Goal: Information Seeking & Learning: Learn about a topic

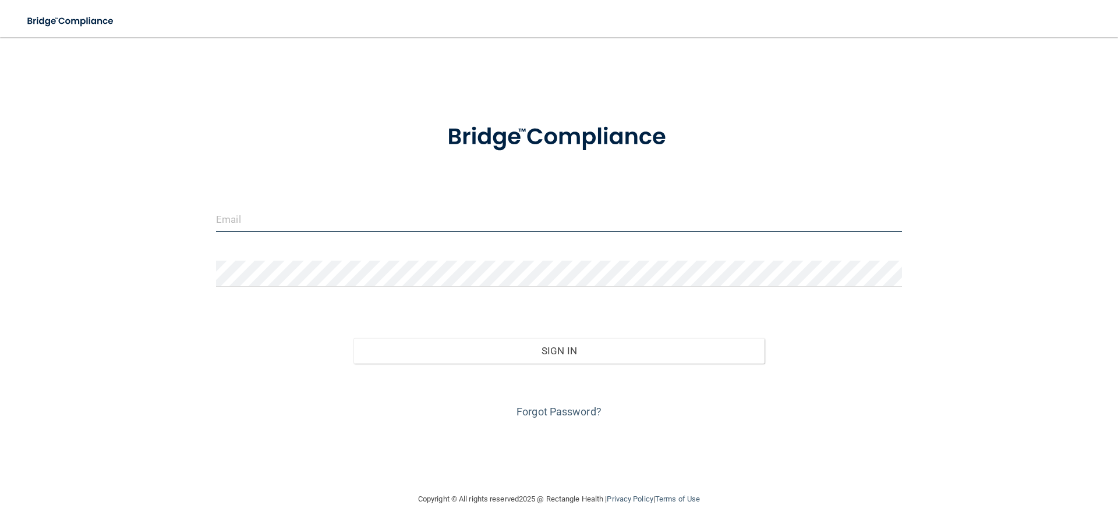
type input "[EMAIL_ADDRESS][DOMAIN_NAME]"
click at [419, 221] on input "britbirdie@gmail.com" at bounding box center [559, 219] width 686 height 26
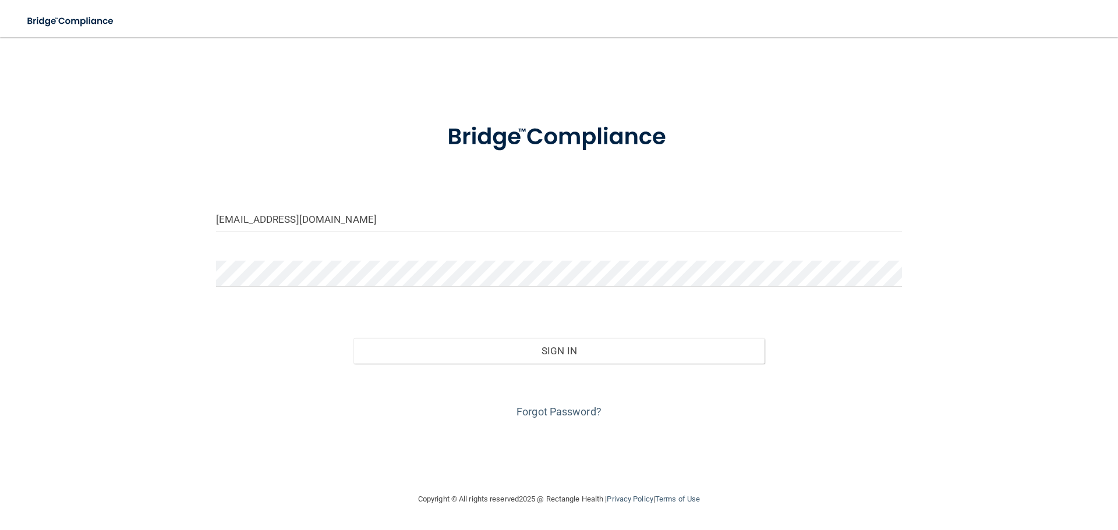
click at [484, 232] on div "britbirdie@gmail.com" at bounding box center [558, 223] width 703 height 35
drag, startPoint x: 437, startPoint y: 232, endPoint x: 58, endPoint y: 217, distance: 379.4
click at [15, 230] on main "britbirdie@gmail.com Invalid email/password. You don't have permission to acces…" at bounding box center [559, 283] width 1118 height 493
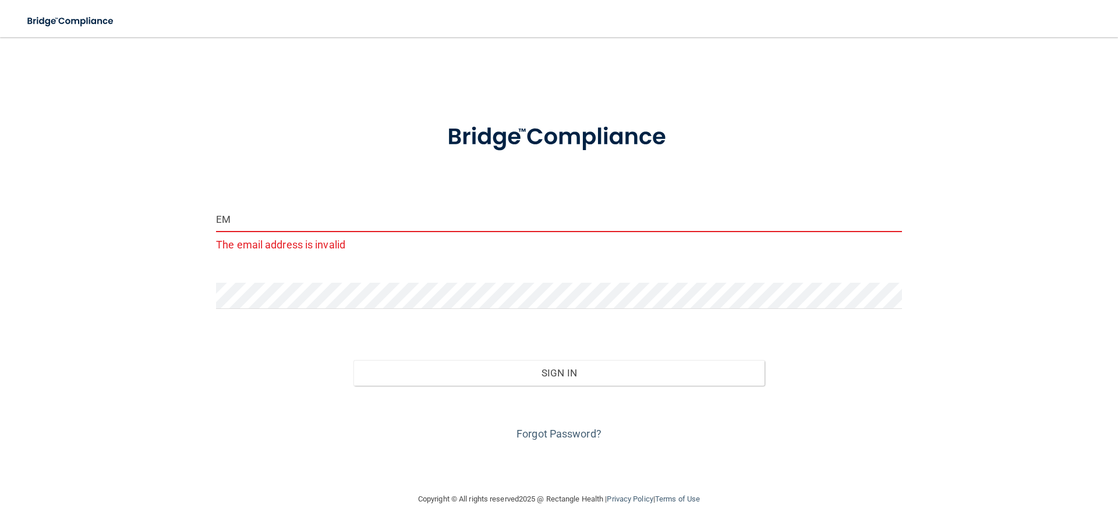
type input "EMHOWARD6@HOTMAIL.COM"
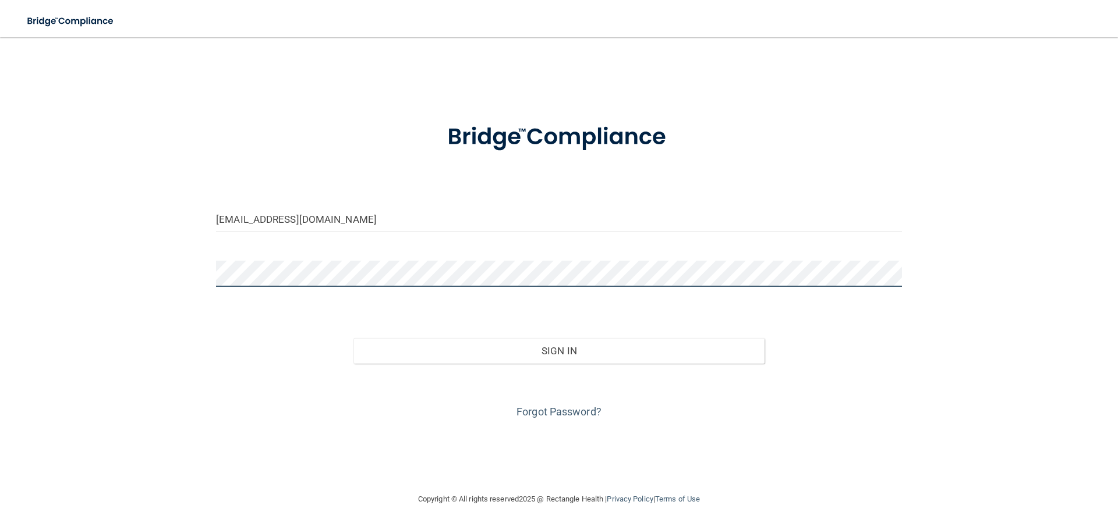
click at [353, 338] on button "Sign In" at bounding box center [559, 351] width 412 height 26
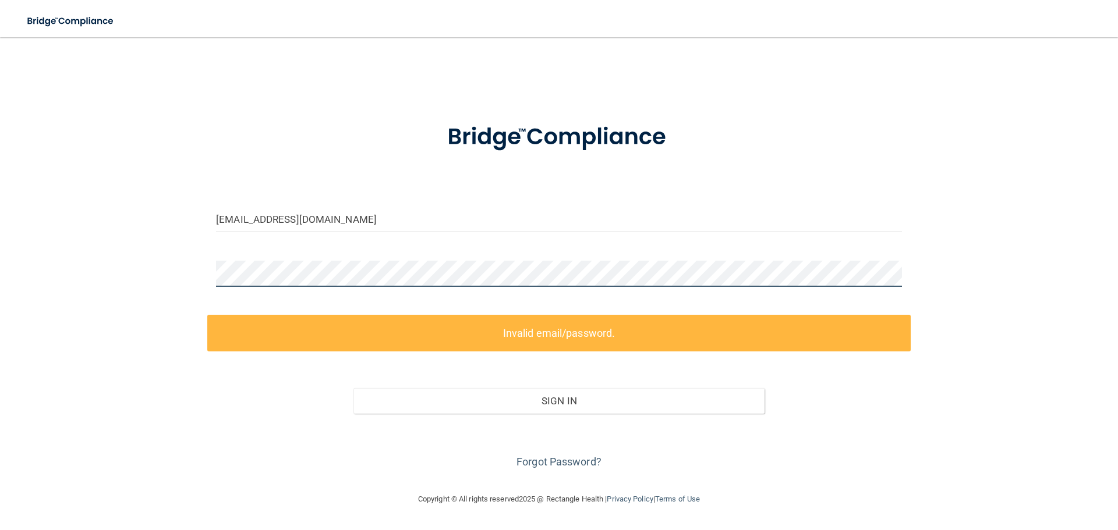
click at [0, 267] on main "EMHOWARD6@HOTMAIL.COM Invalid email/password. You don't have permission to acce…" at bounding box center [559, 283] width 1118 height 493
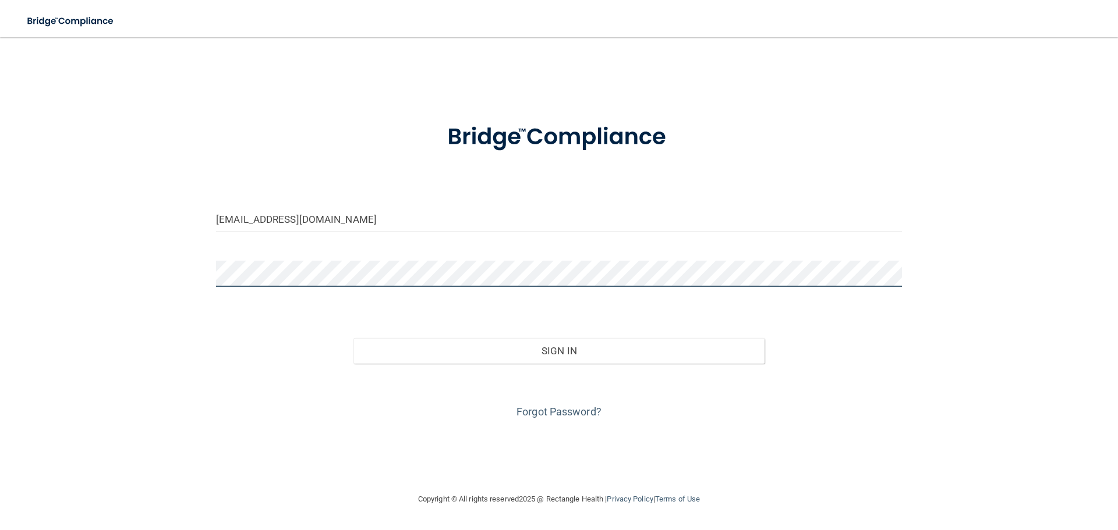
click at [353, 338] on button "Sign In" at bounding box center [559, 351] width 412 height 26
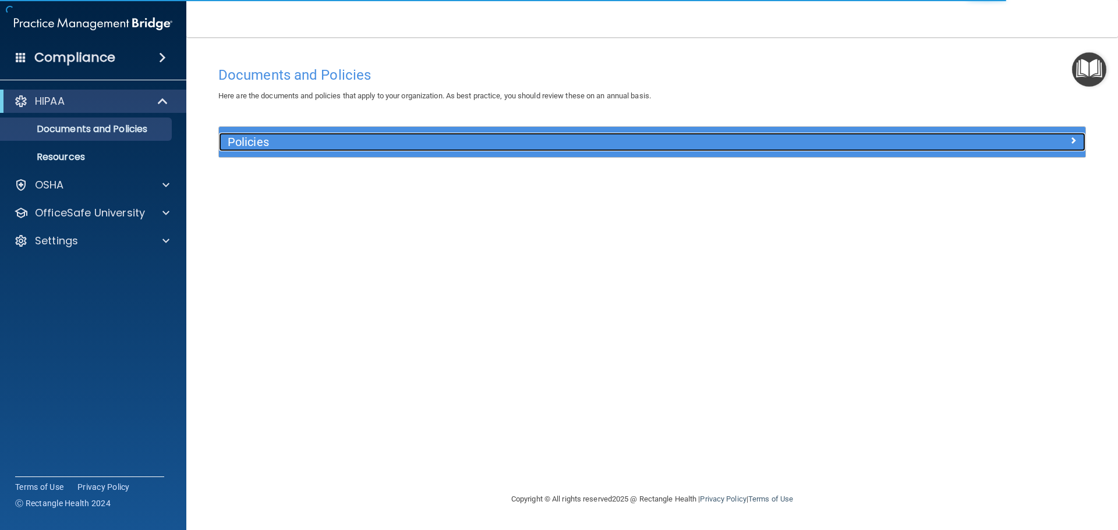
click at [370, 136] on h5 "Policies" at bounding box center [544, 142] width 632 height 13
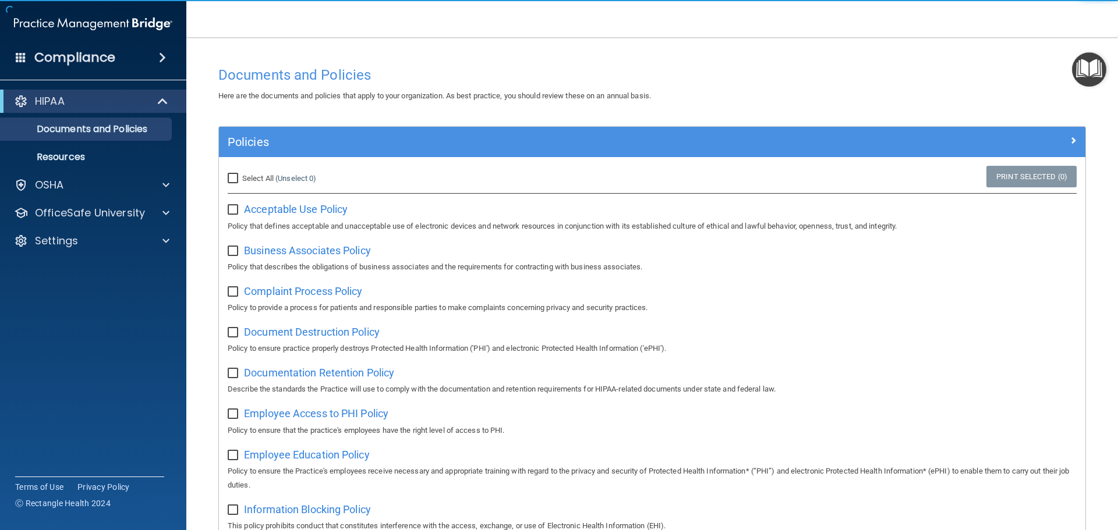
click at [237, 181] on input "Select All (Unselect 0) Unselect All" at bounding box center [234, 178] width 13 height 9
checkbox input "true"
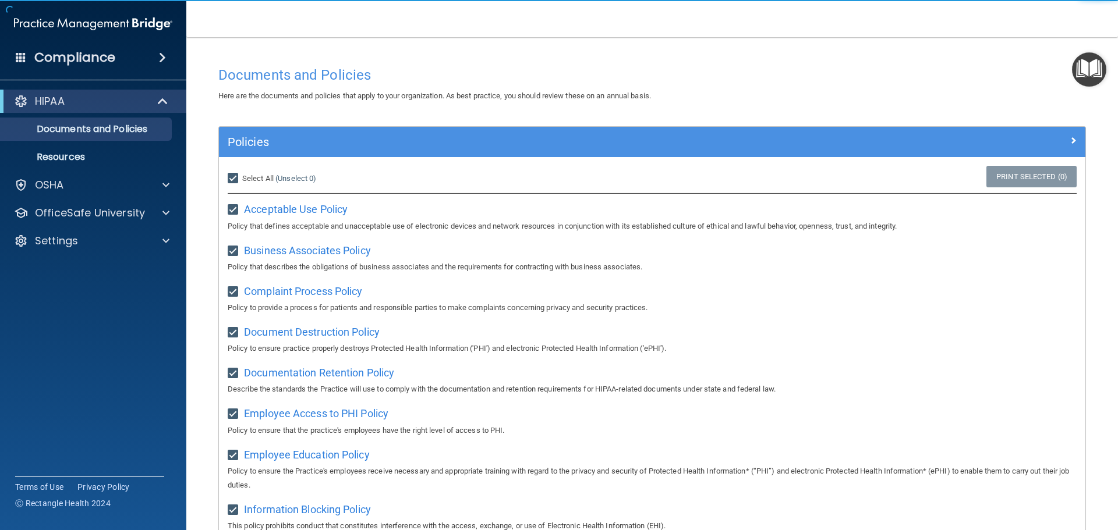
checkbox input "true"
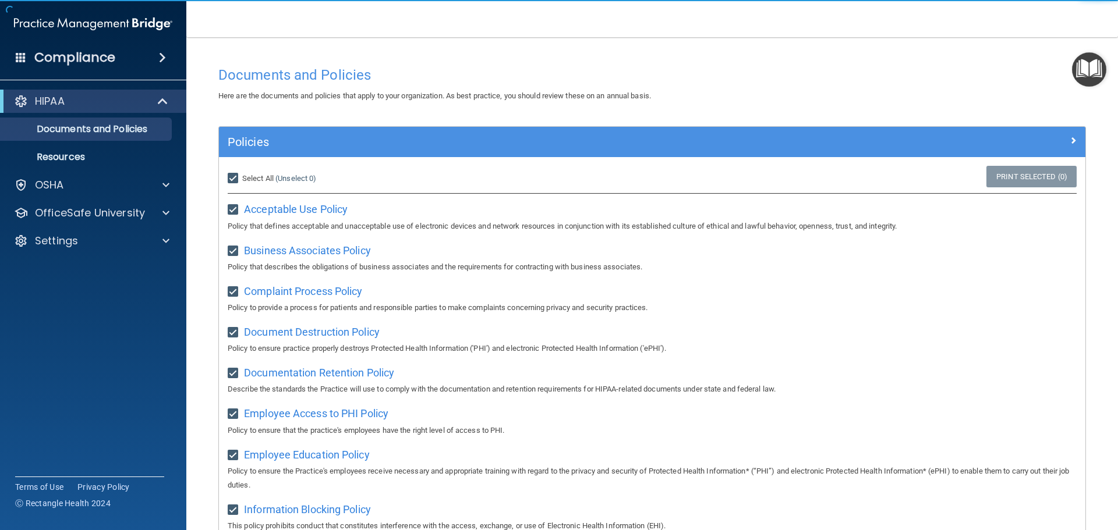
checkbox input "true"
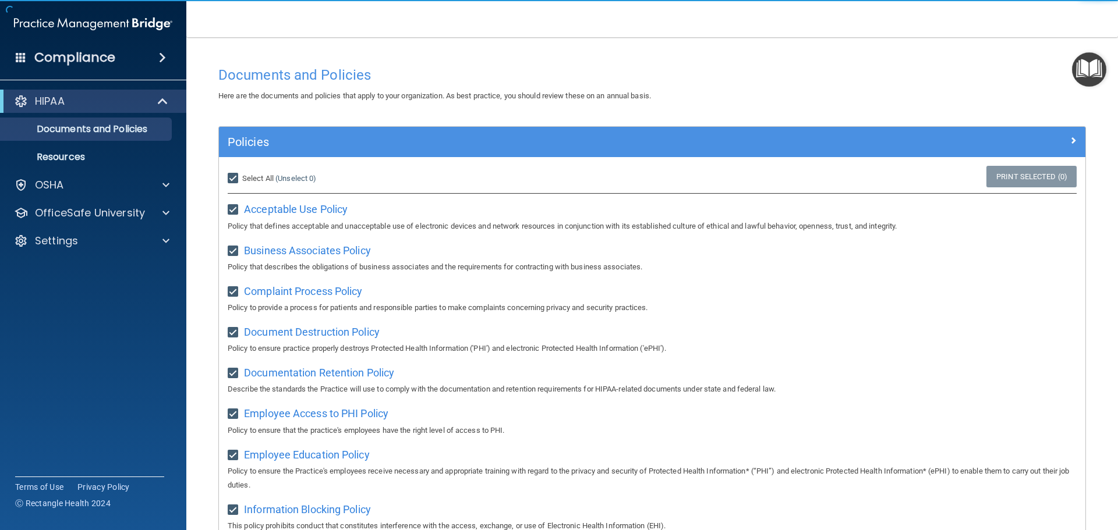
checkbox input "true"
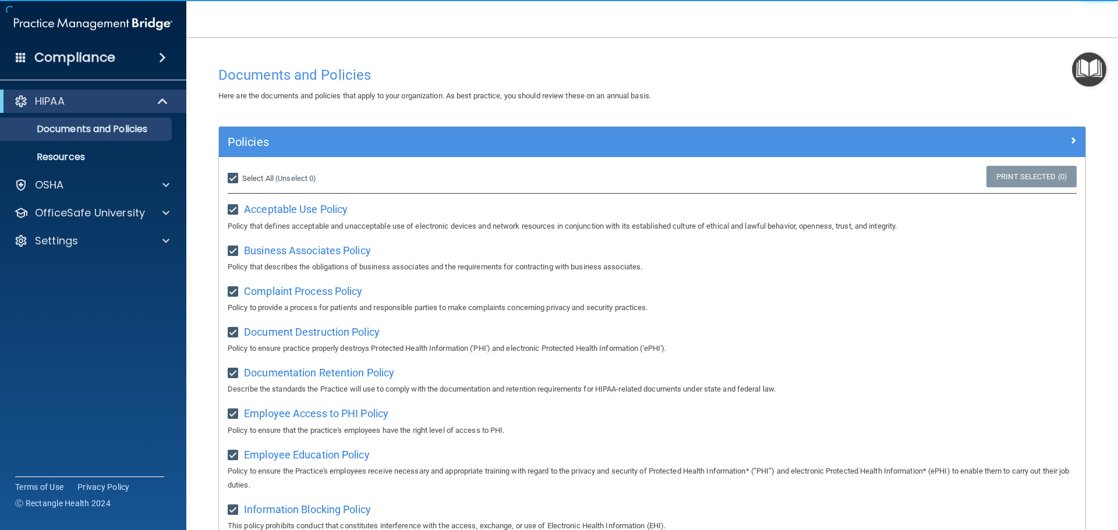
checkbox input "true"
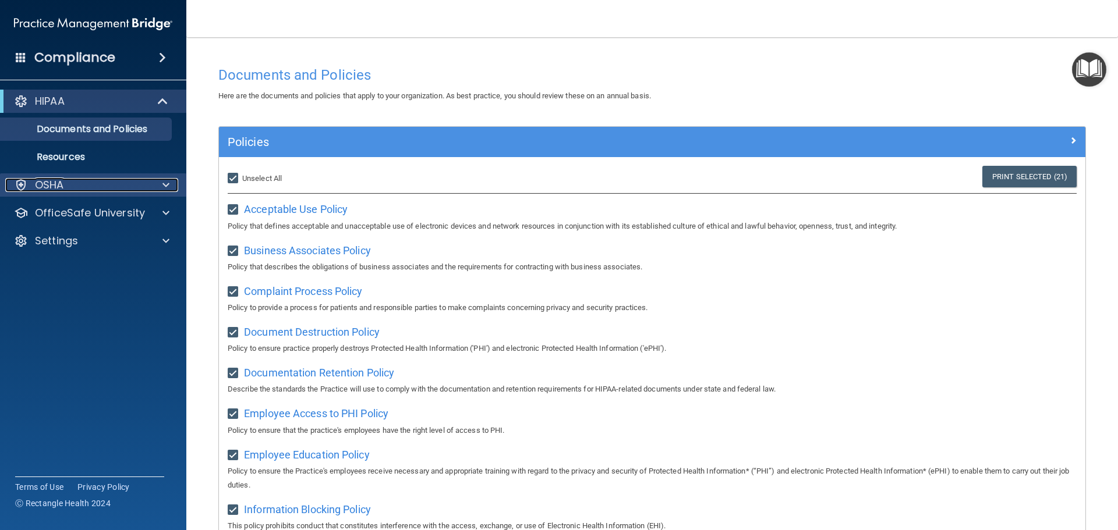
click at [121, 189] on div "OSHA" at bounding box center [77, 185] width 144 height 14
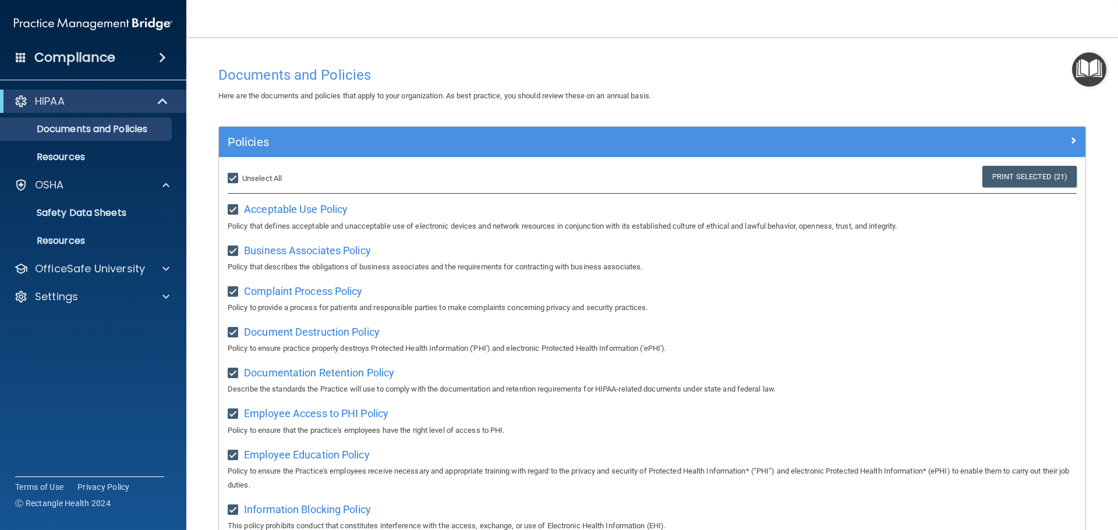
click at [1056, 132] on div "Policies" at bounding box center [652, 142] width 866 height 30
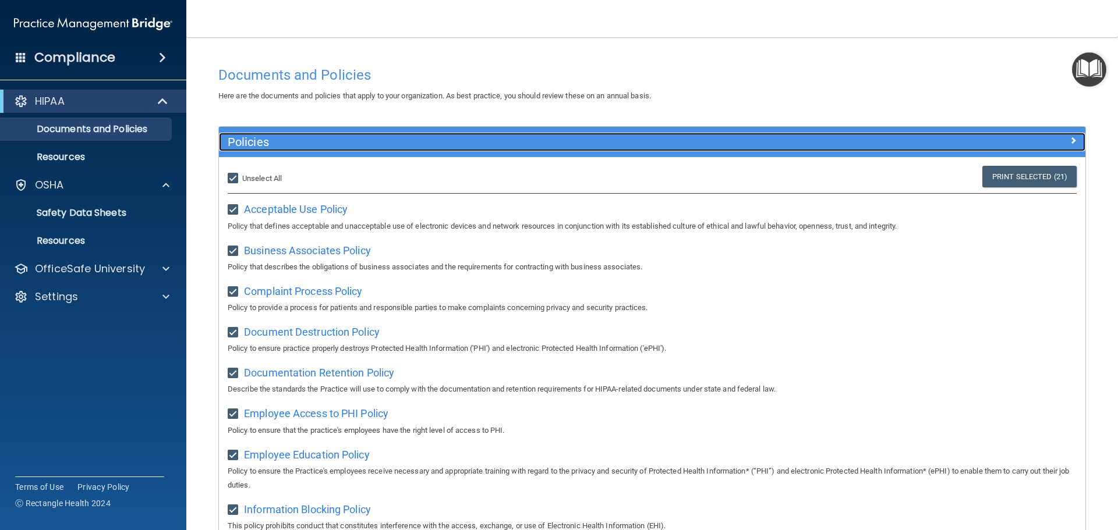
click at [1069, 142] on div at bounding box center [977, 140] width 217 height 14
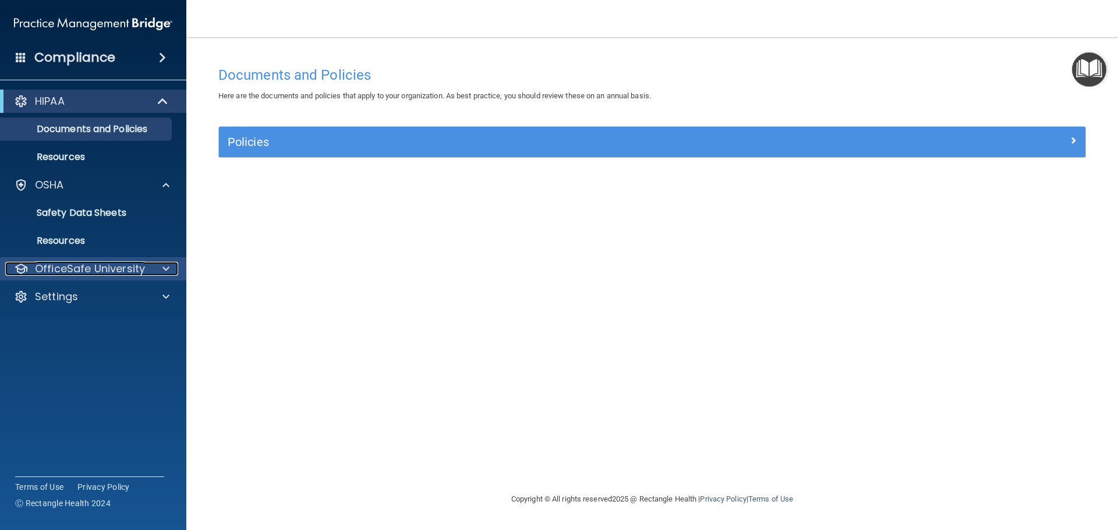
click at [101, 268] on p "OfficeSafe University" at bounding box center [90, 269] width 110 height 14
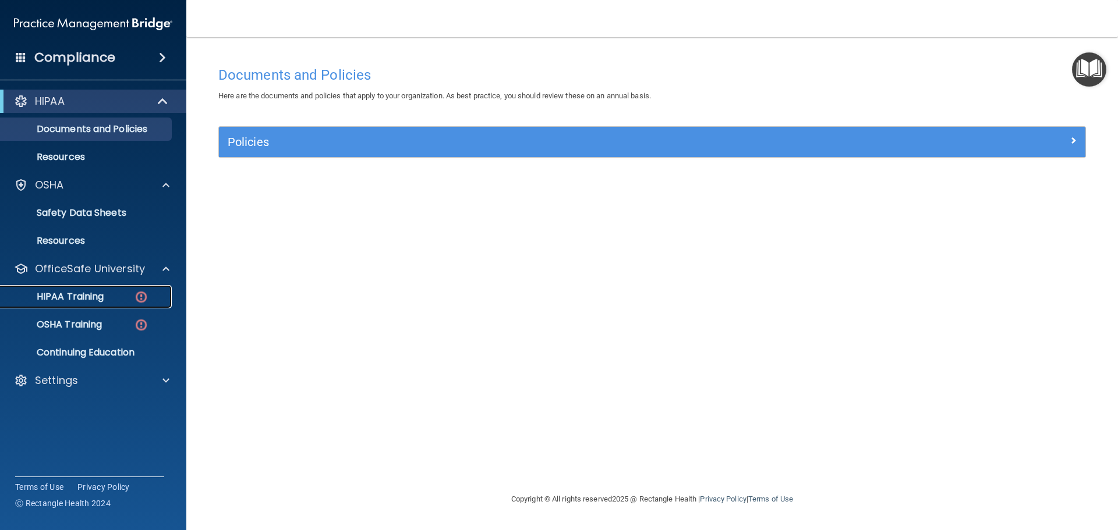
click at [112, 299] on div "HIPAA Training" at bounding box center [87, 297] width 159 height 12
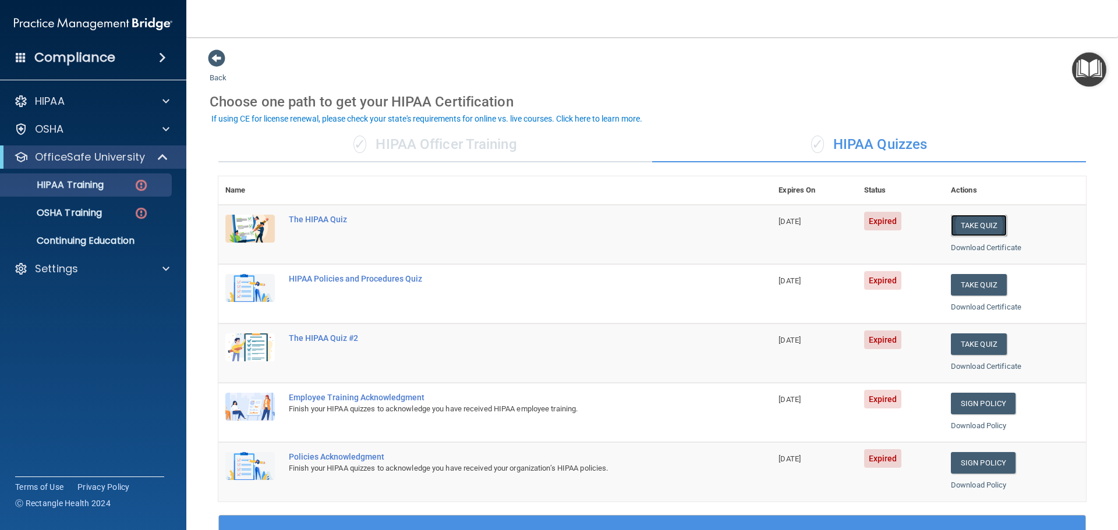
click at [971, 228] on button "Take Quiz" at bounding box center [979, 226] width 56 height 22
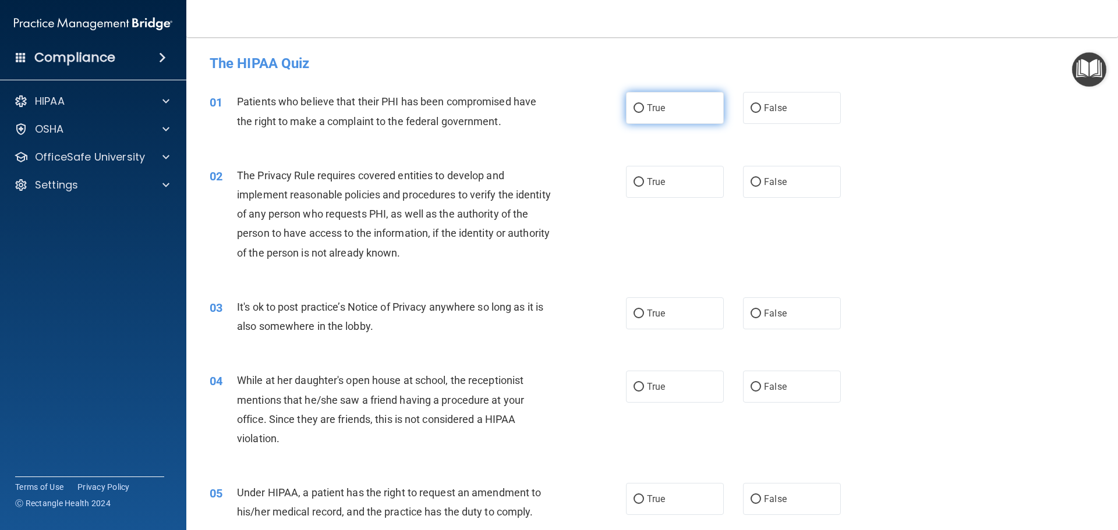
click at [686, 96] on label "True" at bounding box center [675, 108] width 98 height 32
click at [644, 104] on input "True" at bounding box center [639, 108] width 10 height 9
radio input "true"
drag, startPoint x: 674, startPoint y: 178, endPoint x: 678, endPoint y: 185, distance: 8.1
click at [673, 179] on label "True" at bounding box center [675, 182] width 98 height 32
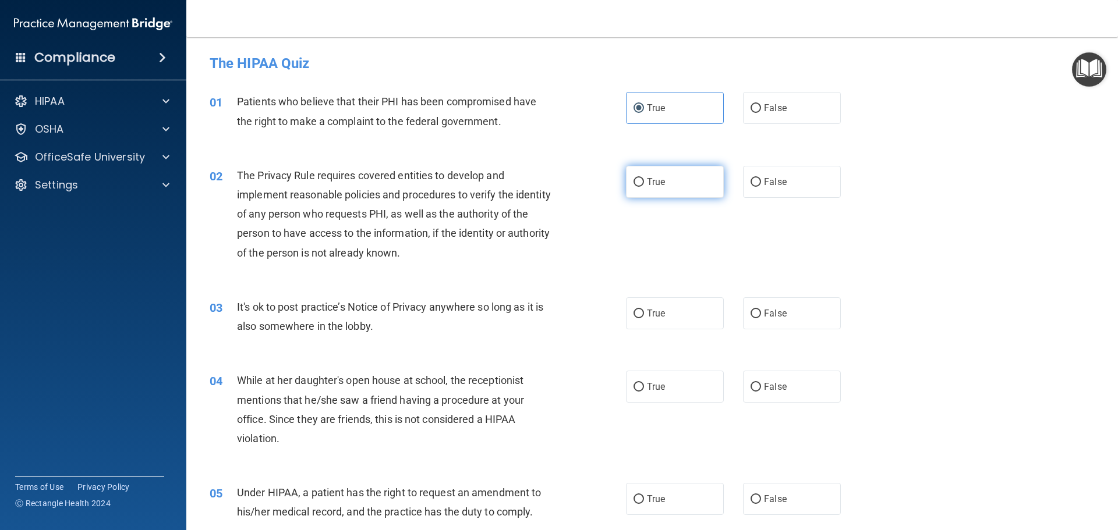
click at [644, 179] on input "True" at bounding box center [639, 182] width 10 height 9
radio input "true"
click at [802, 317] on label "False" at bounding box center [792, 314] width 98 height 32
click at [761, 317] on input "False" at bounding box center [756, 314] width 10 height 9
radio input "true"
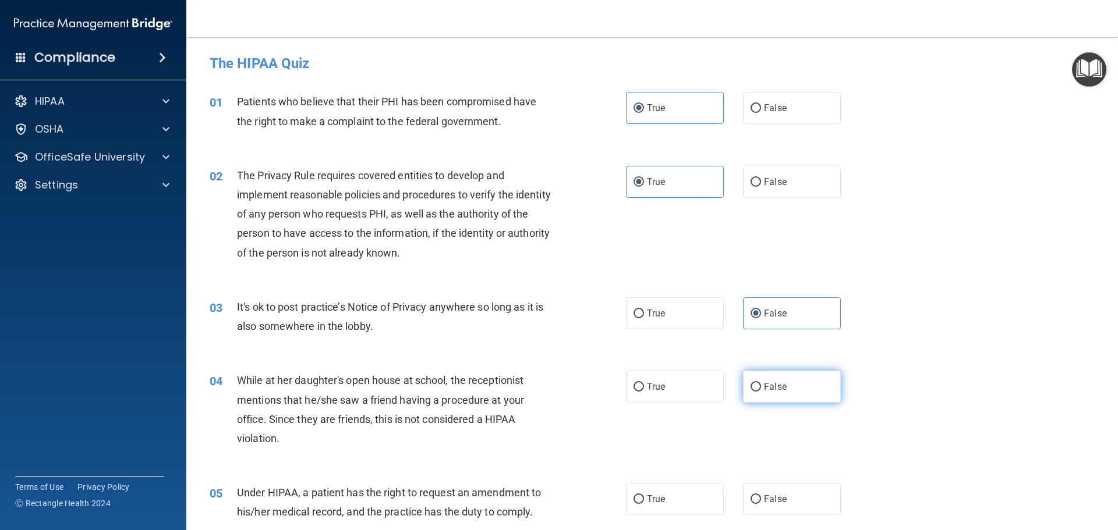
click at [803, 379] on label "False" at bounding box center [792, 387] width 98 height 32
click at [761, 383] on input "False" at bounding box center [756, 387] width 10 height 9
radio input "true"
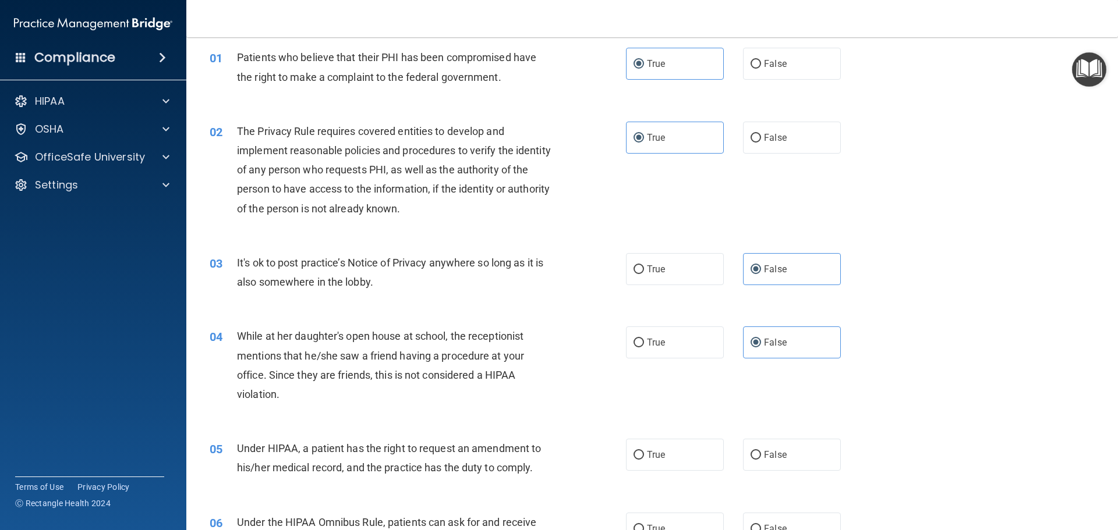
scroll to position [116, 0]
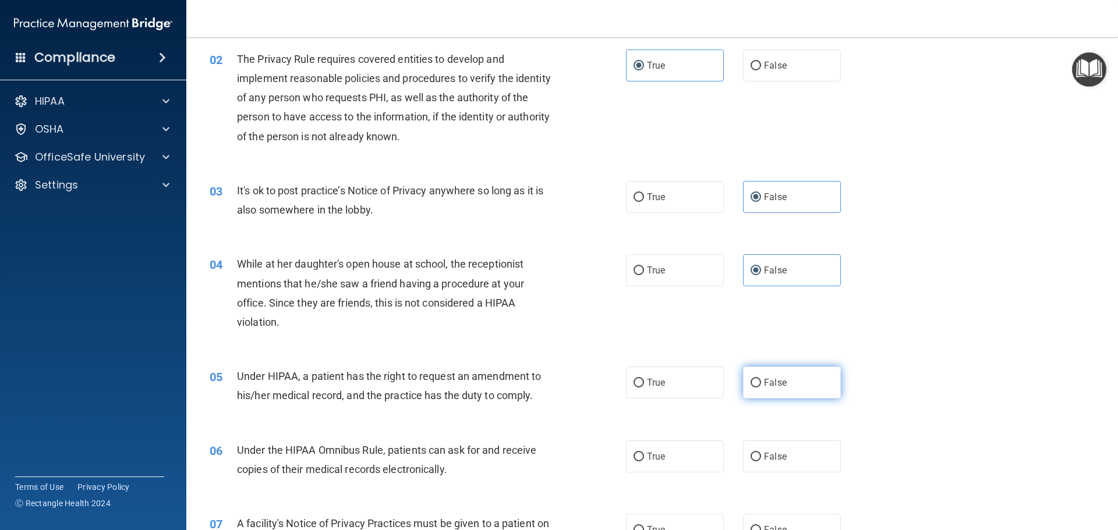
click at [822, 389] on label "False" at bounding box center [792, 383] width 98 height 32
click at [761, 388] on input "False" at bounding box center [756, 383] width 10 height 9
radio input "true"
click at [690, 454] on label "True" at bounding box center [675, 457] width 98 height 32
click at [644, 454] on input "True" at bounding box center [639, 457] width 10 height 9
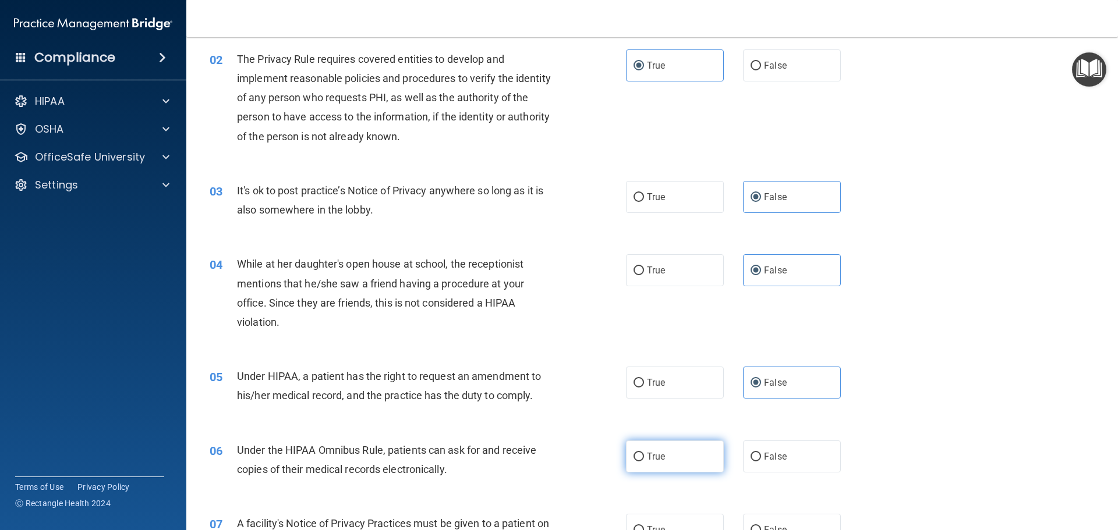
radio input "true"
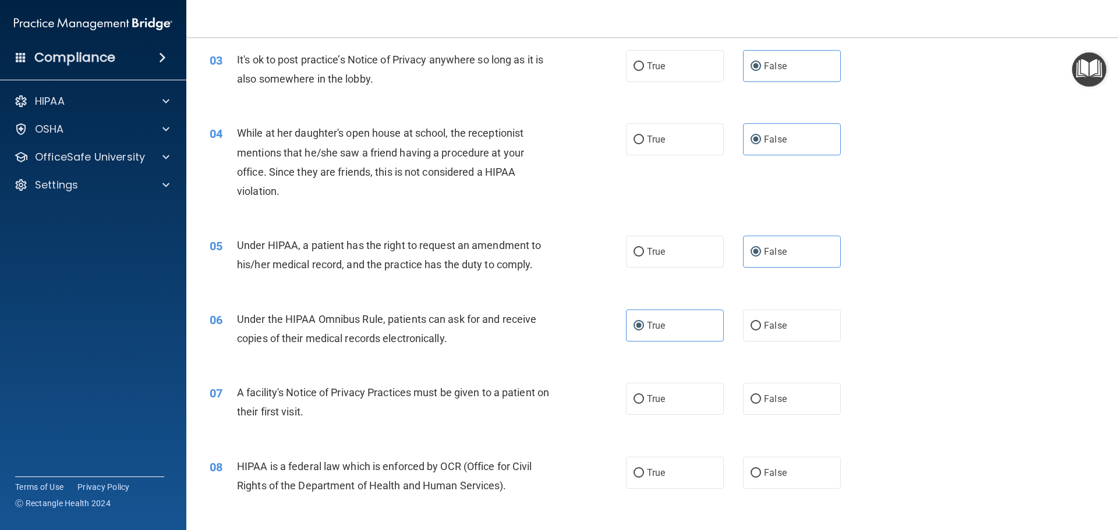
scroll to position [291, 0]
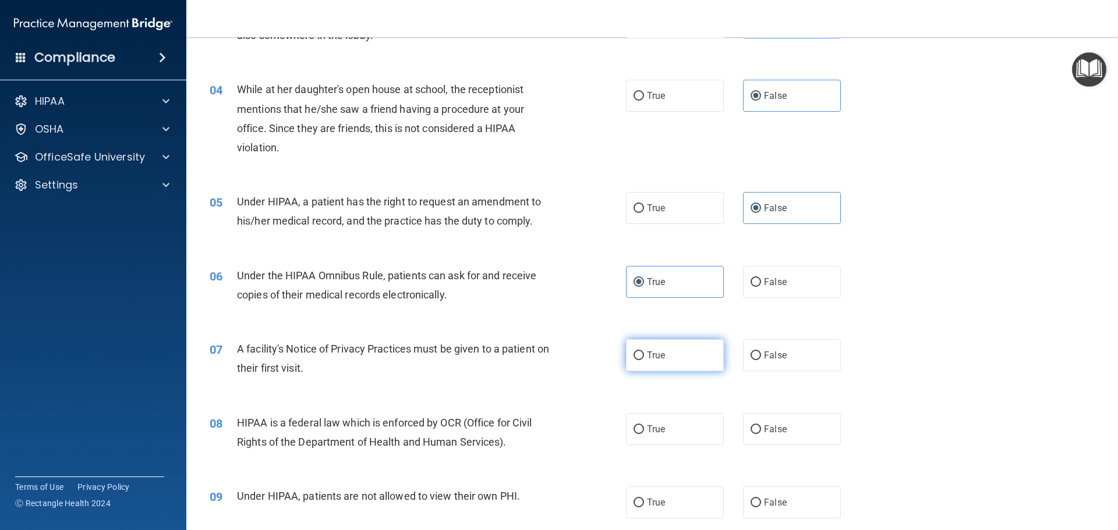
click at [689, 365] on label "True" at bounding box center [675, 355] width 98 height 32
click at [644, 360] on input "True" at bounding box center [639, 356] width 10 height 9
radio input "true"
click at [661, 440] on label "True" at bounding box center [675, 429] width 98 height 32
click at [644, 434] on input "True" at bounding box center [639, 430] width 10 height 9
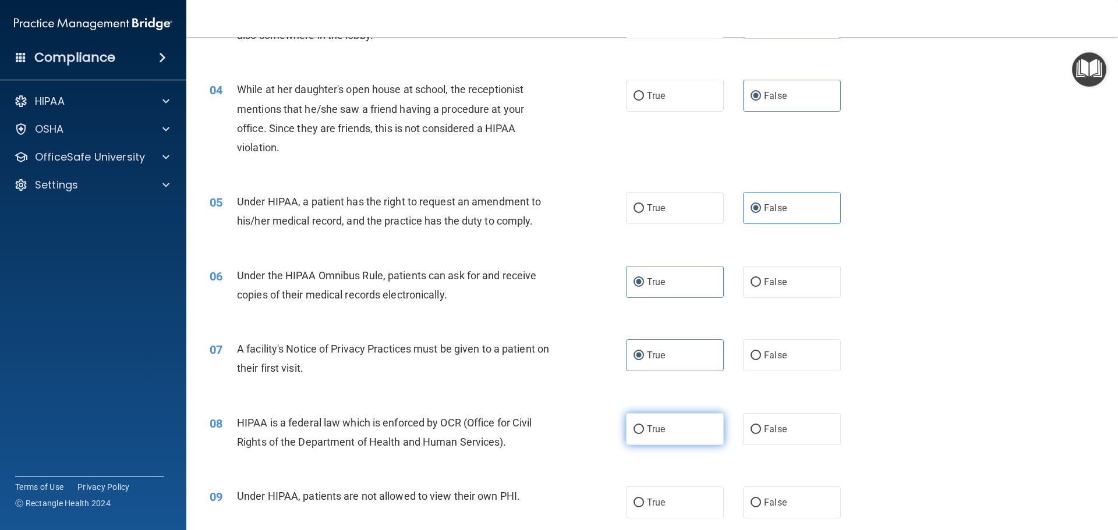
radio input "true"
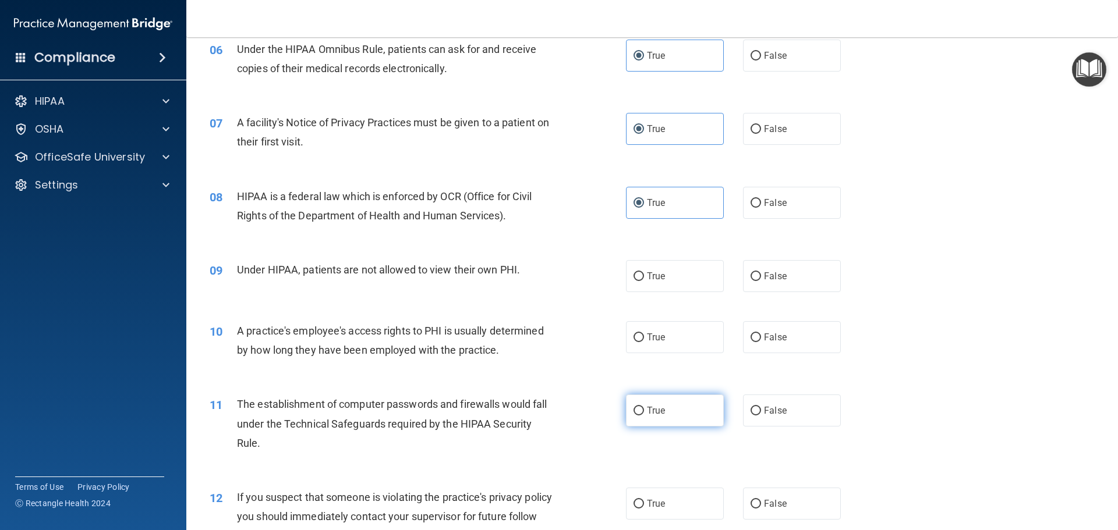
scroll to position [524, 0]
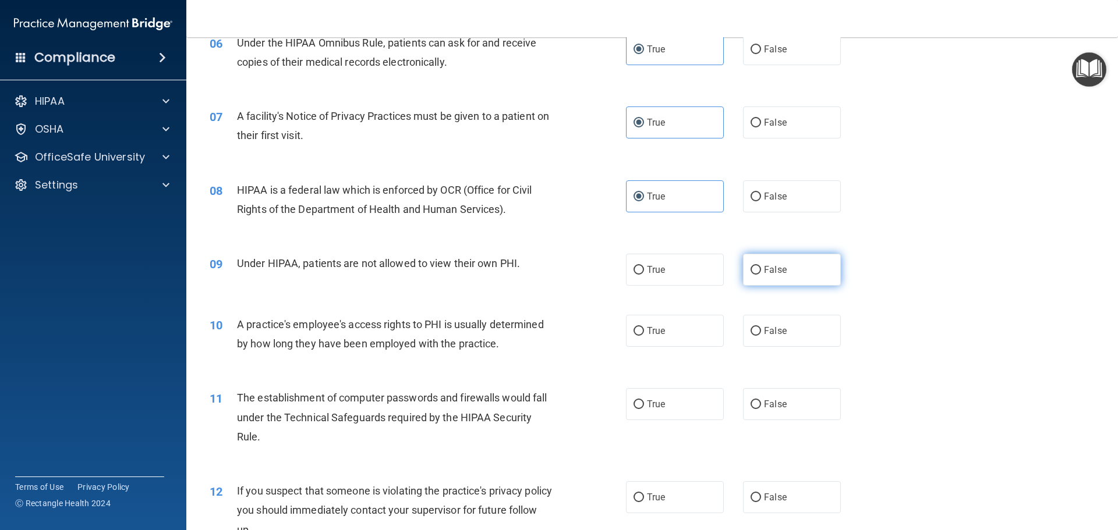
click at [769, 274] on span "False" at bounding box center [775, 269] width 23 height 11
click at [761, 274] on input "False" at bounding box center [756, 270] width 10 height 9
radio input "true"
click at [803, 341] on label "False" at bounding box center [792, 331] width 98 height 32
click at [761, 336] on input "False" at bounding box center [756, 331] width 10 height 9
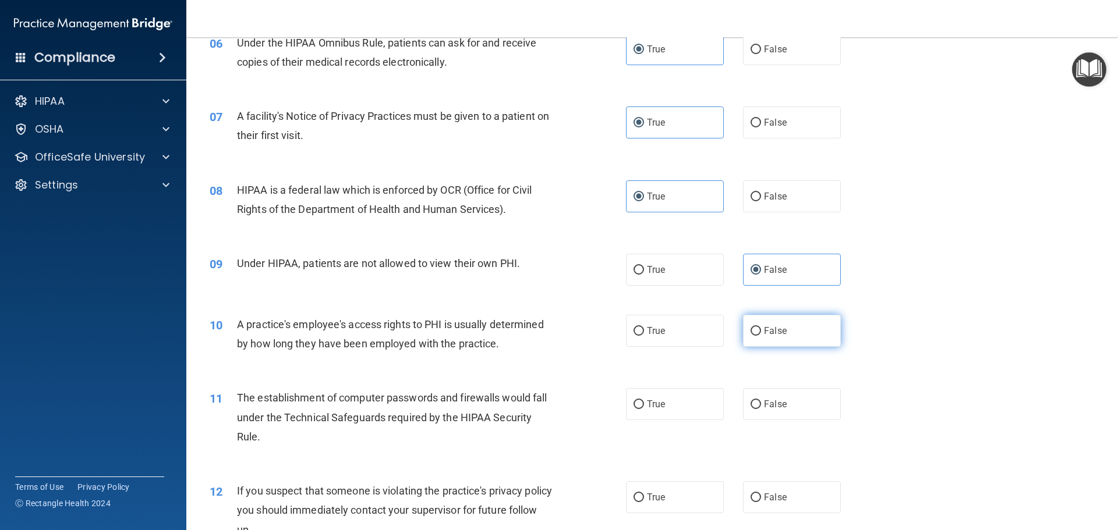
radio input "true"
click at [678, 399] on label "True" at bounding box center [675, 404] width 98 height 32
click at [644, 401] on input "True" at bounding box center [639, 405] width 10 height 9
radio input "true"
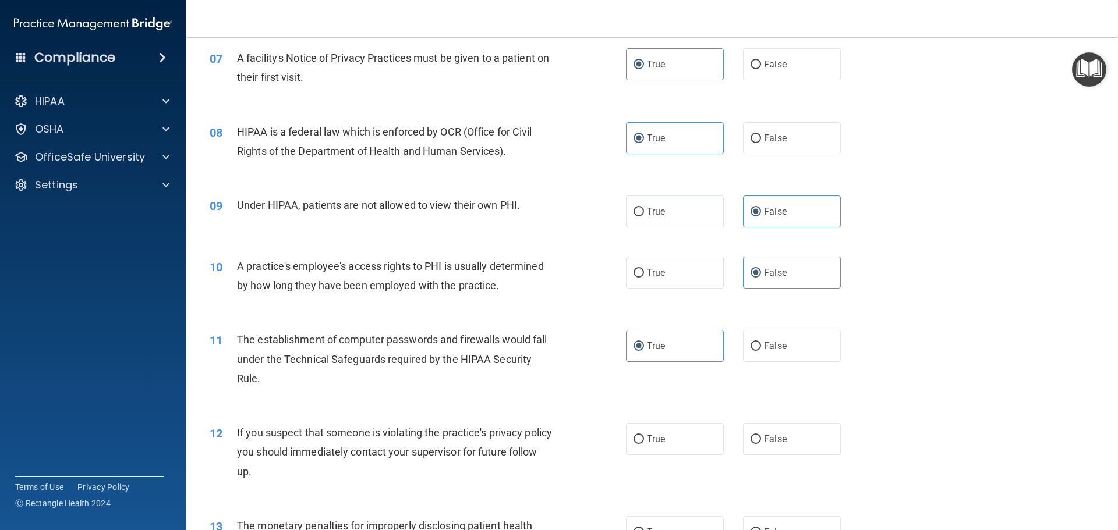
scroll to position [641, 0]
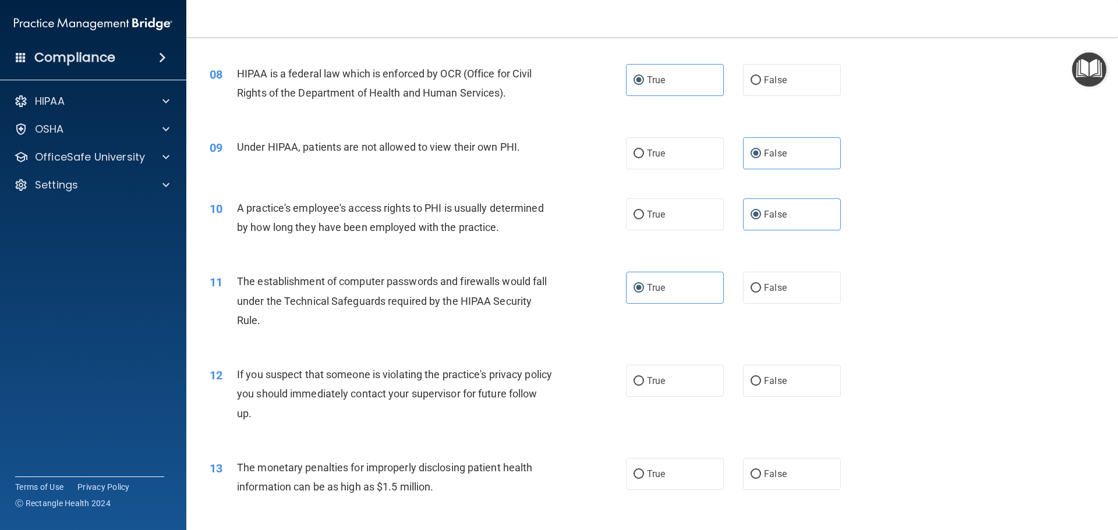
drag, startPoint x: 700, startPoint y: 376, endPoint x: 741, endPoint y: 440, distance: 76.4
click at [700, 378] on label "True" at bounding box center [675, 381] width 98 height 32
click at [644, 378] on input "True" at bounding box center [639, 381] width 10 height 9
radio input "true"
click at [704, 482] on label "True" at bounding box center [675, 474] width 98 height 32
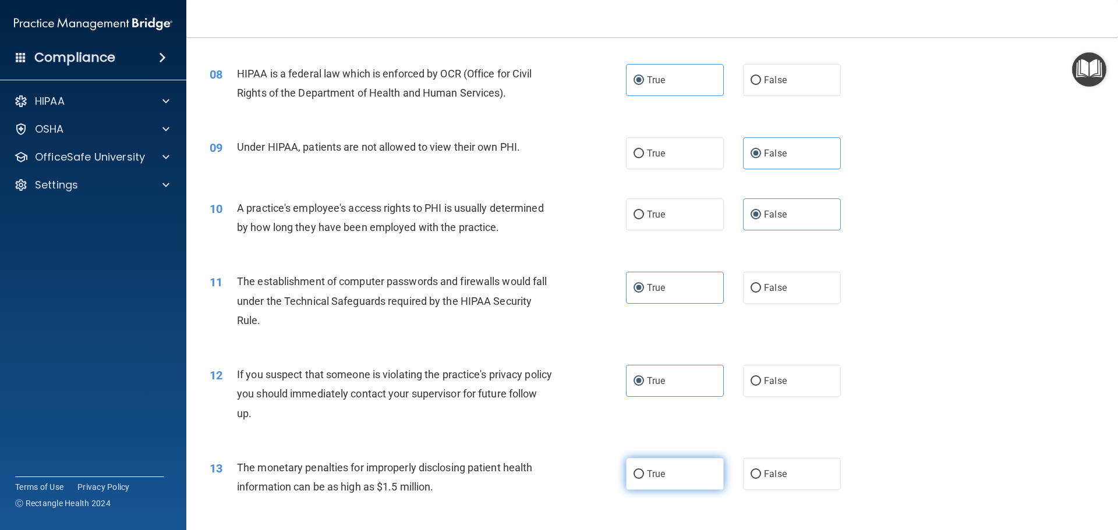
click at [644, 479] on input "True" at bounding box center [639, 475] width 10 height 9
radio input "true"
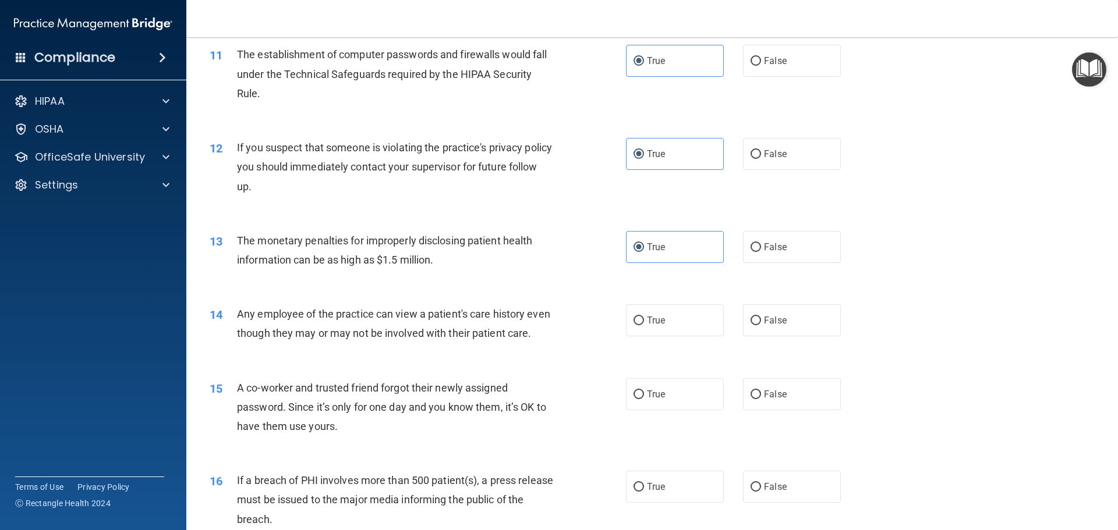
scroll to position [873, 0]
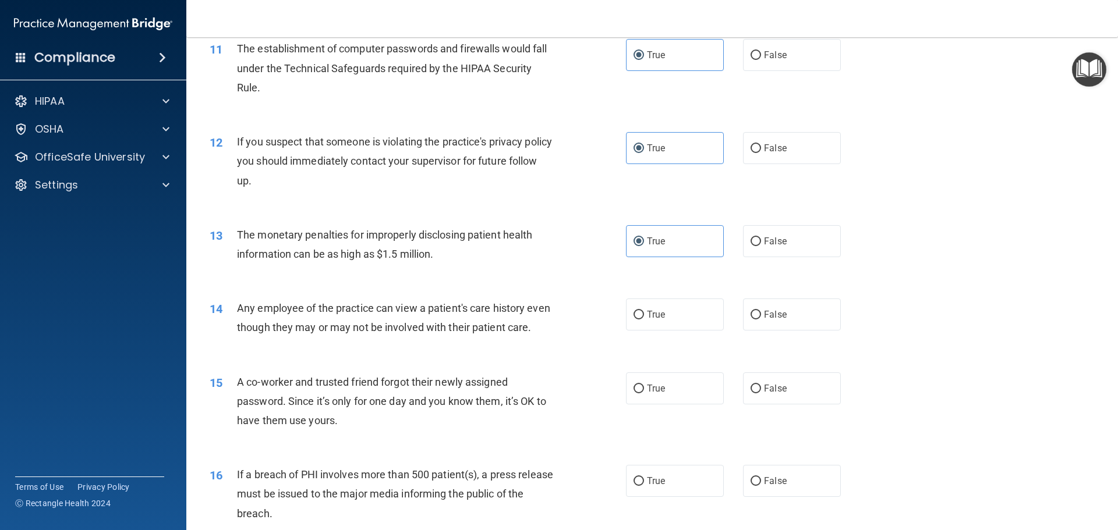
drag, startPoint x: 762, startPoint y: 310, endPoint x: 792, endPoint y: 376, distance: 72.4
click at [764, 314] on span "False" at bounding box center [775, 314] width 23 height 11
click at [761, 314] on input "False" at bounding box center [756, 315] width 10 height 9
radio input "true"
click at [809, 405] on label "False" at bounding box center [792, 389] width 98 height 32
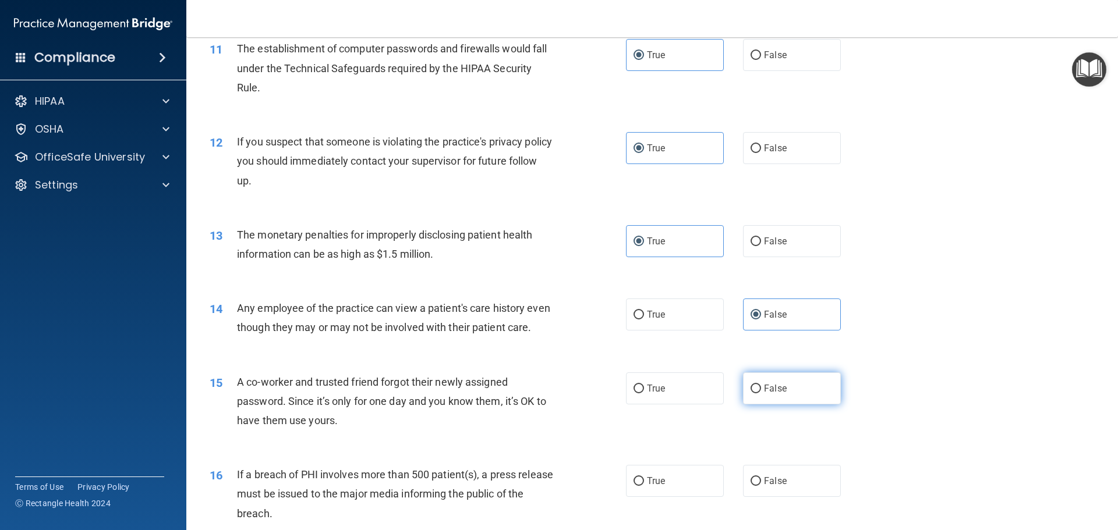
click at [761, 394] on input "False" at bounding box center [756, 389] width 10 height 9
radio input "true"
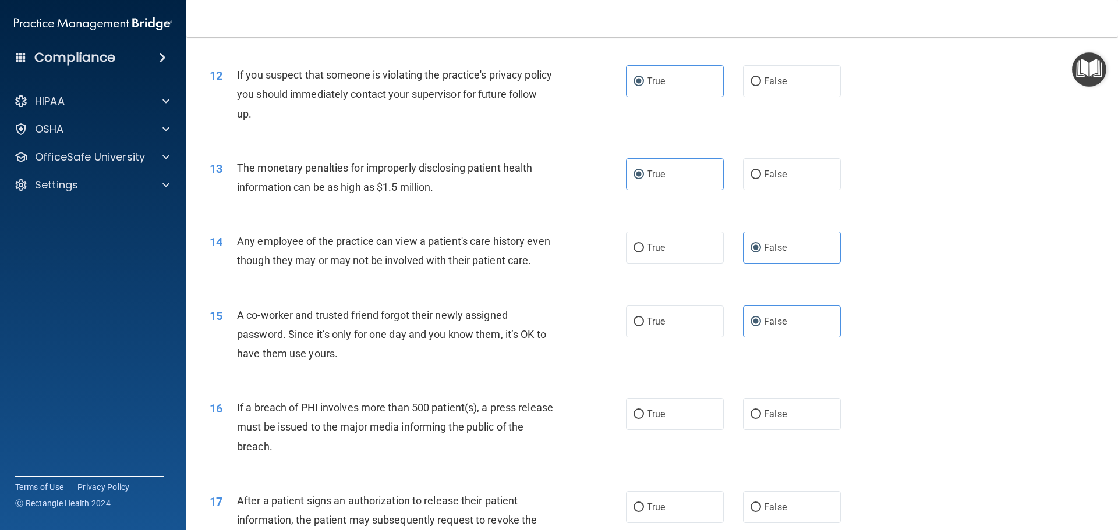
scroll to position [1106, 0]
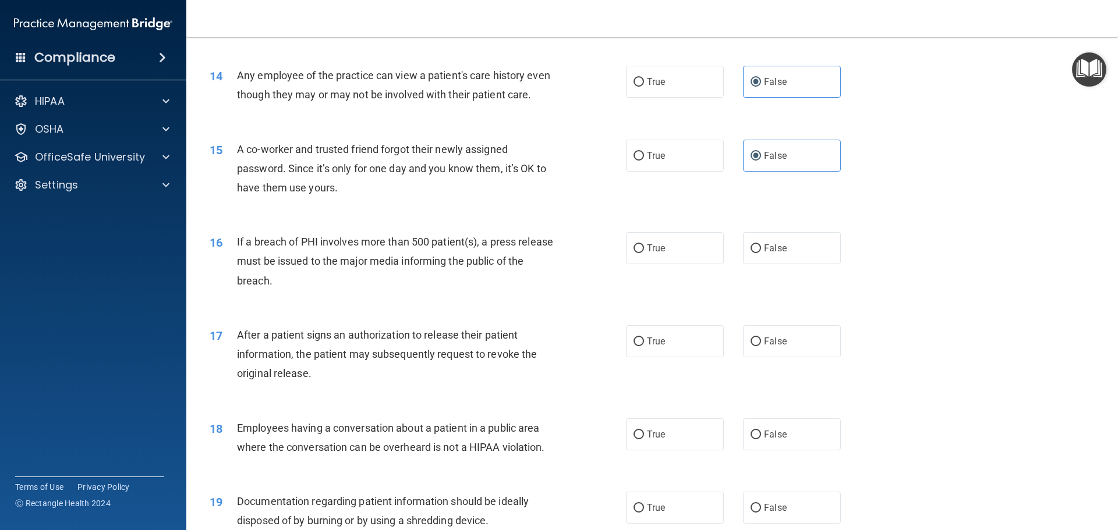
drag, startPoint x: 684, startPoint y: 280, endPoint x: 686, endPoint y: 296, distance: 16.5
click at [686, 292] on div "16 If a breach of PHI involves more than 500 patient(s), a press release must b…" at bounding box center [652, 264] width 903 height 93
click at [677, 358] on label "True" at bounding box center [675, 342] width 98 height 32
click at [644, 346] on input "True" at bounding box center [639, 342] width 10 height 9
radio input "true"
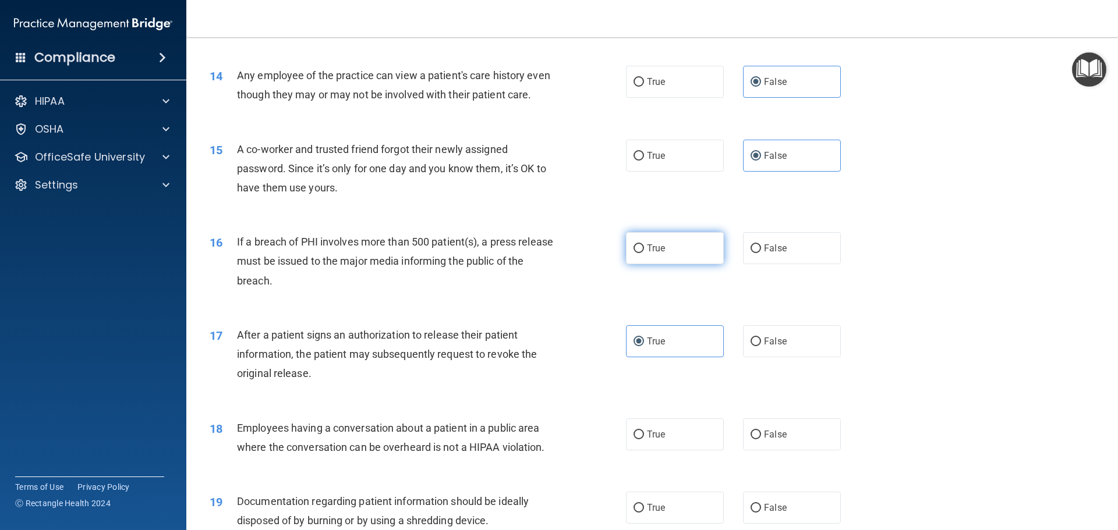
click at [680, 264] on label "True" at bounding box center [675, 248] width 98 height 32
click at [644, 253] on input "True" at bounding box center [639, 249] width 10 height 9
radio input "true"
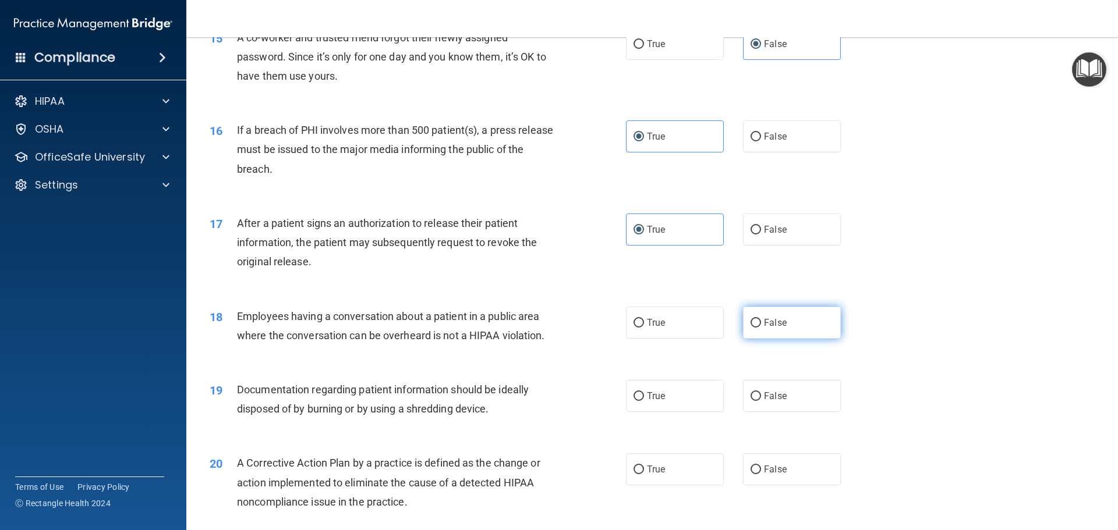
scroll to position [1223, 0]
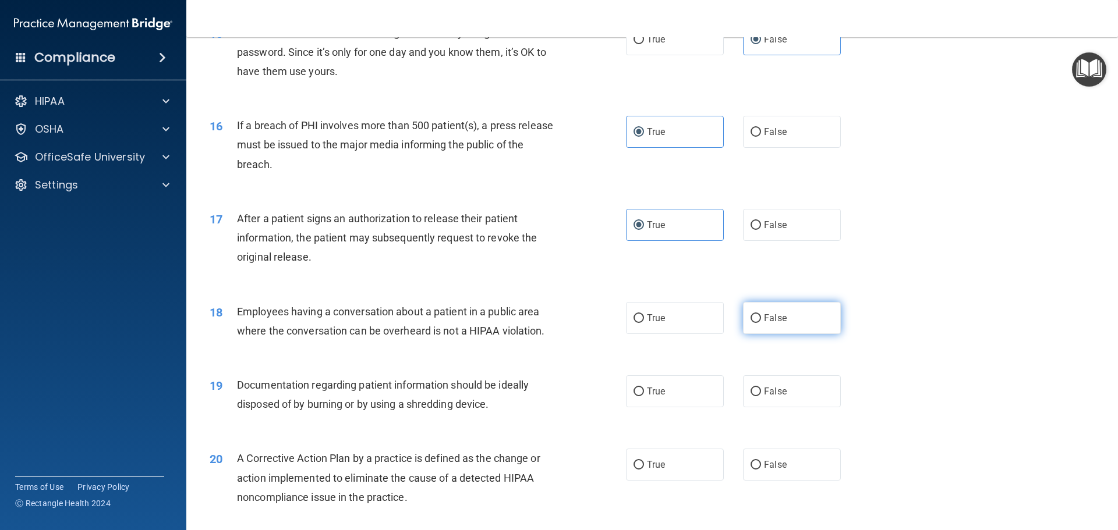
click at [796, 334] on label "False" at bounding box center [792, 318] width 98 height 32
click at [761, 323] on input "False" at bounding box center [756, 318] width 10 height 9
radio input "true"
click at [681, 408] on label "True" at bounding box center [675, 392] width 98 height 32
click at [644, 397] on input "True" at bounding box center [639, 392] width 10 height 9
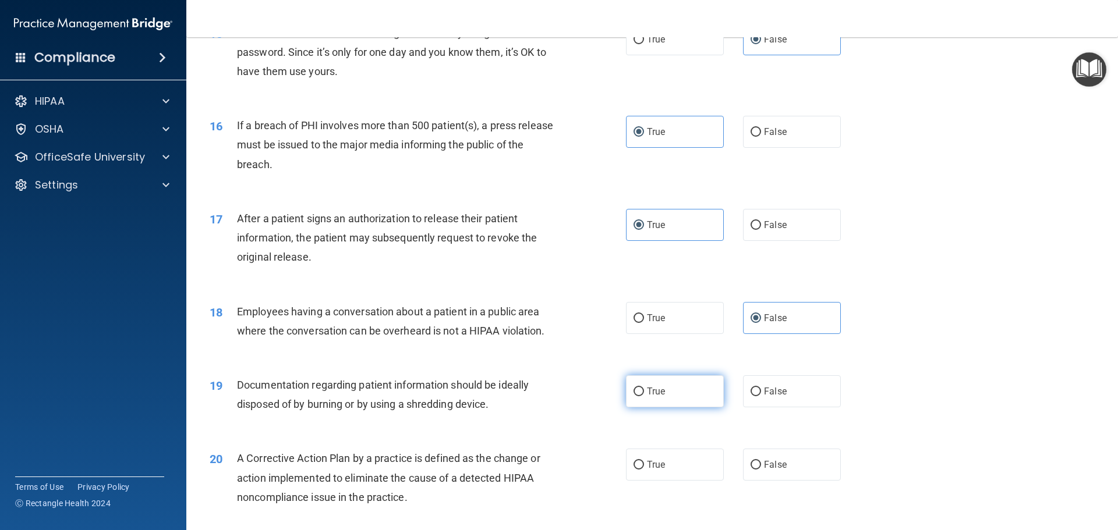
radio input "true"
click at [668, 481] on label "True" at bounding box center [675, 465] width 98 height 32
click at [644, 470] on input "True" at bounding box center [639, 465] width 10 height 9
radio input "true"
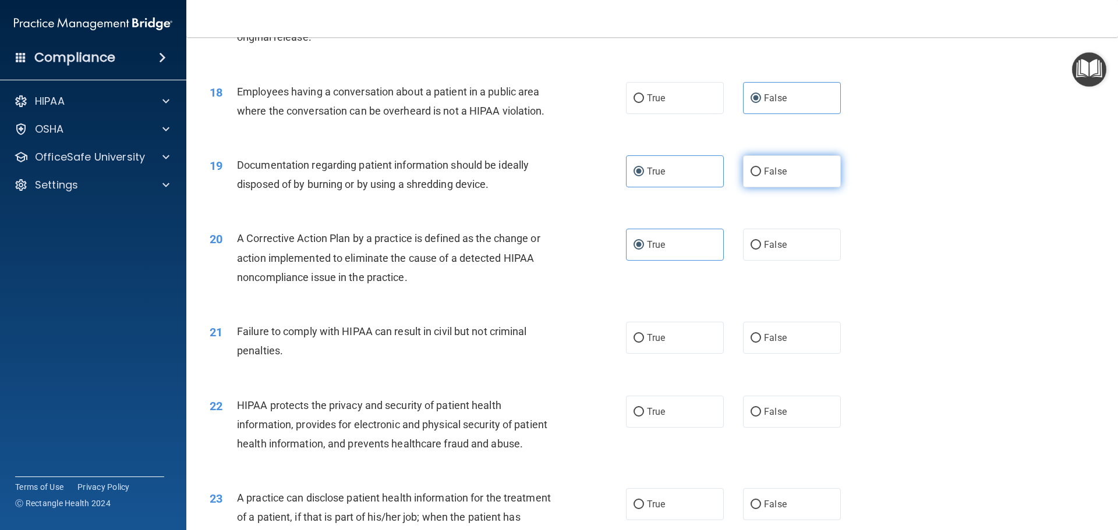
scroll to position [1456, 0]
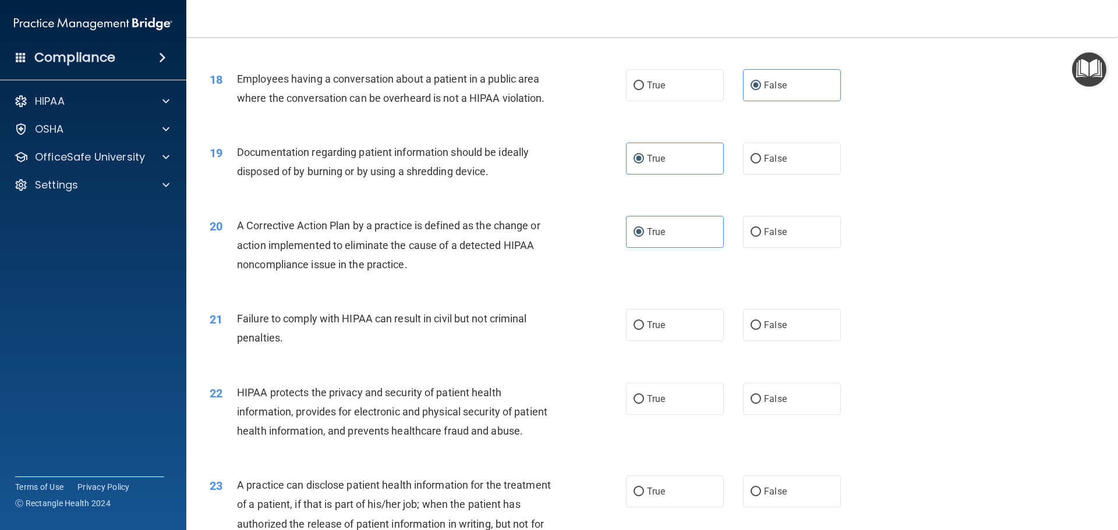
click at [774, 326] on div "21 Failure to comply with HIPAA can result in civil but not criminal penalties.…" at bounding box center [652, 331] width 903 height 73
click at [778, 338] on label "False" at bounding box center [792, 325] width 98 height 32
click at [761, 330] on input "False" at bounding box center [756, 325] width 10 height 9
radio input "true"
drag, startPoint x: 671, startPoint y: 416, endPoint x: 711, endPoint y: 406, distance: 41.4
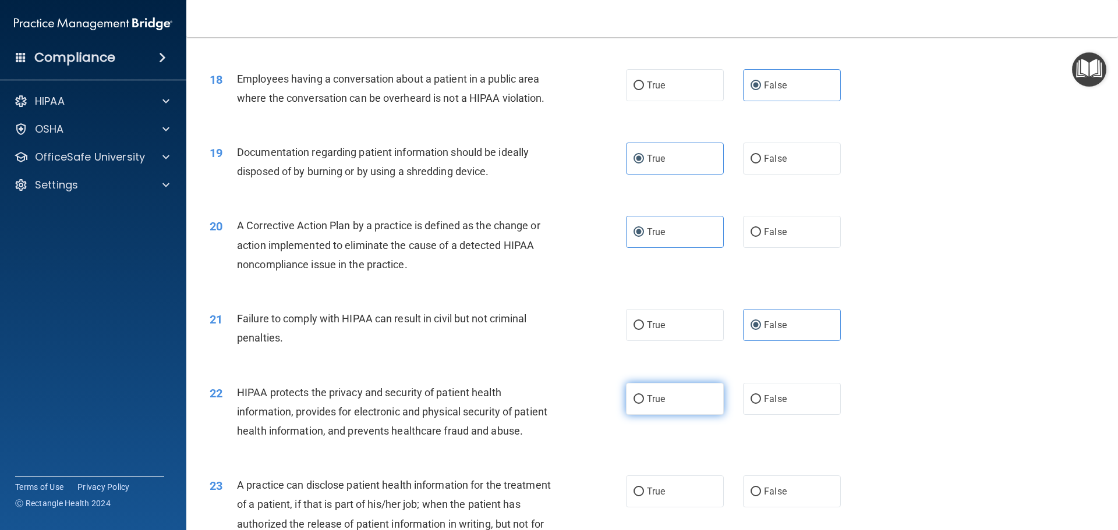
click at [672, 415] on label "True" at bounding box center [675, 399] width 98 height 32
click at [644, 404] on input "True" at bounding box center [639, 399] width 10 height 9
radio input "true"
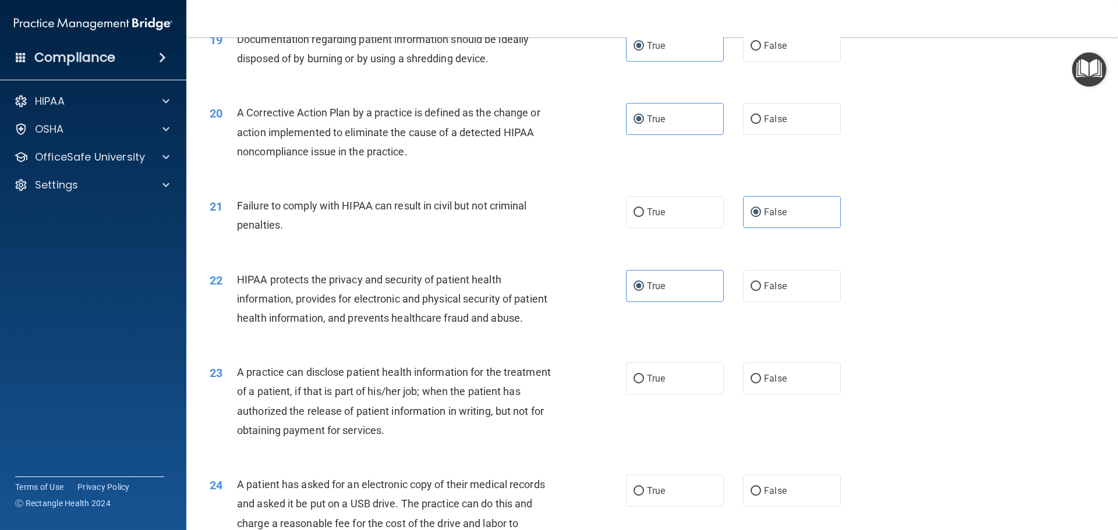
scroll to position [1572, 0]
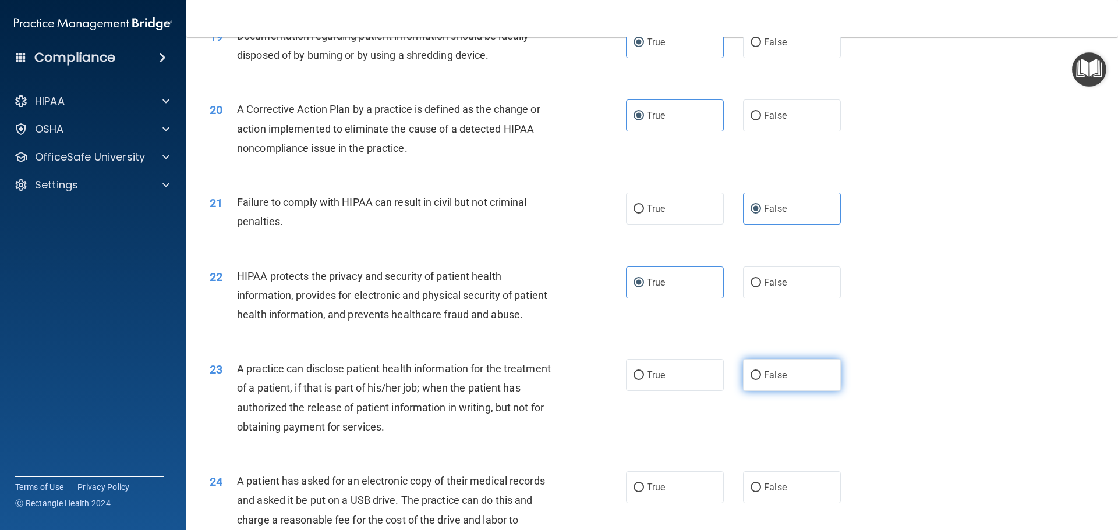
click at [799, 391] on label "False" at bounding box center [792, 375] width 98 height 32
click at [761, 380] on input "False" at bounding box center [756, 376] width 10 height 9
radio input "true"
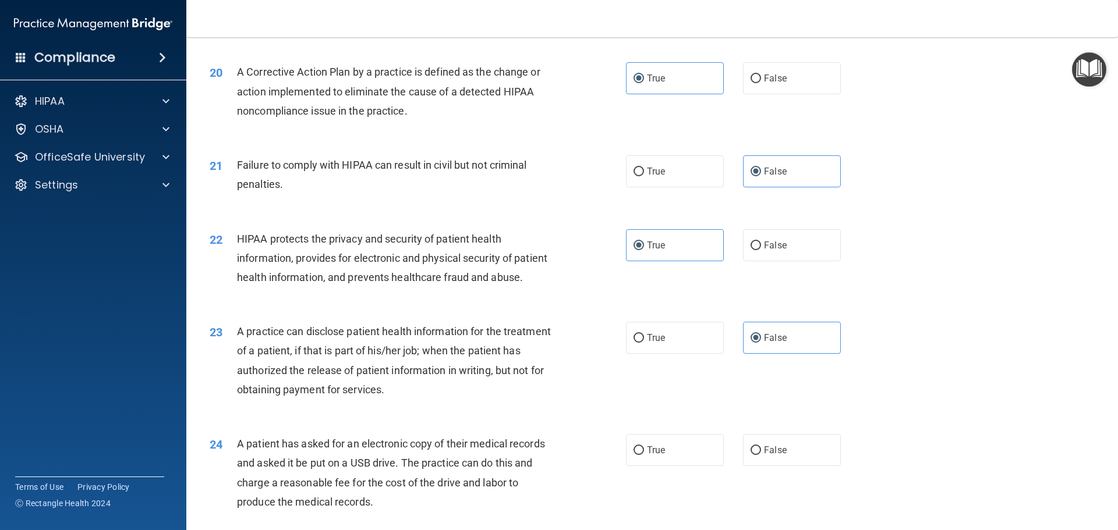
scroll to position [1689, 0]
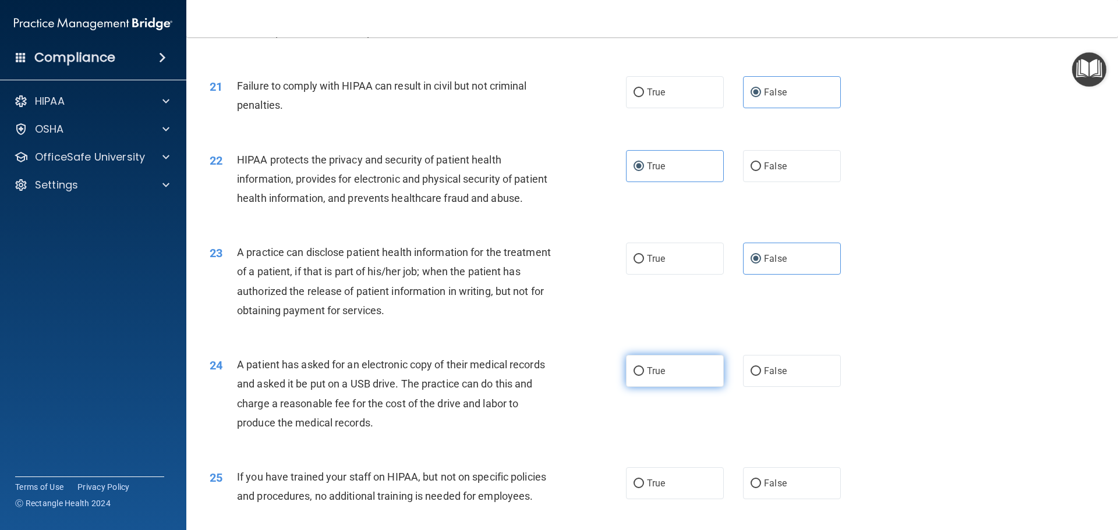
click at [700, 387] on label "True" at bounding box center [675, 371] width 98 height 32
click at [644, 376] on input "True" at bounding box center [639, 371] width 10 height 9
radio input "true"
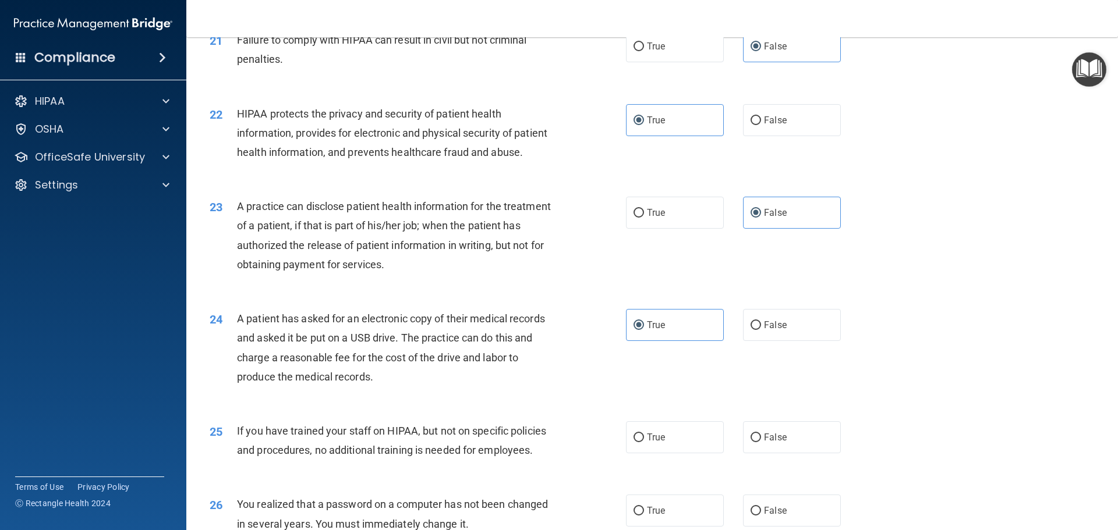
scroll to position [1805, 0]
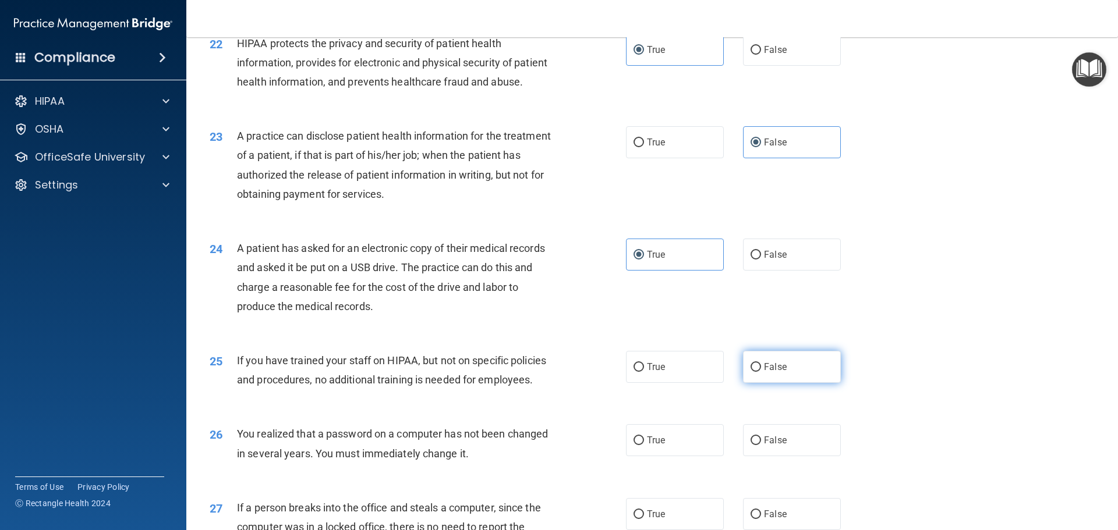
click at [788, 383] on label "False" at bounding box center [792, 367] width 98 height 32
click at [761, 372] on input "False" at bounding box center [756, 367] width 10 height 9
radio input "true"
click at [707, 457] on label "True" at bounding box center [675, 441] width 98 height 32
click at [644, 445] on input "True" at bounding box center [639, 441] width 10 height 9
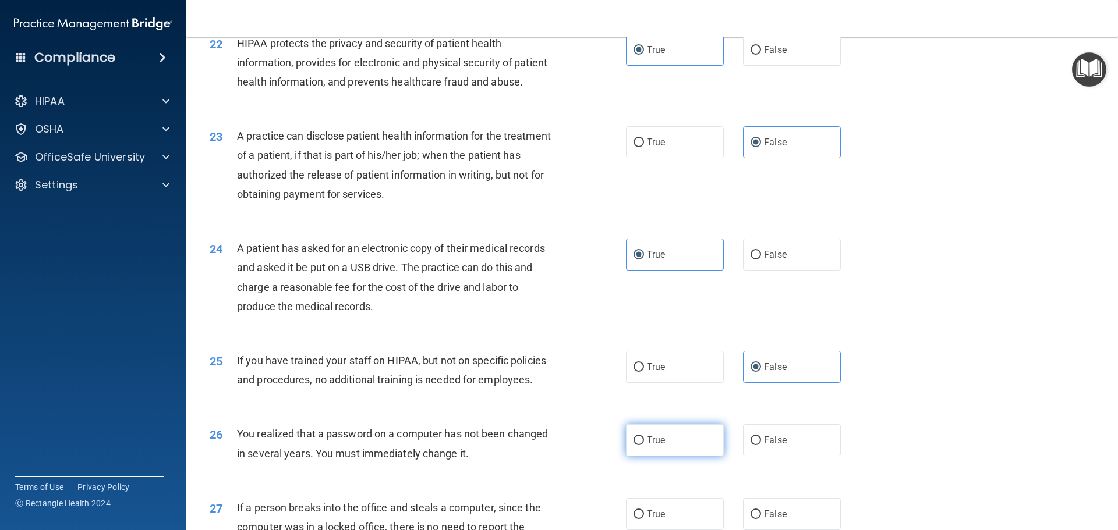
radio input "true"
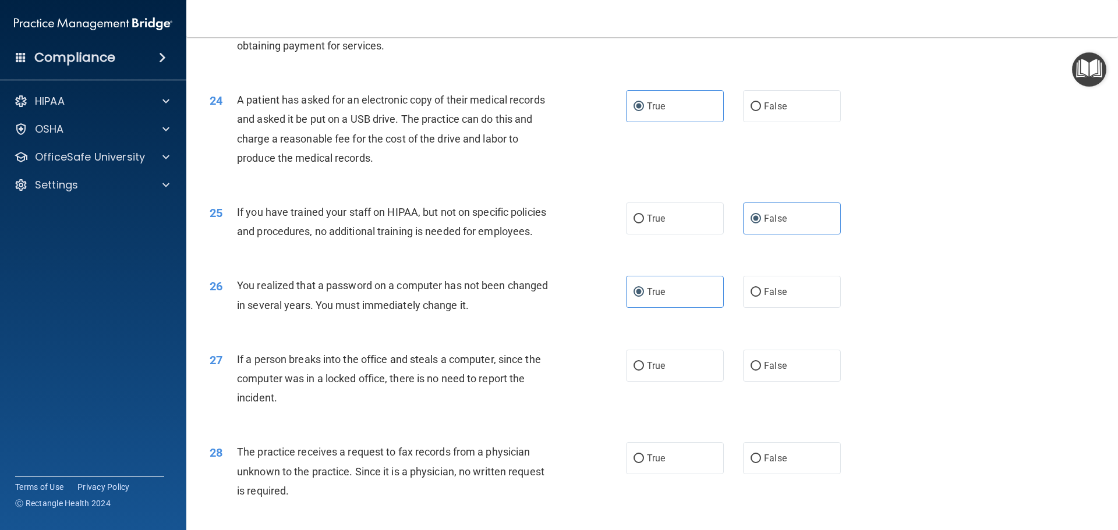
scroll to position [1980, 0]
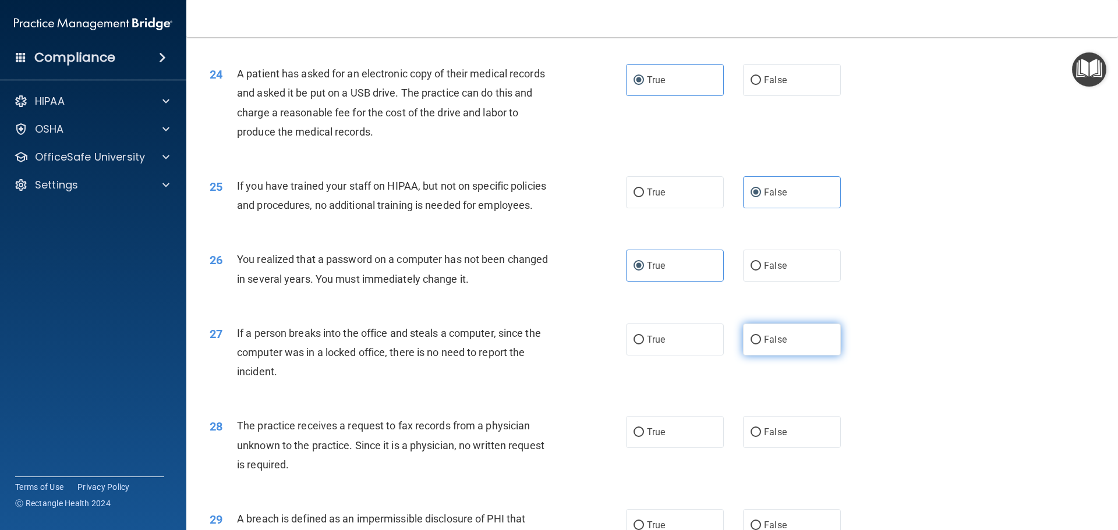
click at [808, 356] on label "False" at bounding box center [792, 340] width 98 height 32
click at [761, 345] on input "False" at bounding box center [756, 340] width 10 height 9
radio input "true"
click at [812, 448] on label "False" at bounding box center [792, 432] width 98 height 32
click at [761, 437] on input "False" at bounding box center [756, 433] width 10 height 9
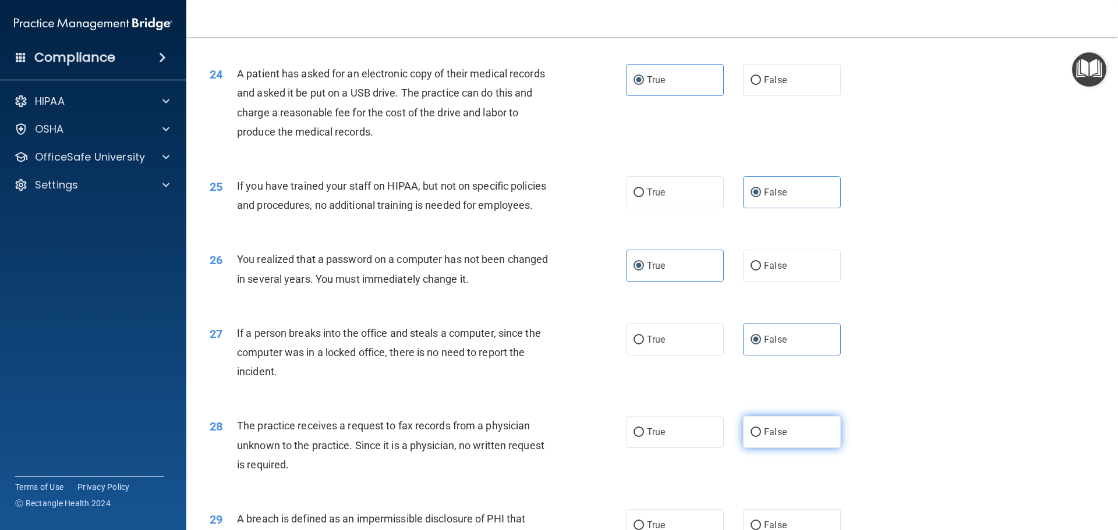
radio input "true"
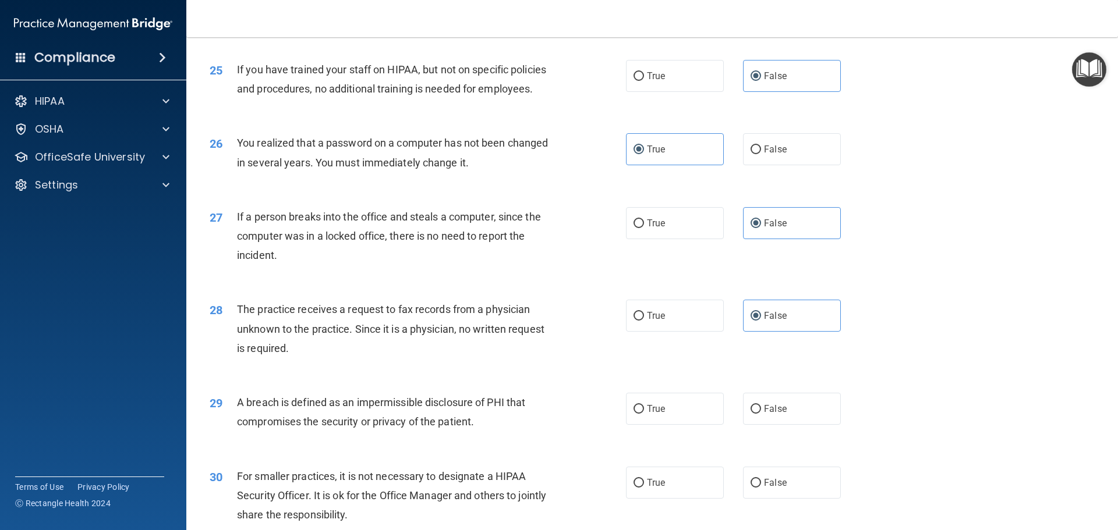
drag, startPoint x: 663, startPoint y: 450, endPoint x: 800, endPoint y: 429, distance: 139.0
click at [664, 425] on label "True" at bounding box center [675, 409] width 98 height 32
click at [644, 414] on input "True" at bounding box center [639, 409] width 10 height 9
radio input "true"
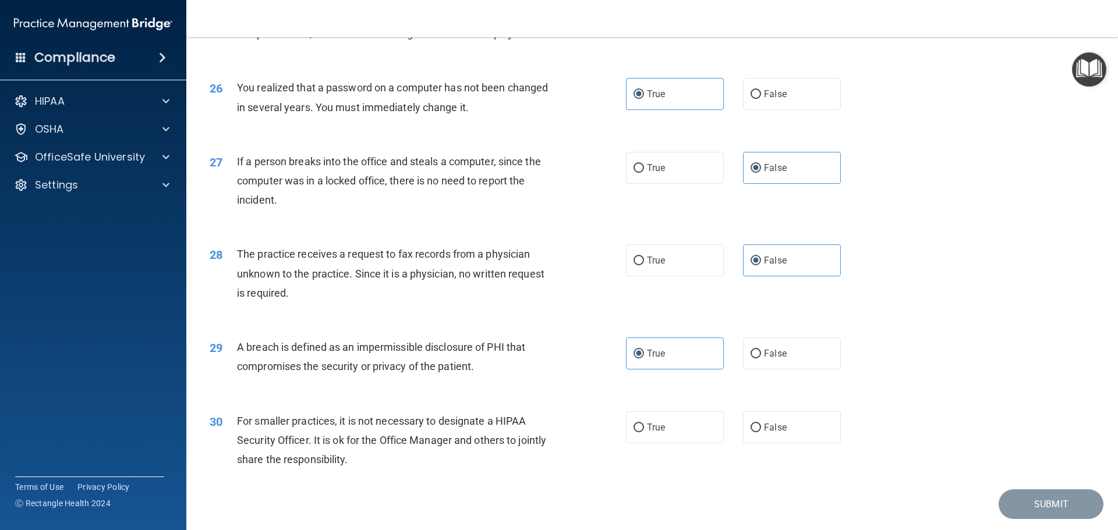
scroll to position [2226, 0]
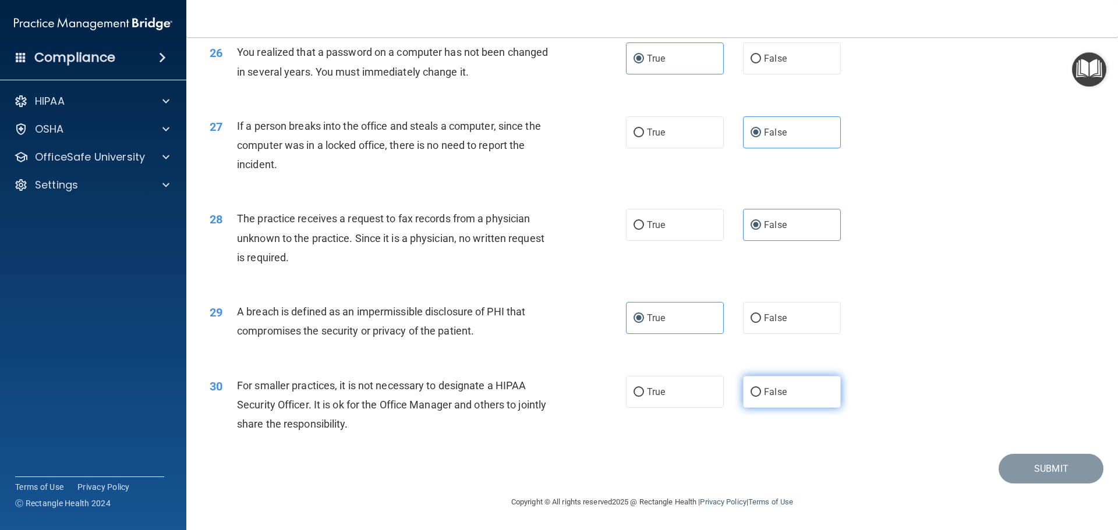
click at [780, 390] on span "False" at bounding box center [775, 392] width 23 height 11
click at [761, 390] on input "False" at bounding box center [756, 392] width 10 height 9
radio input "true"
click at [1036, 465] on button "Submit" at bounding box center [1051, 469] width 105 height 30
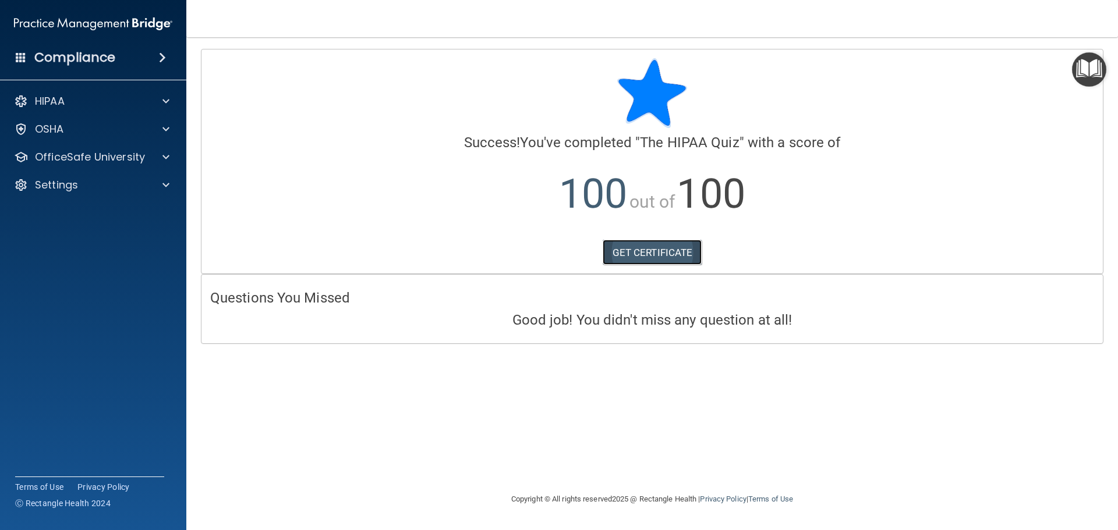
click at [673, 260] on link "GET CERTIFICATE" at bounding box center [653, 253] width 100 height 26
drag, startPoint x: 118, startPoint y: 162, endPoint x: 116, endPoint y: 182, distance: 20.5
click at [118, 162] on p "OfficeSafe University" at bounding box center [90, 157] width 110 height 14
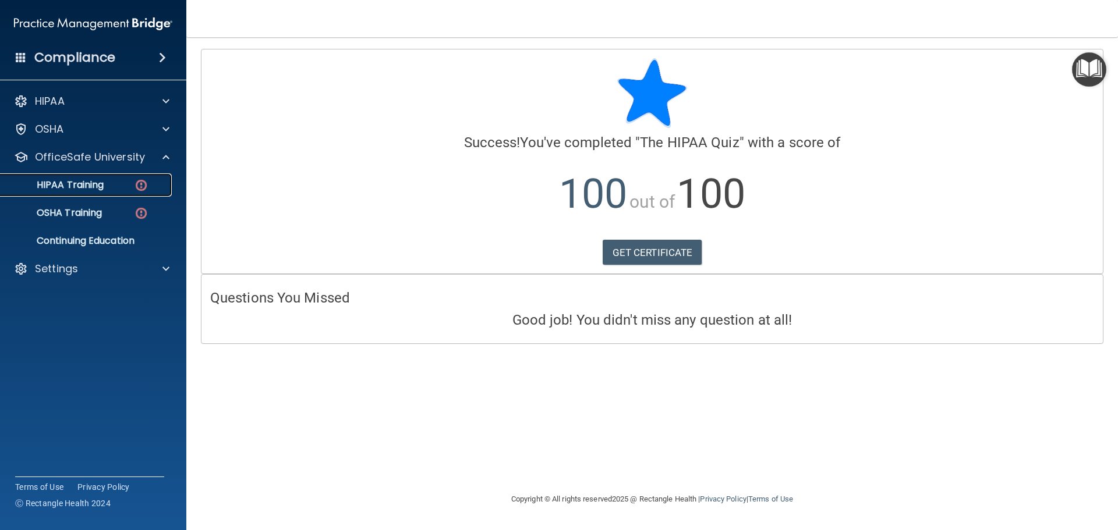
click at [135, 184] on img at bounding box center [141, 185] width 15 height 15
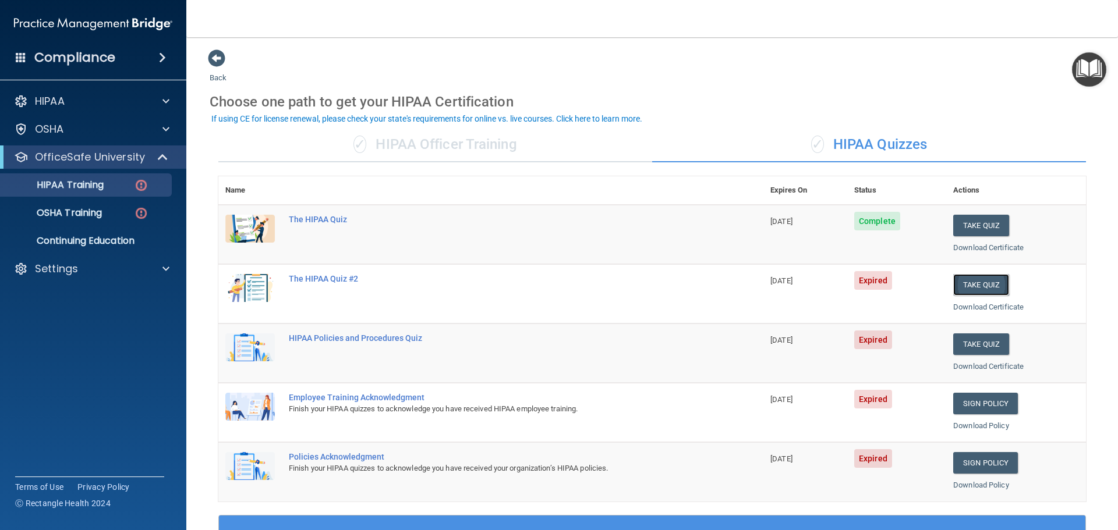
click at [1002, 285] on button "Take Quiz" at bounding box center [981, 285] width 56 height 22
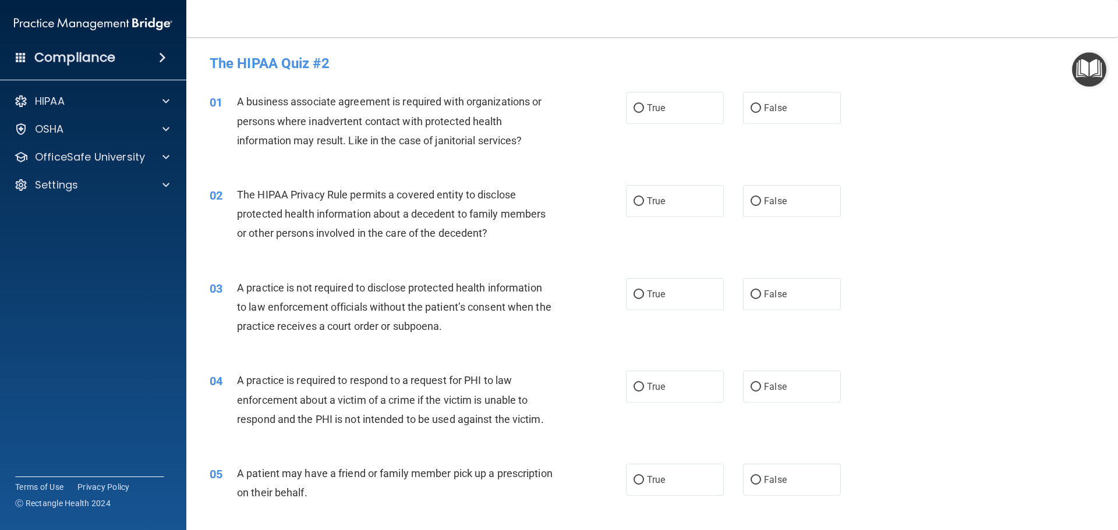
click at [850, 118] on div "True False" at bounding box center [743, 108] width 235 height 32
click at [830, 115] on label "False" at bounding box center [792, 108] width 98 height 32
click at [761, 113] on input "False" at bounding box center [756, 108] width 10 height 9
radio input "true"
click at [717, 204] on label "True" at bounding box center [675, 201] width 98 height 32
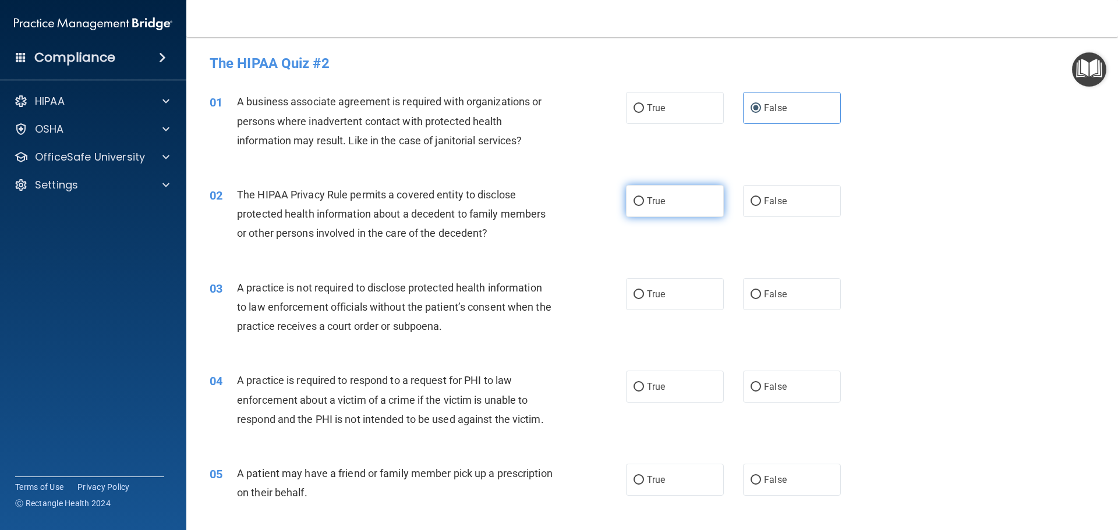
click at [644, 204] on input "True" at bounding box center [639, 201] width 10 height 9
radio input "true"
click at [796, 300] on label "False" at bounding box center [792, 294] width 98 height 32
click at [761, 299] on input "False" at bounding box center [756, 295] width 10 height 9
radio input "true"
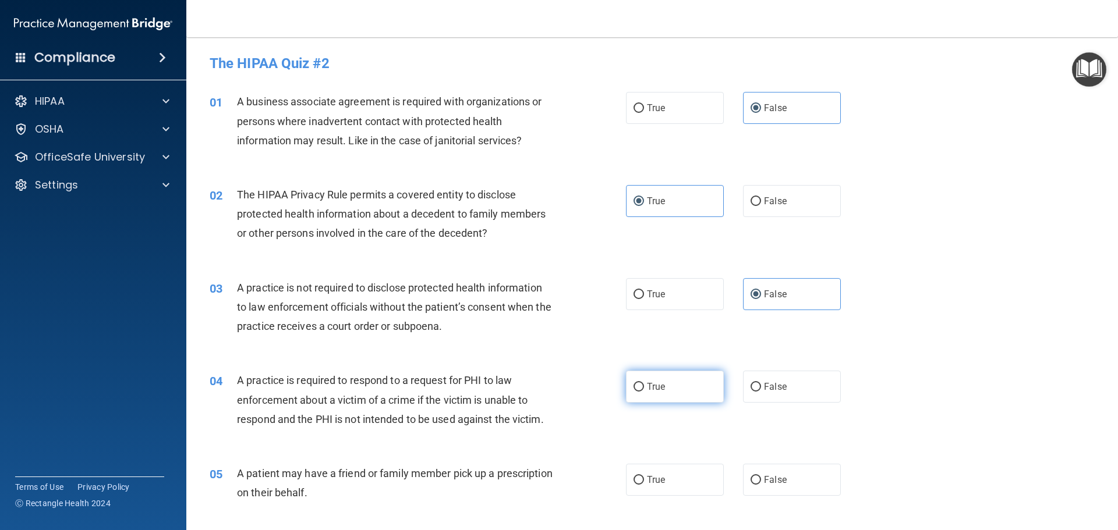
click at [666, 380] on label "True" at bounding box center [675, 387] width 98 height 32
click at [644, 383] on input "True" at bounding box center [639, 387] width 10 height 9
radio input "true"
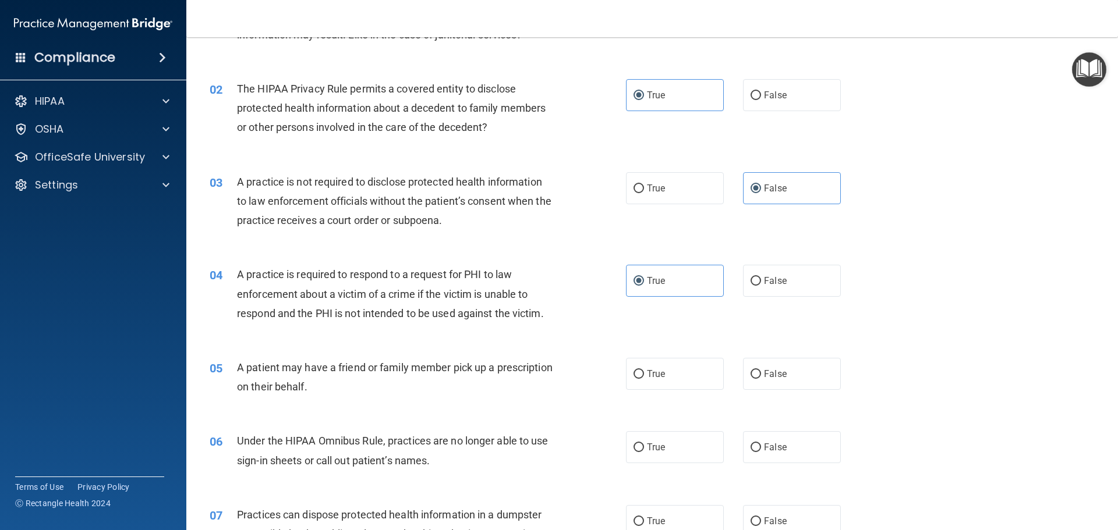
scroll to position [116, 0]
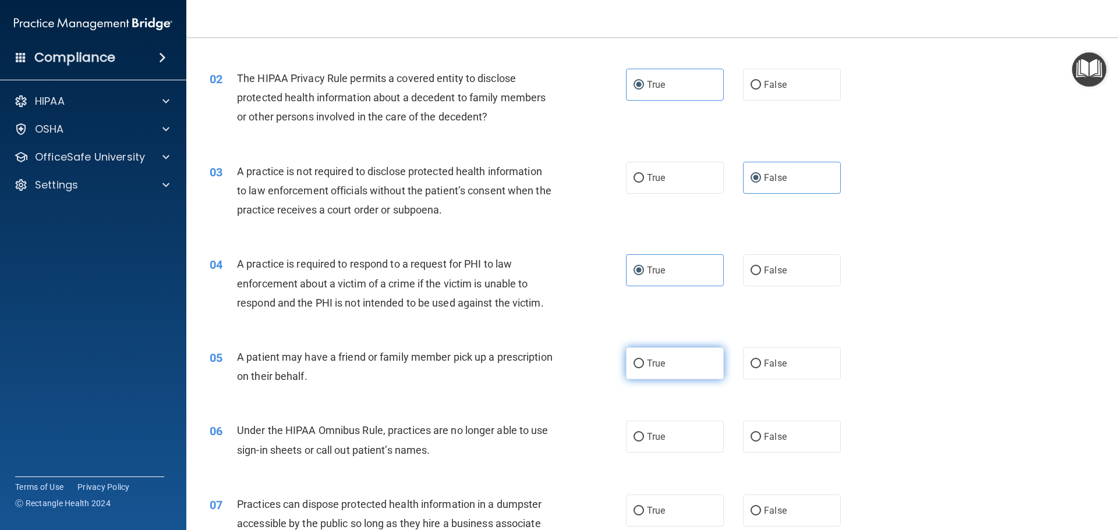
click at [678, 366] on label "True" at bounding box center [675, 364] width 98 height 32
click at [644, 366] on input "True" at bounding box center [639, 364] width 10 height 9
radio input "true"
drag, startPoint x: 788, startPoint y: 432, endPoint x: 797, endPoint y: 426, distance: 10.0
click at [790, 431] on label "False" at bounding box center [792, 437] width 98 height 32
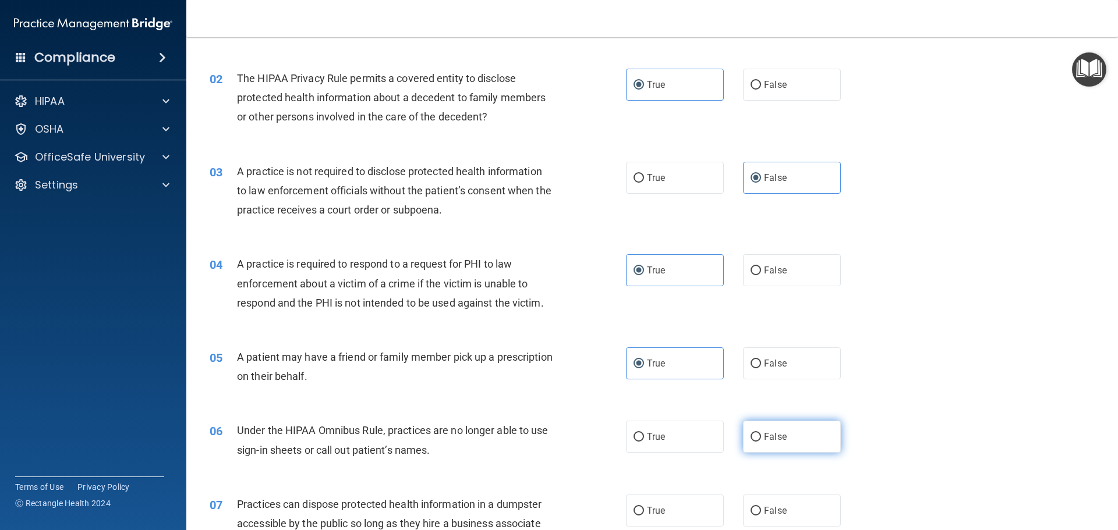
click at [761, 433] on input "False" at bounding box center [756, 437] width 10 height 9
radio input "true"
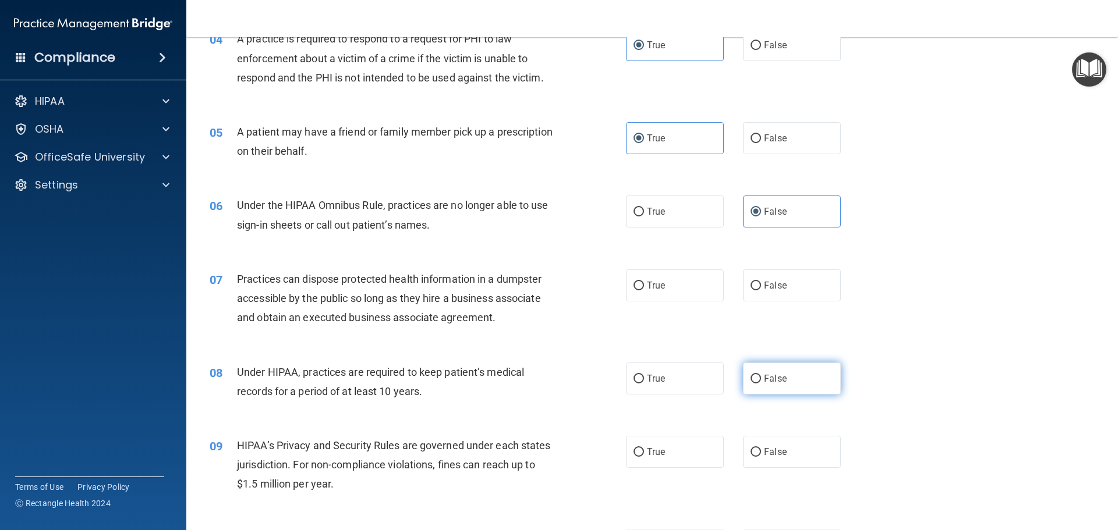
scroll to position [349, 0]
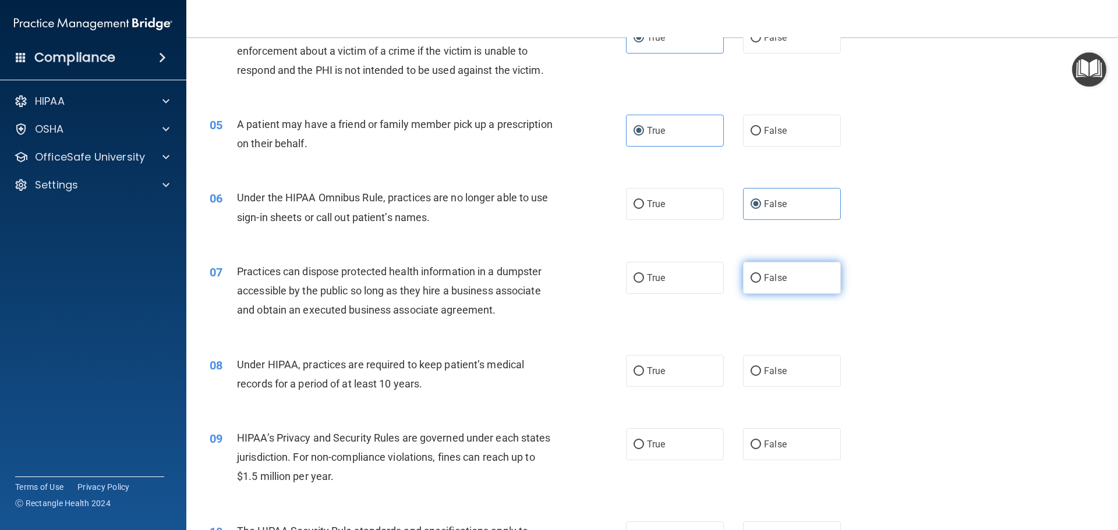
click at [796, 274] on label "False" at bounding box center [792, 278] width 98 height 32
click at [761, 274] on input "False" at bounding box center [756, 278] width 10 height 9
radio input "true"
click at [765, 374] on span "False" at bounding box center [775, 371] width 23 height 11
click at [761, 374] on input "False" at bounding box center [756, 371] width 10 height 9
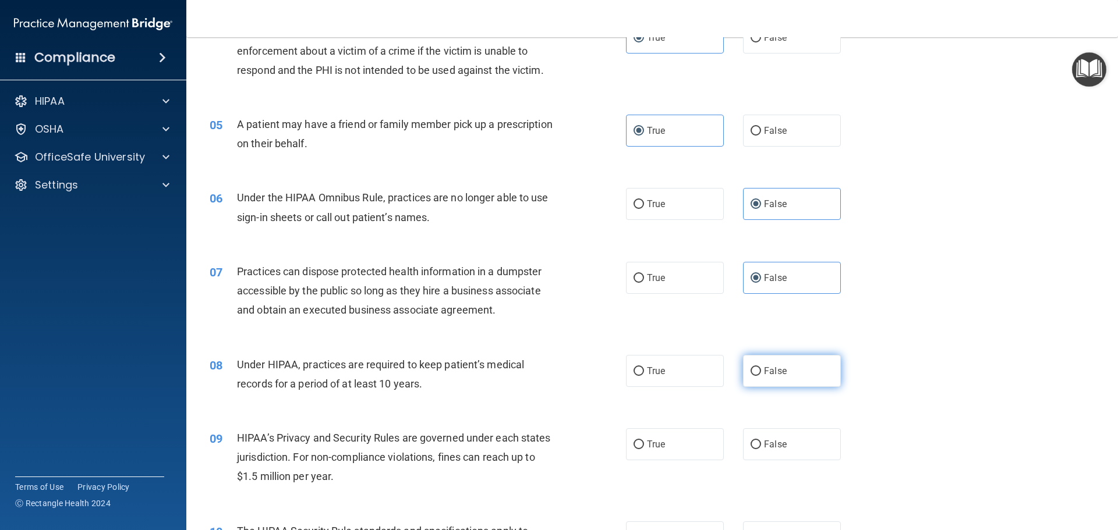
radio input "true"
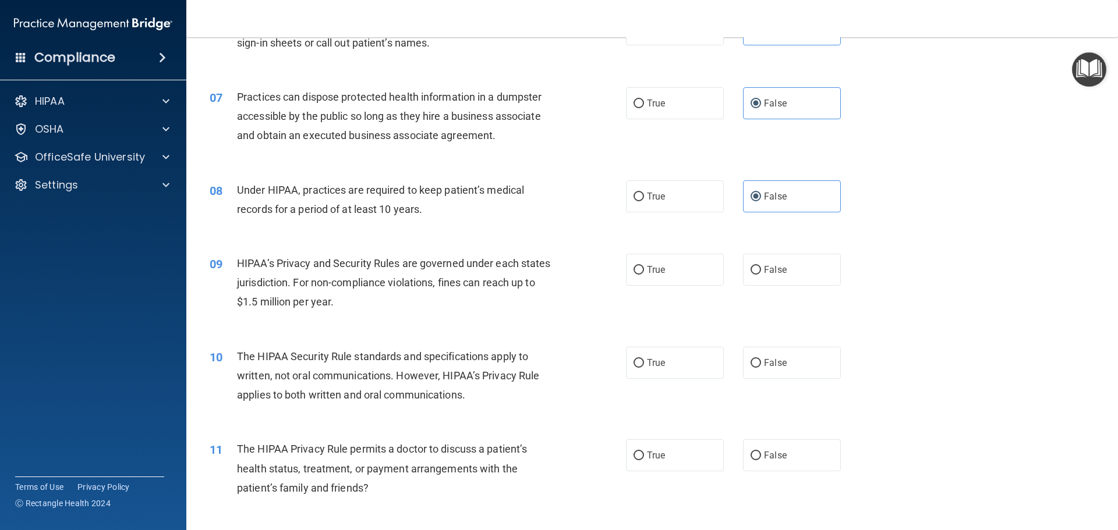
click at [788, 292] on div "09 HIPAA’s Privacy and Security Rules are governed under each states jurisdicti…" at bounding box center [652, 285] width 903 height 93
click at [788, 277] on label "False" at bounding box center [792, 270] width 98 height 32
click at [761, 275] on input "False" at bounding box center [756, 270] width 10 height 9
radio input "true"
click at [696, 380] on div "10 The HIPAA Security Rule standards and specifications apply to written, not o…" at bounding box center [652, 378] width 903 height 93
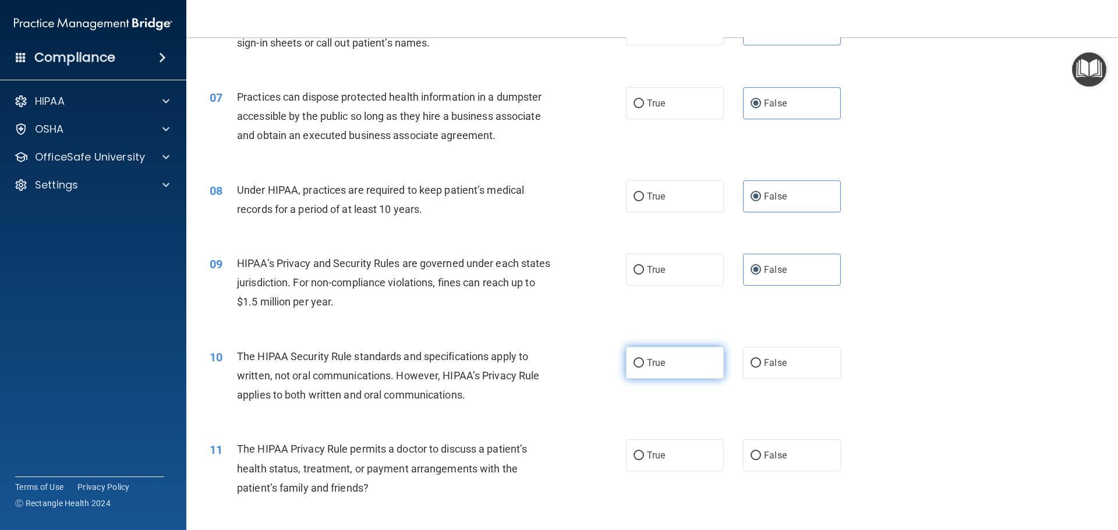
click at [698, 367] on label "True" at bounding box center [675, 363] width 98 height 32
click at [644, 367] on input "True" at bounding box center [639, 363] width 10 height 9
radio input "true"
click at [692, 459] on label "True" at bounding box center [675, 456] width 98 height 32
click at [644, 459] on input "True" at bounding box center [639, 456] width 10 height 9
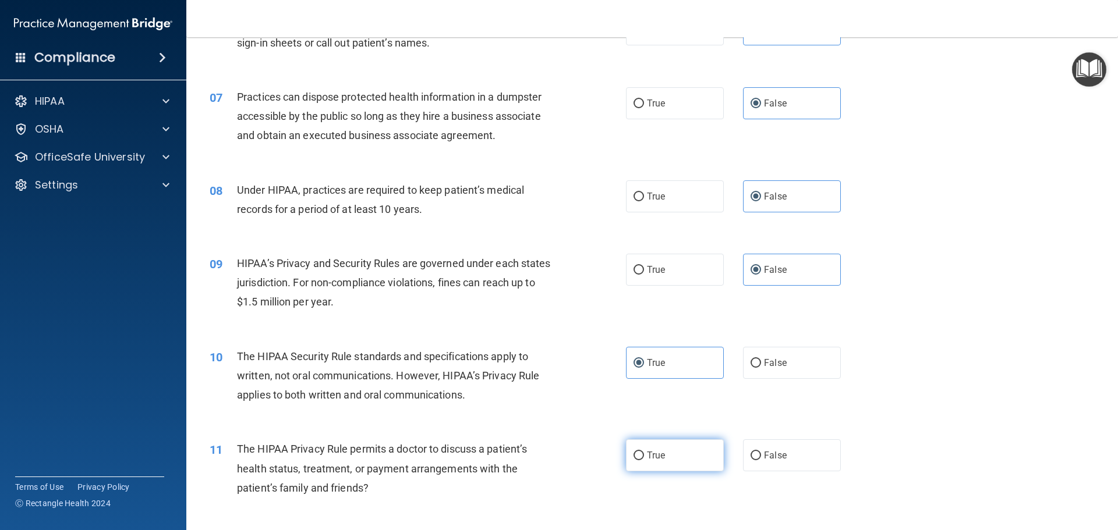
radio input "true"
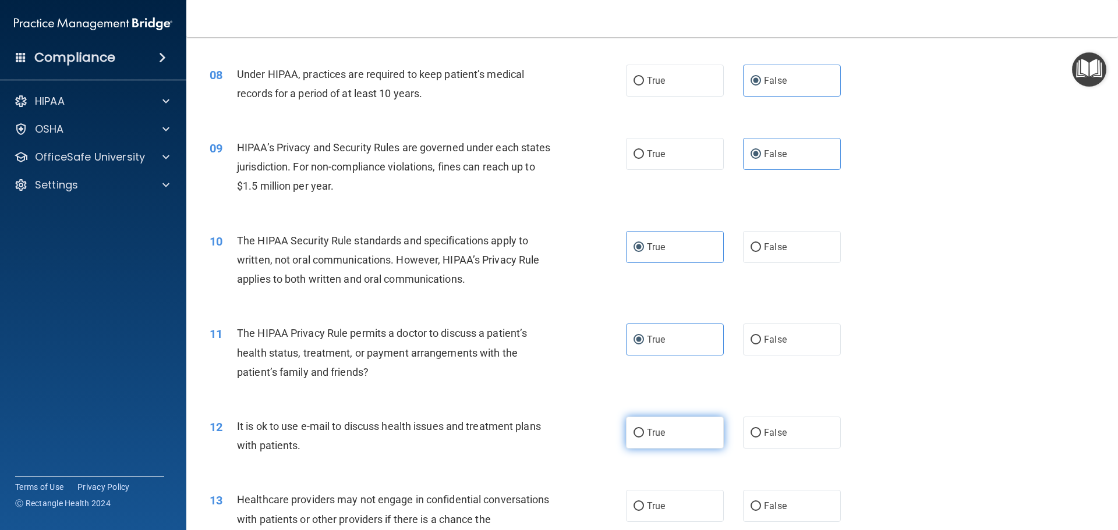
scroll to position [641, 0]
click at [678, 434] on label "True" at bounding box center [675, 432] width 98 height 32
click at [644, 434] on input "True" at bounding box center [639, 433] width 10 height 9
radio input "true"
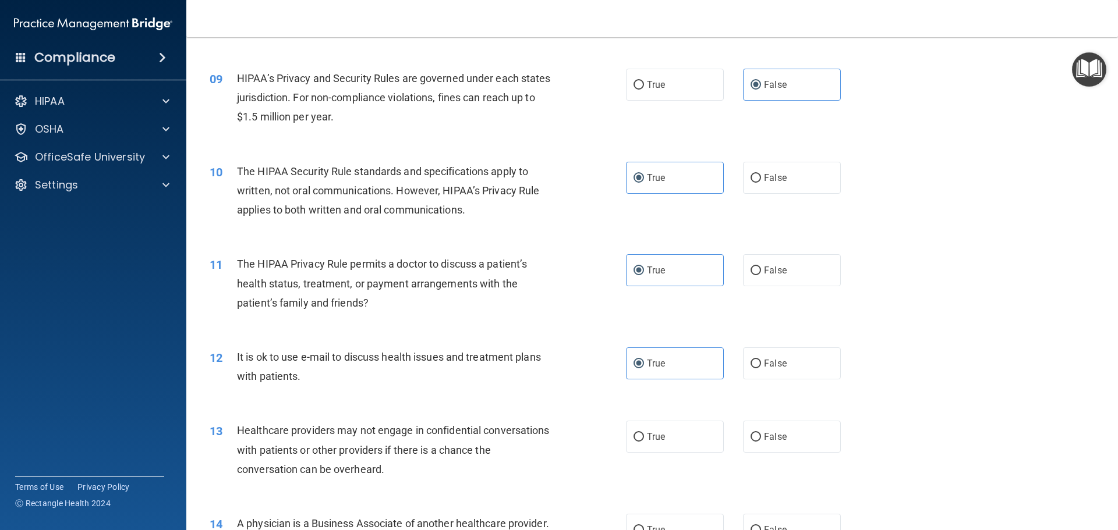
scroll to position [815, 0]
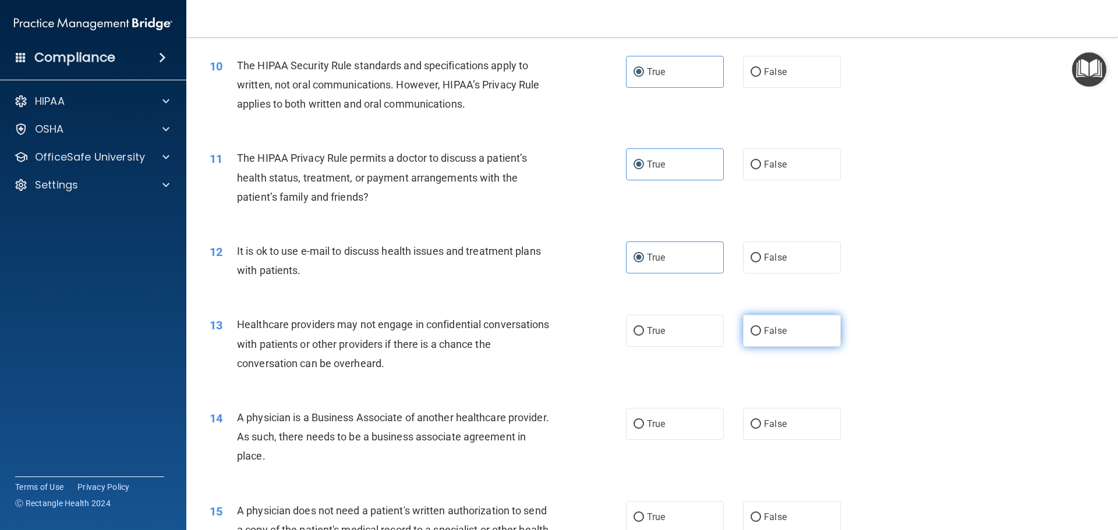
click at [810, 324] on label "False" at bounding box center [792, 331] width 98 height 32
click at [761, 327] on input "False" at bounding box center [756, 331] width 10 height 9
radio input "true"
click at [780, 434] on label "False" at bounding box center [792, 424] width 98 height 32
click at [761, 429] on input "False" at bounding box center [756, 424] width 10 height 9
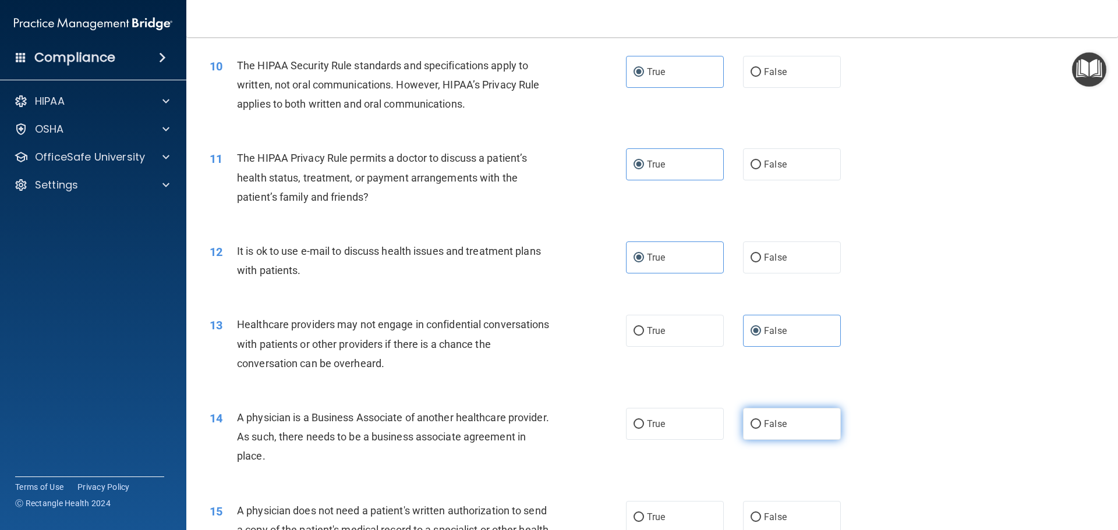
radio input "true"
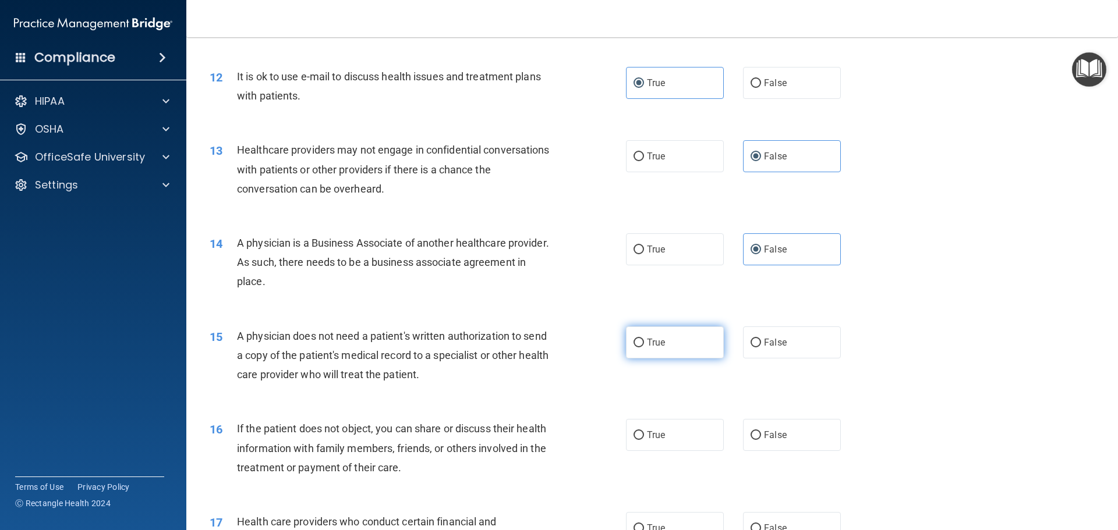
click at [700, 335] on label "True" at bounding box center [675, 343] width 98 height 32
click at [644, 339] on input "True" at bounding box center [639, 343] width 10 height 9
radio input "true"
click at [674, 443] on label "True" at bounding box center [675, 435] width 98 height 32
click at [644, 440] on input "True" at bounding box center [639, 435] width 10 height 9
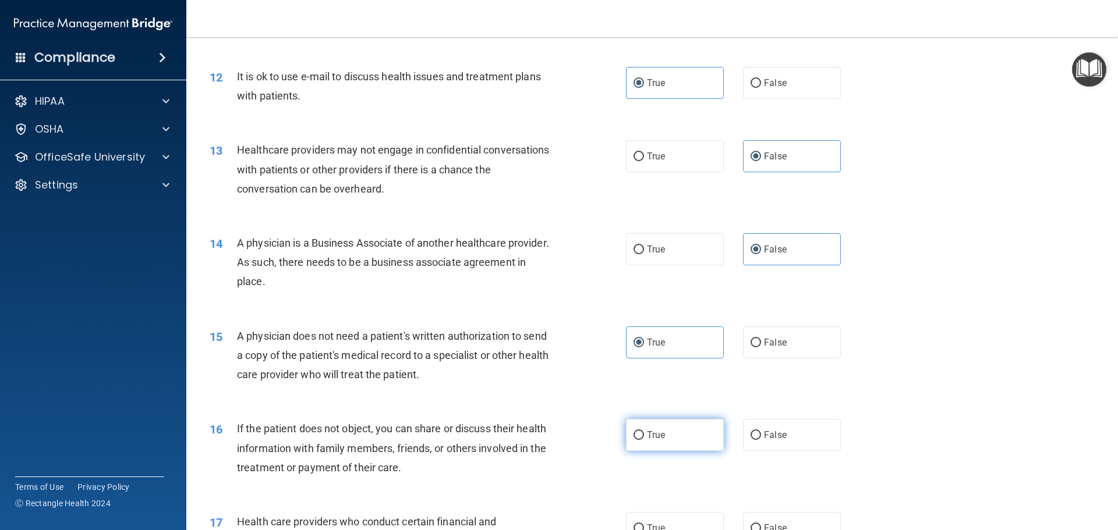
radio input "true"
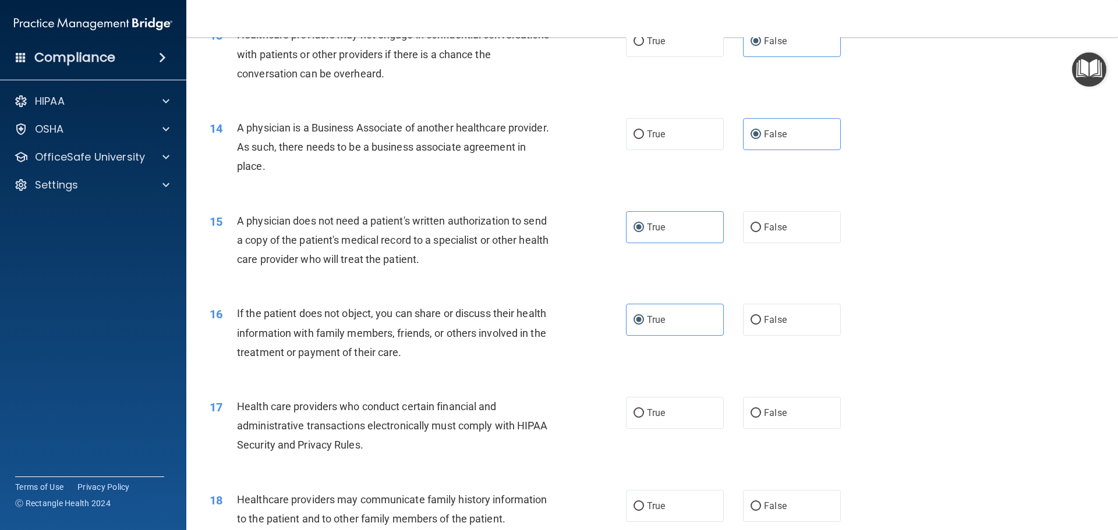
scroll to position [1106, 0]
click at [691, 409] on label "True" at bounding box center [675, 412] width 98 height 32
click at [644, 409] on input "True" at bounding box center [639, 412] width 10 height 9
radio input "true"
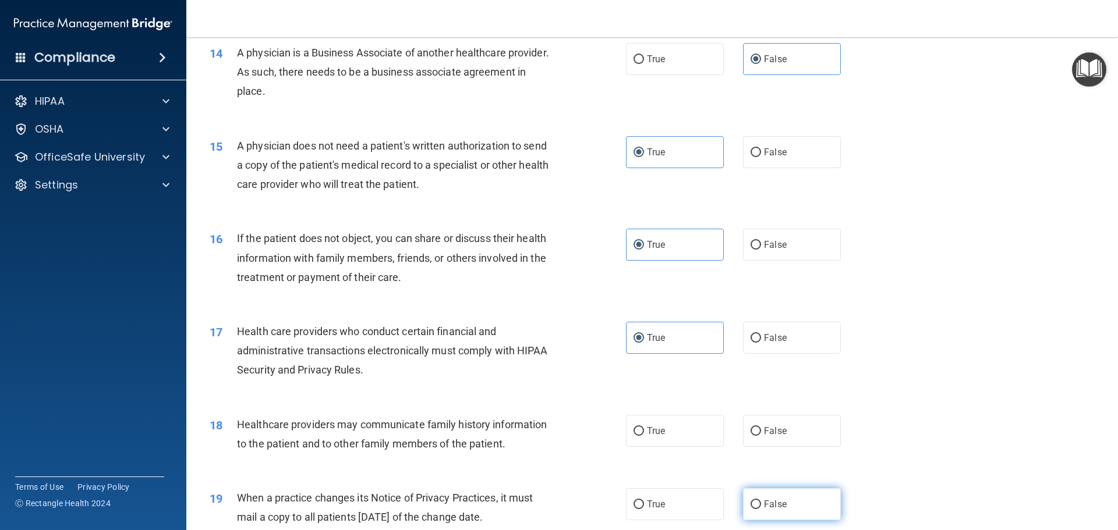
scroll to position [1281, 0]
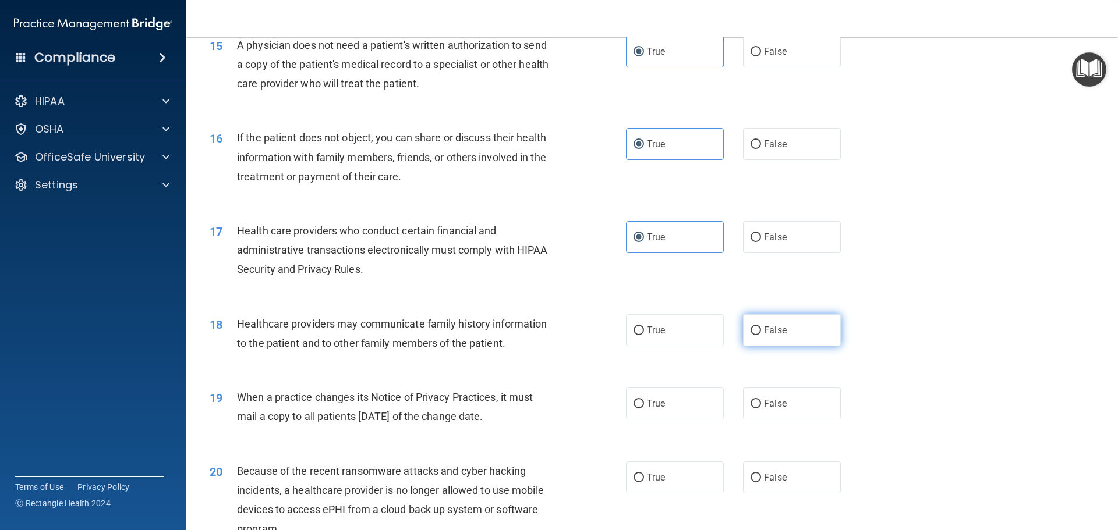
click at [800, 334] on label "False" at bounding box center [792, 330] width 98 height 32
click at [761, 334] on input "False" at bounding box center [756, 331] width 10 height 9
radio input "true"
click at [791, 413] on label "False" at bounding box center [792, 404] width 98 height 32
click at [761, 409] on input "False" at bounding box center [756, 404] width 10 height 9
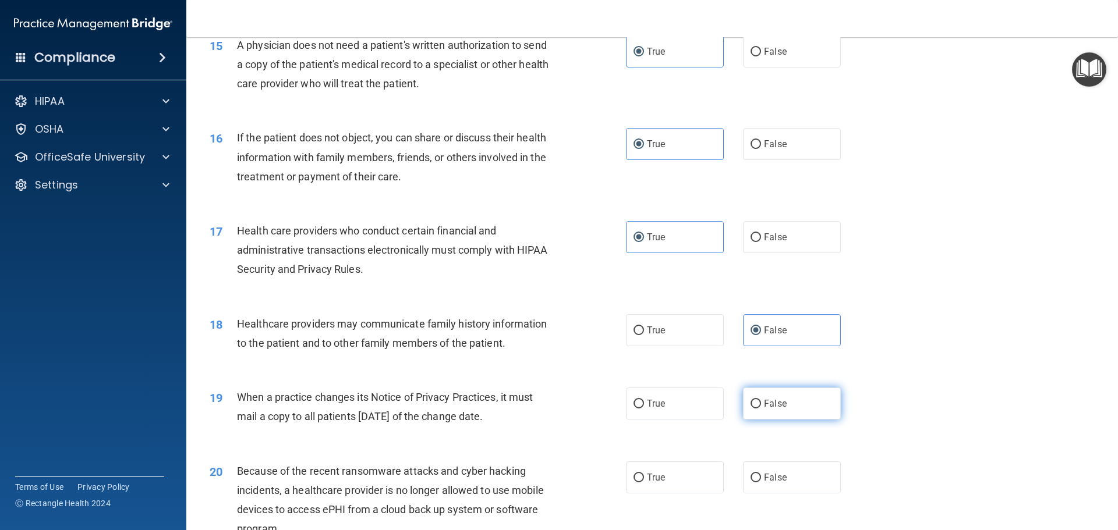
radio input "true"
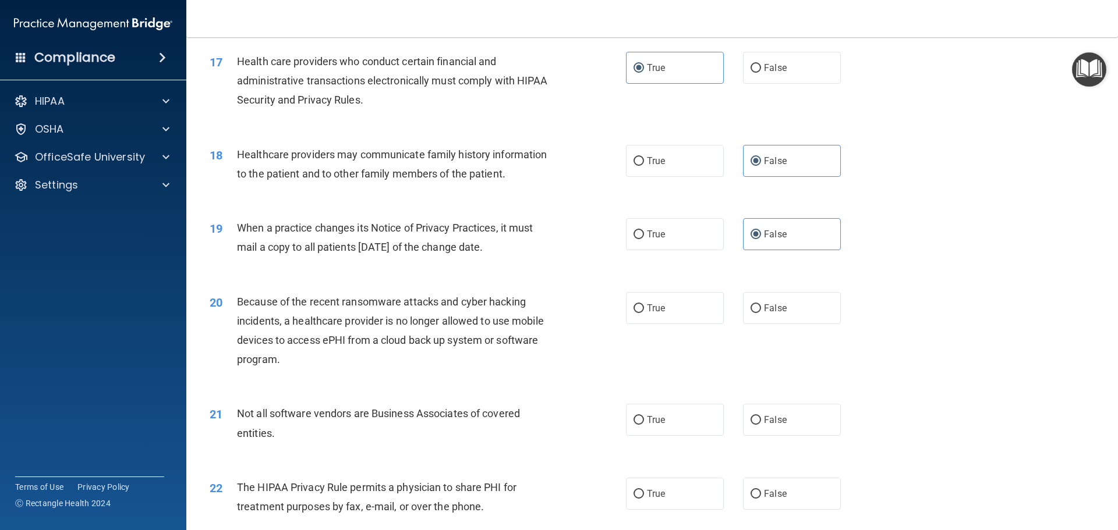
scroll to position [1456, 0]
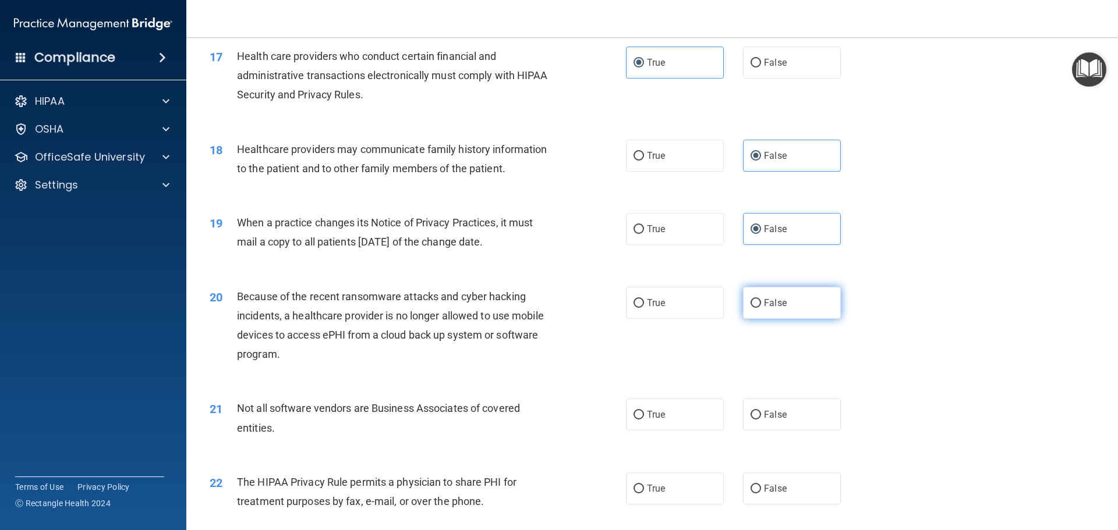
click at [815, 296] on label "False" at bounding box center [792, 303] width 98 height 32
click at [761, 299] on input "False" at bounding box center [756, 303] width 10 height 9
radio input "true"
click at [675, 418] on label "True" at bounding box center [675, 415] width 98 height 32
click at [644, 418] on input "True" at bounding box center [639, 415] width 10 height 9
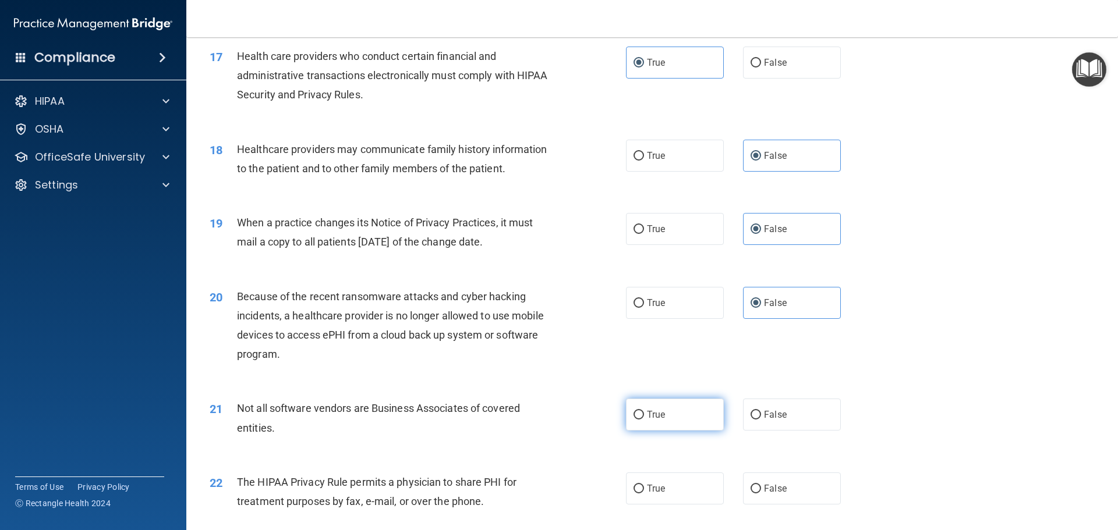
radio input "true"
click at [684, 484] on label "True" at bounding box center [675, 489] width 98 height 32
click at [644, 485] on input "True" at bounding box center [639, 489] width 10 height 9
radio input "true"
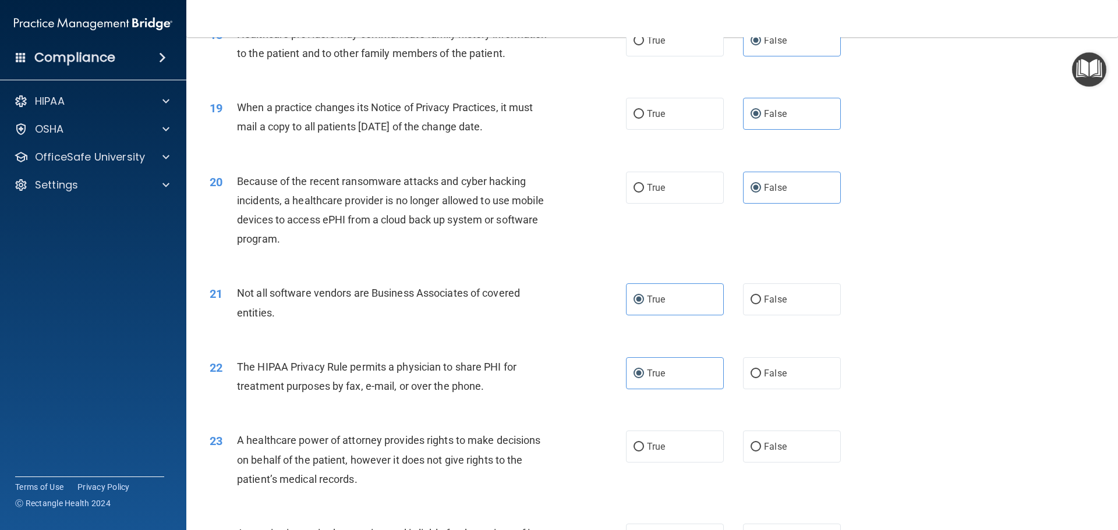
scroll to position [1572, 0]
click at [798, 455] on label "False" at bounding box center [792, 446] width 98 height 32
click at [761, 451] on input "False" at bounding box center [756, 446] width 10 height 9
radio input "true"
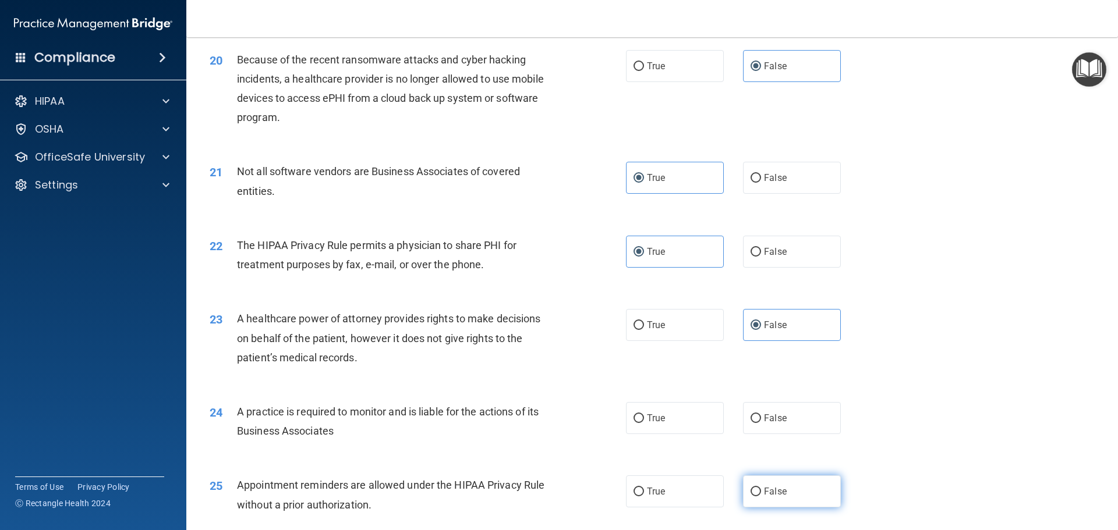
scroll to position [1747, 0]
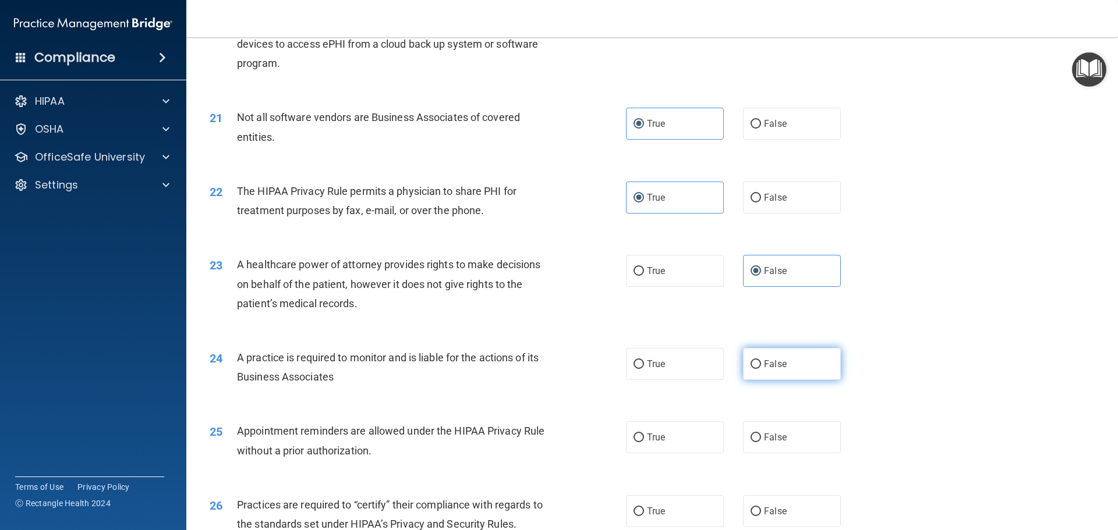
click at [798, 366] on label "False" at bounding box center [792, 364] width 98 height 32
click at [761, 366] on input "False" at bounding box center [756, 364] width 10 height 9
radio input "true"
click at [656, 438] on span "True" at bounding box center [656, 437] width 18 height 11
click at [644, 438] on input "True" at bounding box center [639, 438] width 10 height 9
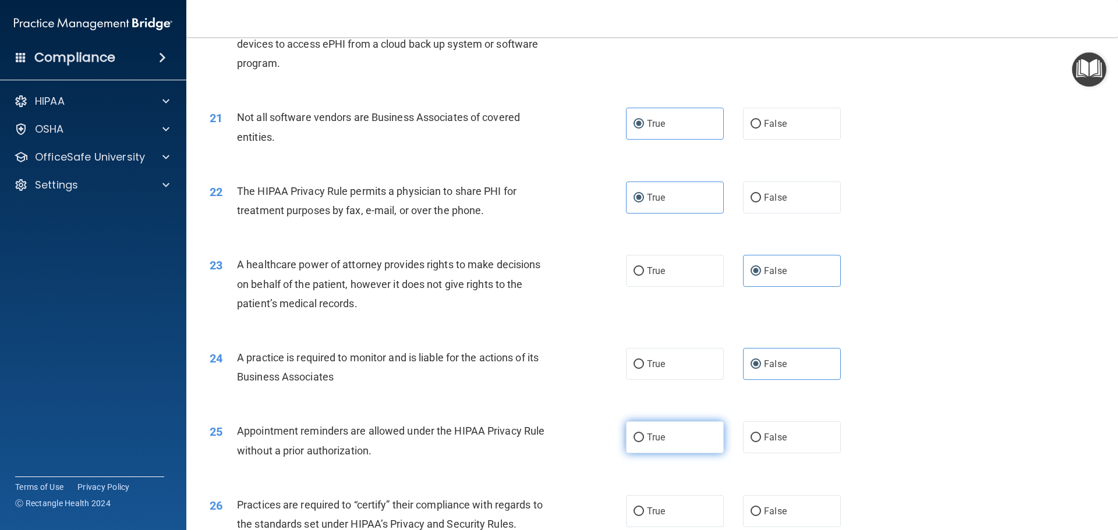
radio input "true"
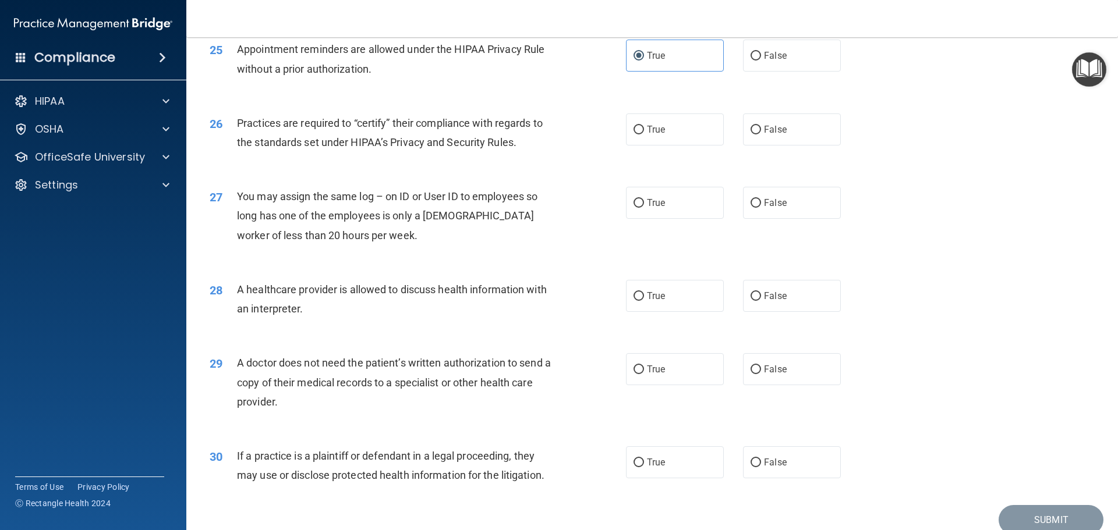
scroll to position [2155, 0]
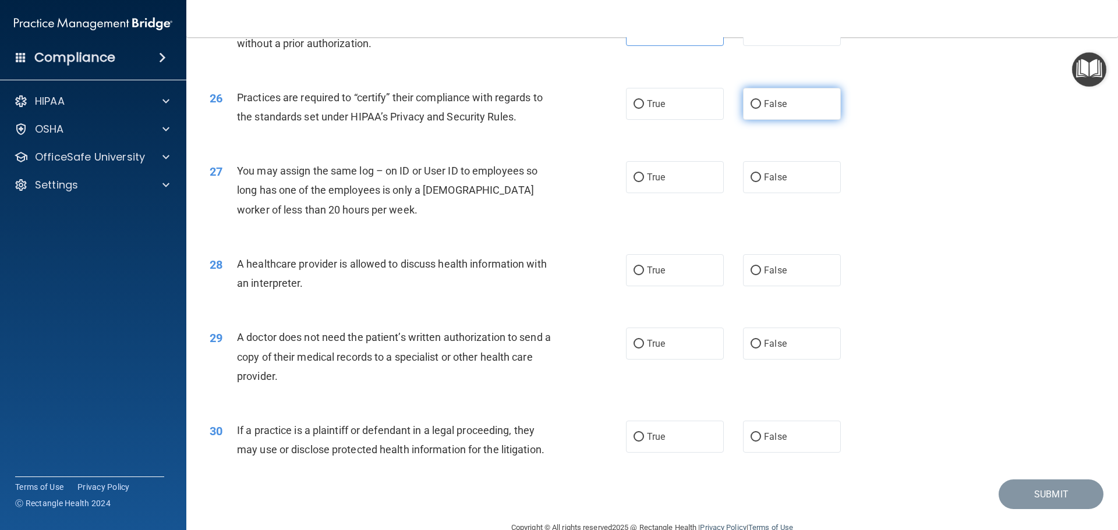
click at [815, 111] on label "False" at bounding box center [792, 104] width 98 height 32
click at [761, 109] on input "False" at bounding box center [756, 104] width 10 height 9
radio input "true"
click at [785, 197] on div "27 You may assign the same log – on ID or User ID to employees so long has one …" at bounding box center [652, 193] width 903 height 93
click at [799, 172] on label "False" at bounding box center [792, 177] width 98 height 32
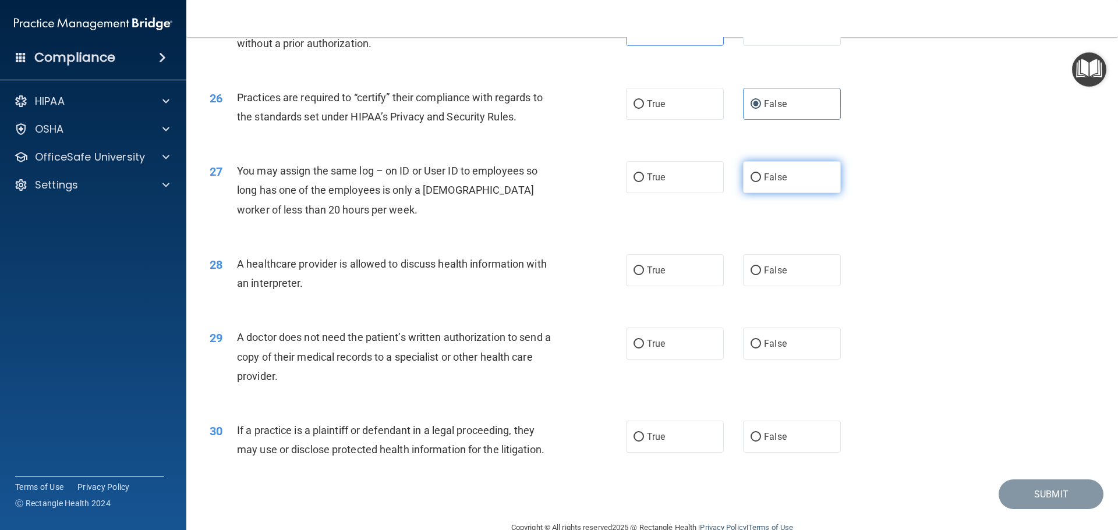
click at [761, 174] on input "False" at bounding box center [756, 178] width 10 height 9
radio input "true"
click at [662, 278] on label "True" at bounding box center [675, 270] width 98 height 32
click at [644, 275] on input "True" at bounding box center [639, 271] width 10 height 9
radio input "true"
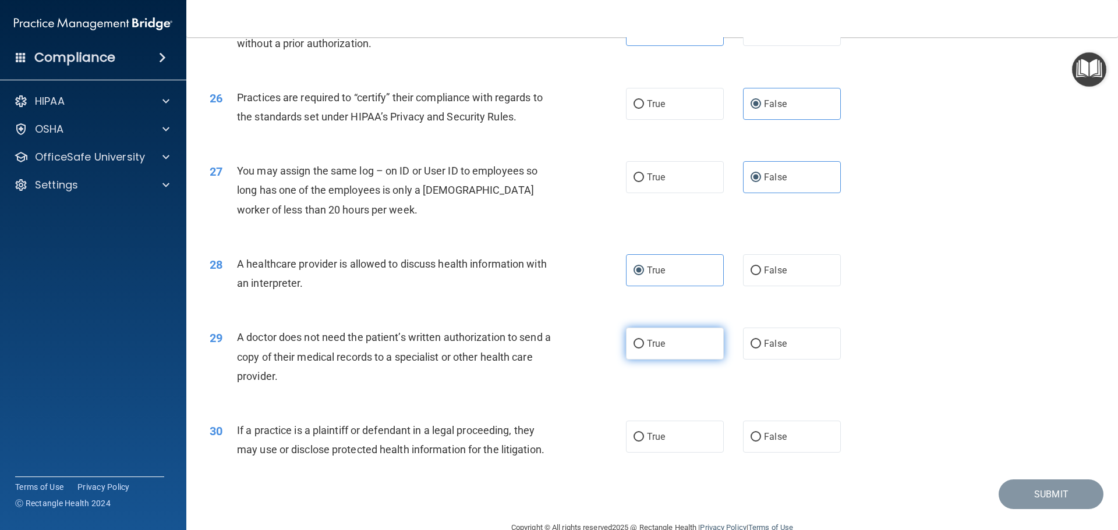
click at [664, 353] on label "True" at bounding box center [675, 344] width 98 height 32
click at [644, 349] on input "True" at bounding box center [639, 344] width 10 height 9
radio input "true"
click at [705, 450] on label "True" at bounding box center [675, 437] width 98 height 32
click at [644, 442] on input "True" at bounding box center [639, 437] width 10 height 9
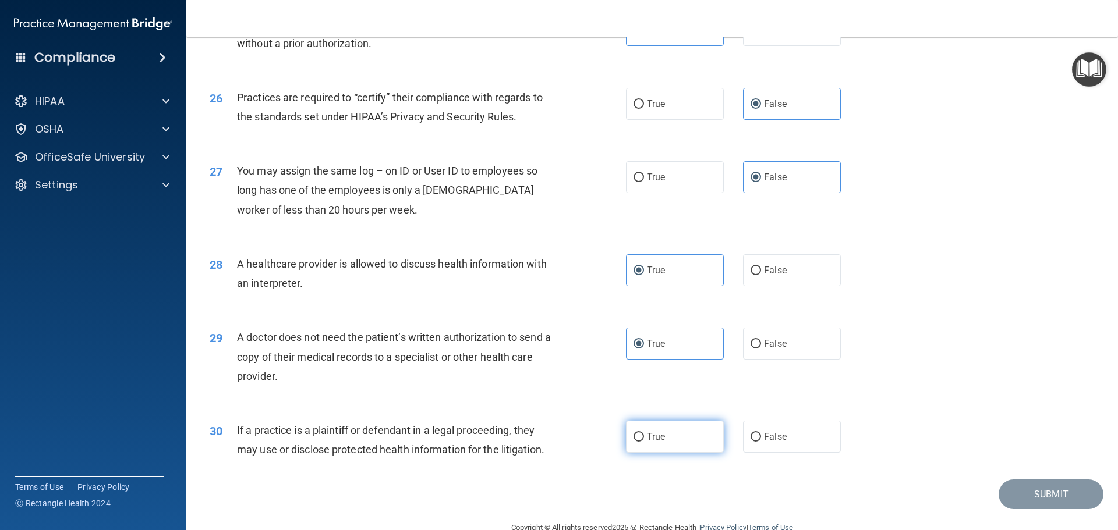
radio input "true"
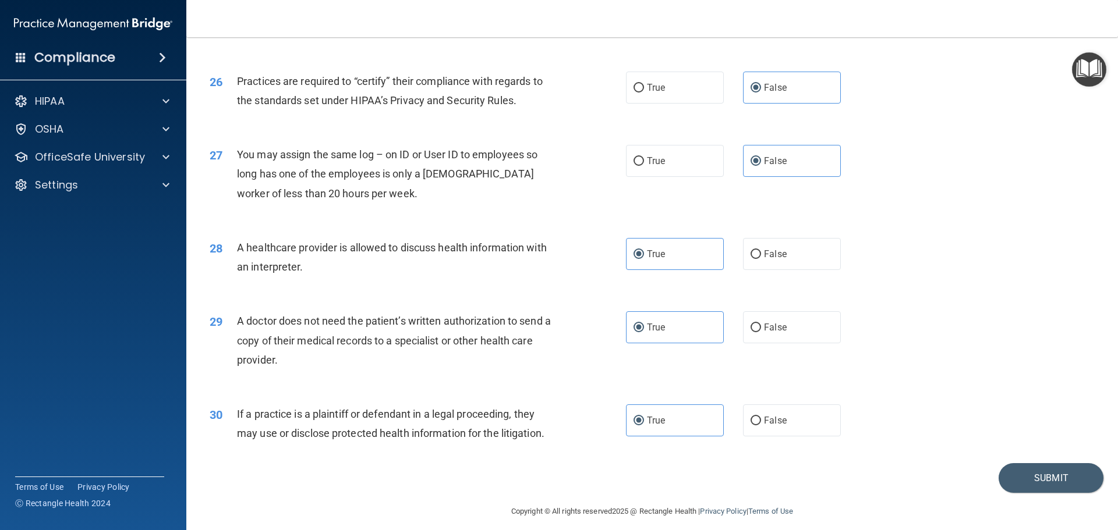
scroll to position [2180, 0]
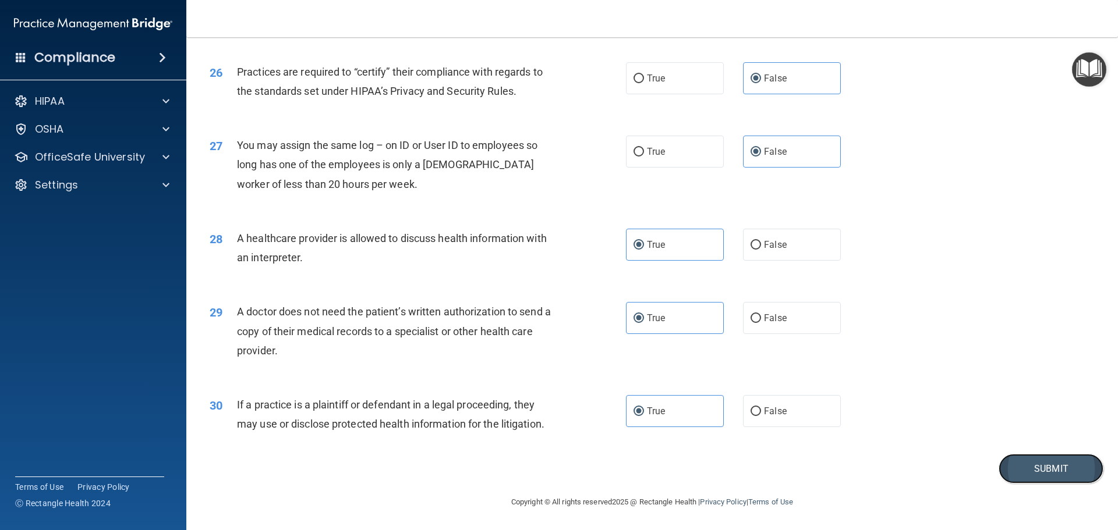
click at [1071, 472] on button "Submit" at bounding box center [1051, 469] width 105 height 30
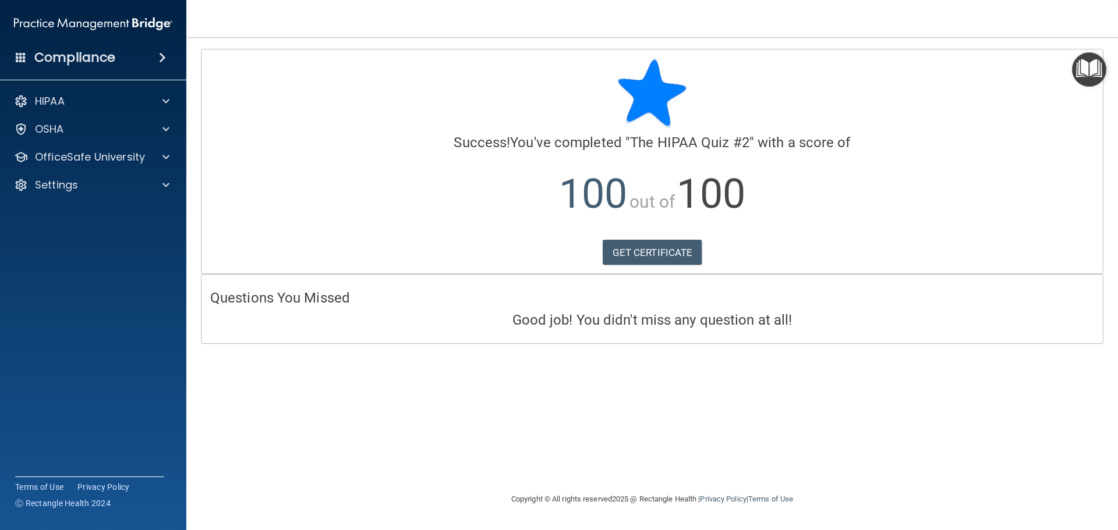
click at [647, 267] on div "Calculating your score.... Success! You've completed " The HIPAA Quiz #2 " with…" at bounding box center [651, 161] width 901 height 224
click at [654, 254] on link "GET CERTIFICATE" at bounding box center [653, 253] width 100 height 26
click at [126, 161] on p "OfficeSafe University" at bounding box center [90, 157] width 110 height 14
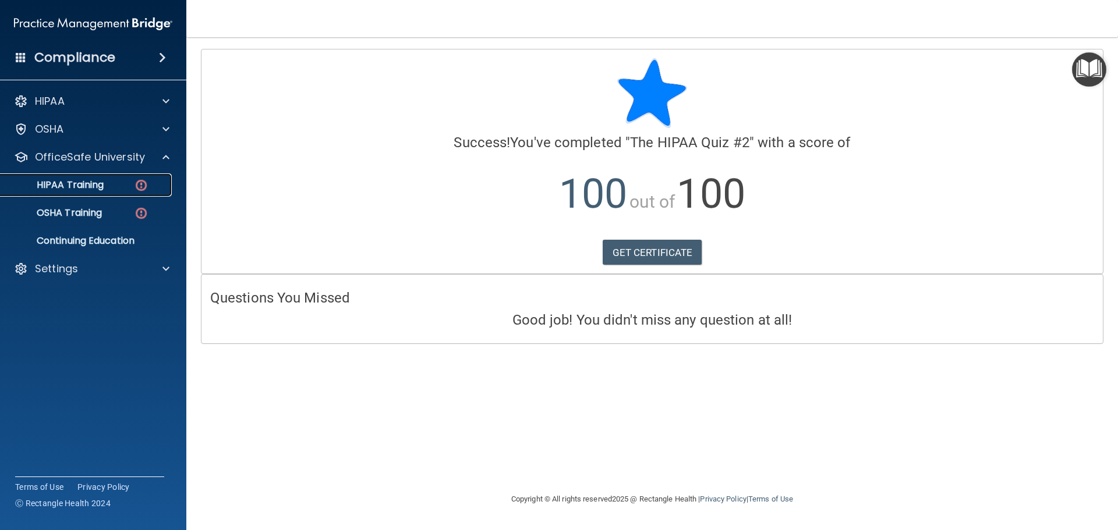
click at [136, 193] on link "HIPAA Training" at bounding box center [79, 185] width 183 height 23
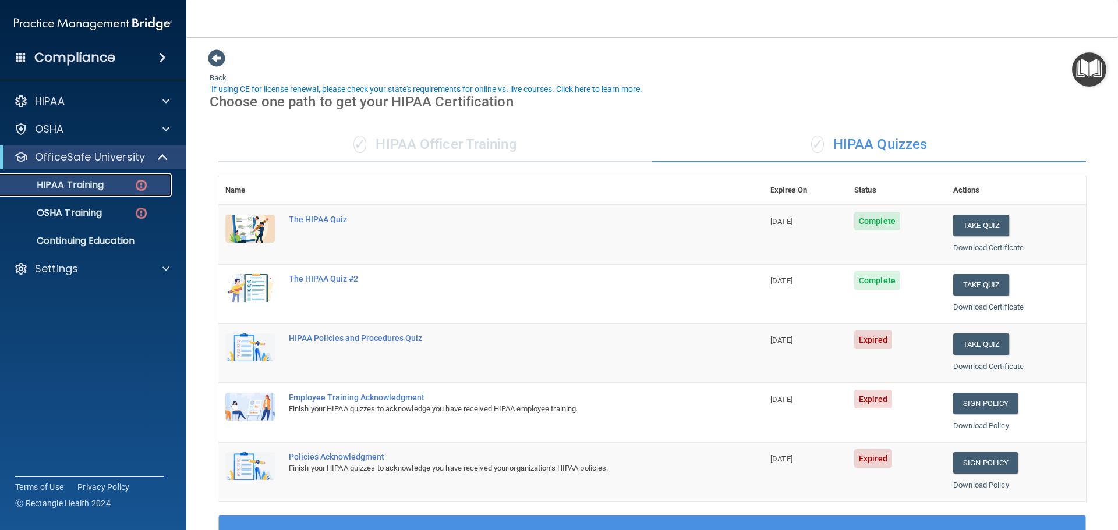
scroll to position [58, 0]
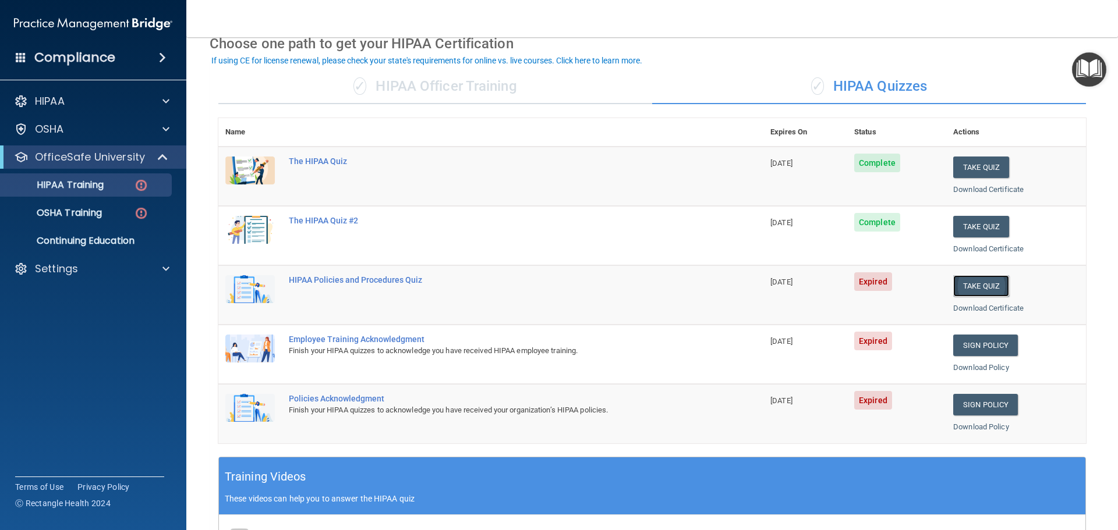
click at [975, 285] on button "Take Quiz" at bounding box center [981, 286] width 56 height 22
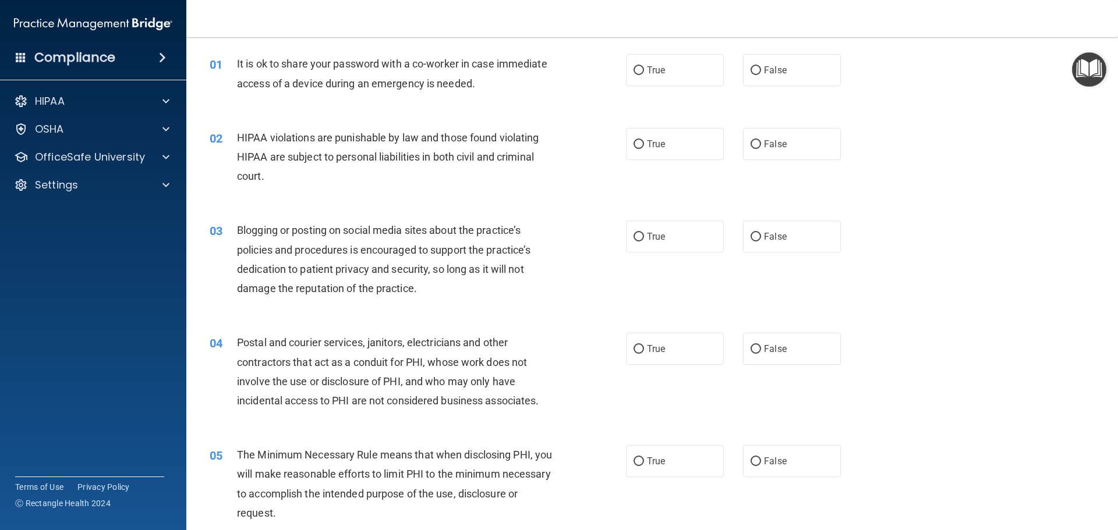
scroll to position [58, 0]
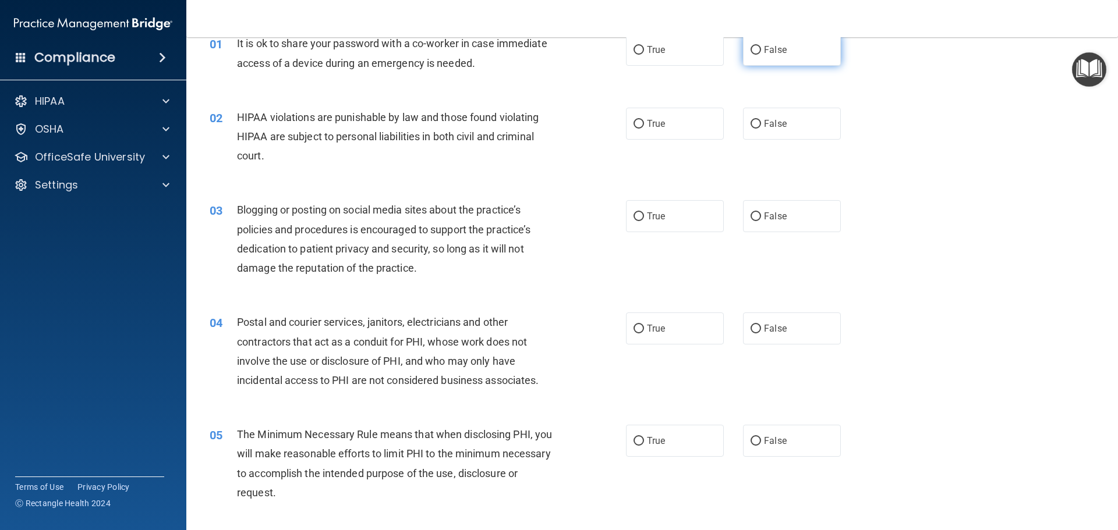
click at [826, 55] on label "False" at bounding box center [792, 50] width 98 height 32
click at [761, 55] on input "False" at bounding box center [756, 50] width 10 height 9
radio input "true"
click at [645, 115] on label "True" at bounding box center [675, 124] width 98 height 32
click at [644, 120] on input "True" at bounding box center [639, 124] width 10 height 9
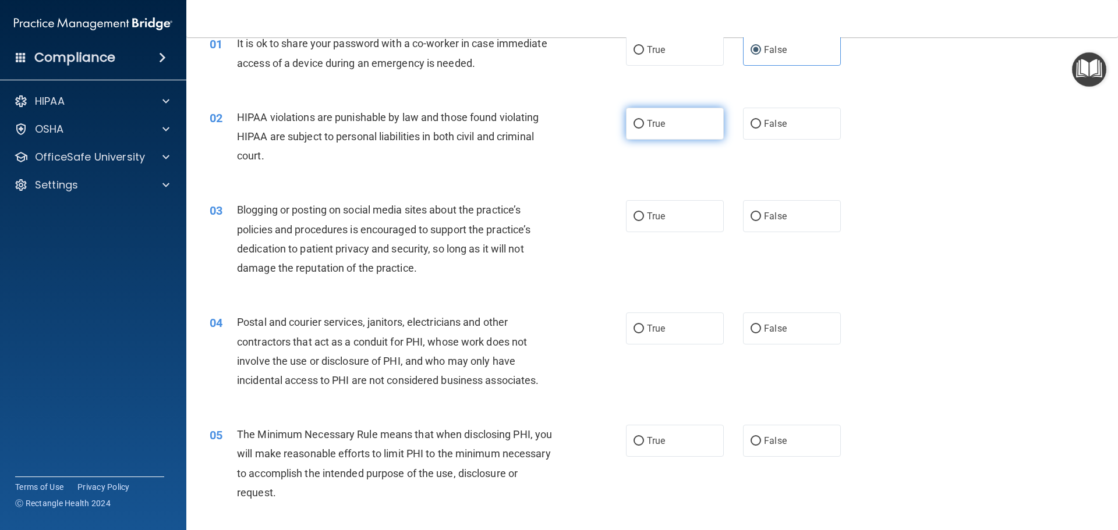
radio input "true"
click at [788, 218] on label "False" at bounding box center [792, 216] width 98 height 32
click at [761, 218] on input "False" at bounding box center [756, 217] width 10 height 9
radio input "true"
click at [661, 226] on label "True" at bounding box center [675, 216] width 98 height 32
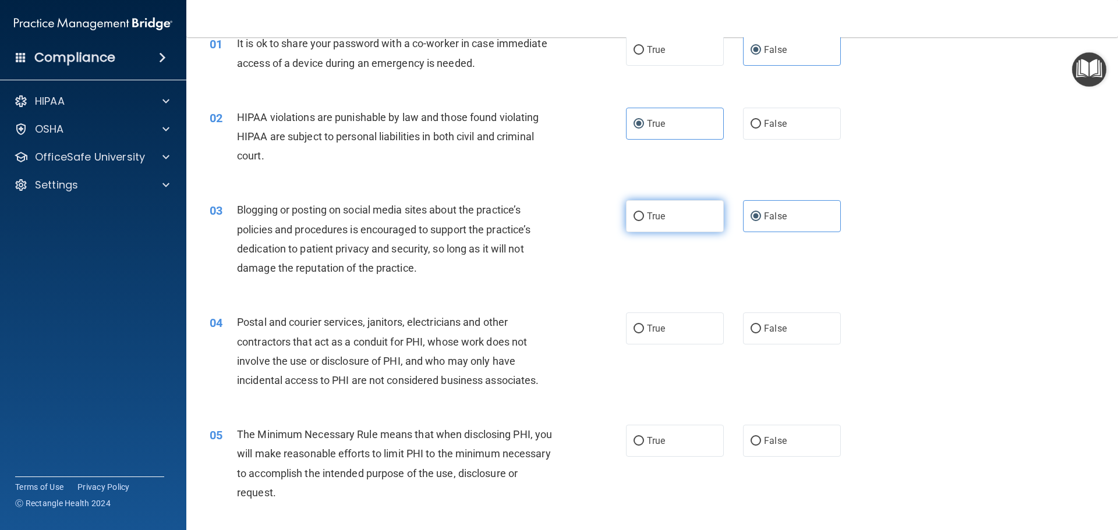
click at [644, 221] on input "True" at bounding box center [639, 217] width 10 height 9
radio input "true"
click at [764, 215] on span "False" at bounding box center [775, 216] width 23 height 11
click at [759, 215] on input "False" at bounding box center [756, 217] width 10 height 9
radio input "true"
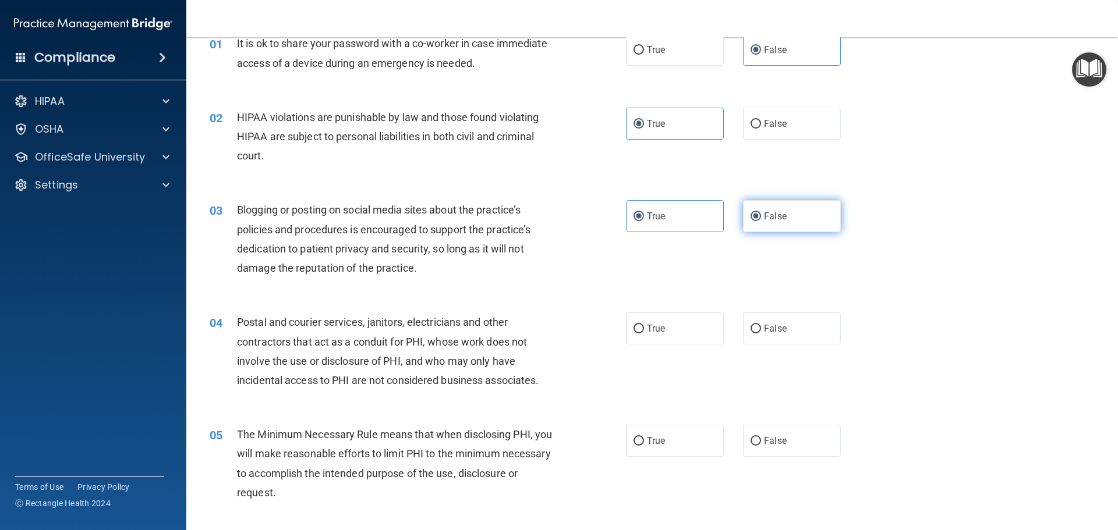
radio input "false"
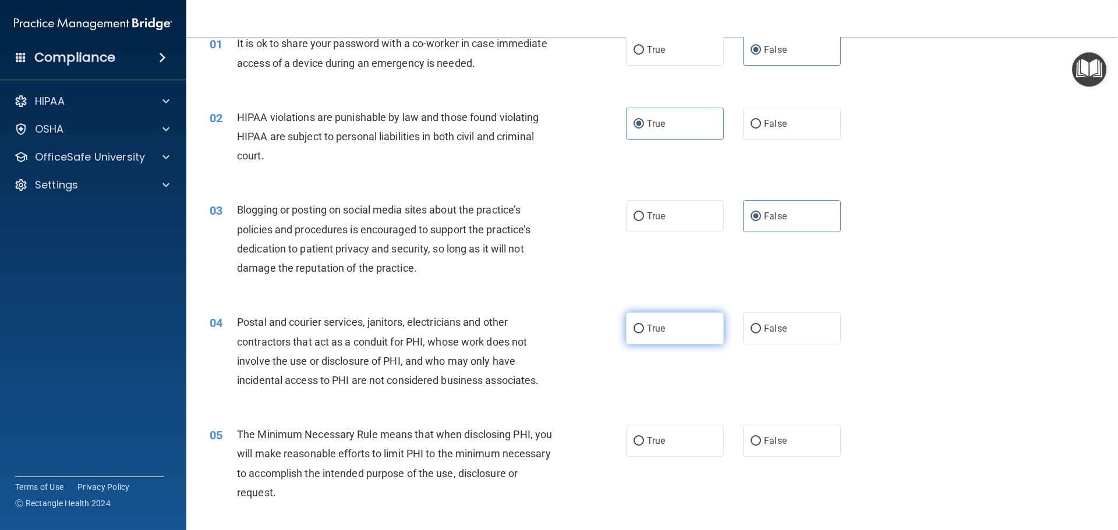
click at [665, 335] on label "True" at bounding box center [675, 329] width 98 height 32
click at [644, 334] on input "True" at bounding box center [639, 329] width 10 height 9
radio input "true"
click at [655, 437] on span "True" at bounding box center [656, 441] width 18 height 11
click at [644, 437] on input "True" at bounding box center [639, 441] width 10 height 9
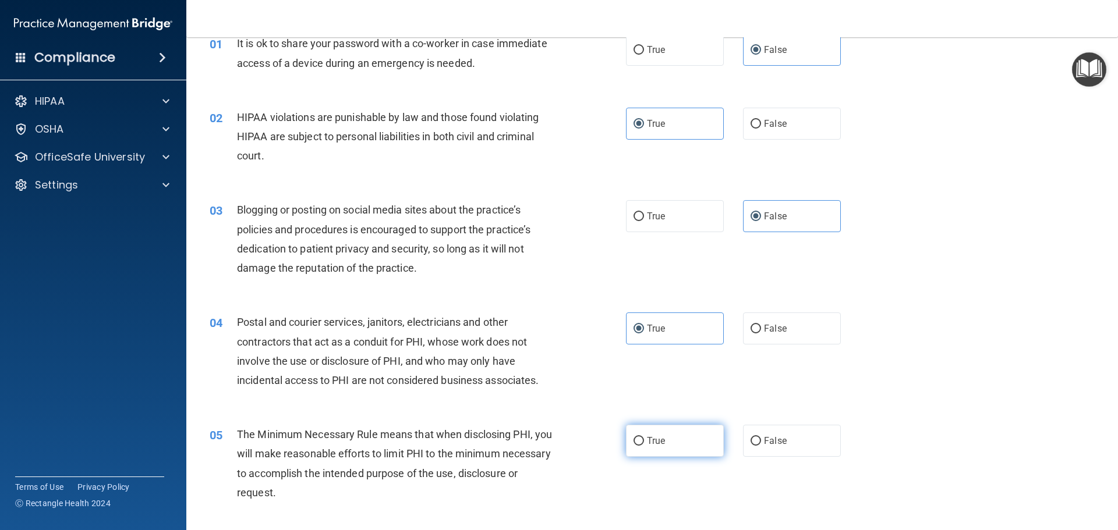
radio input "true"
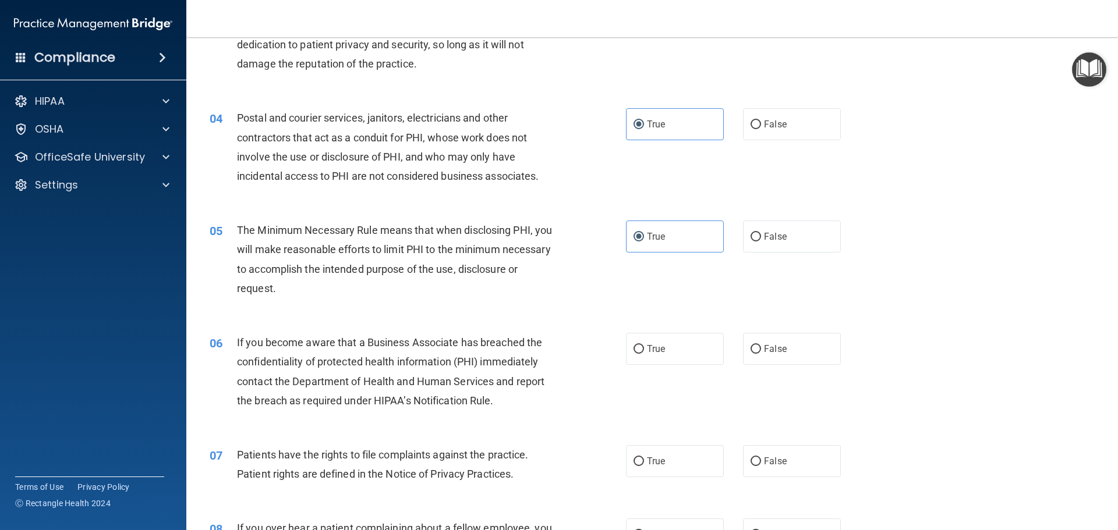
scroll to position [291, 0]
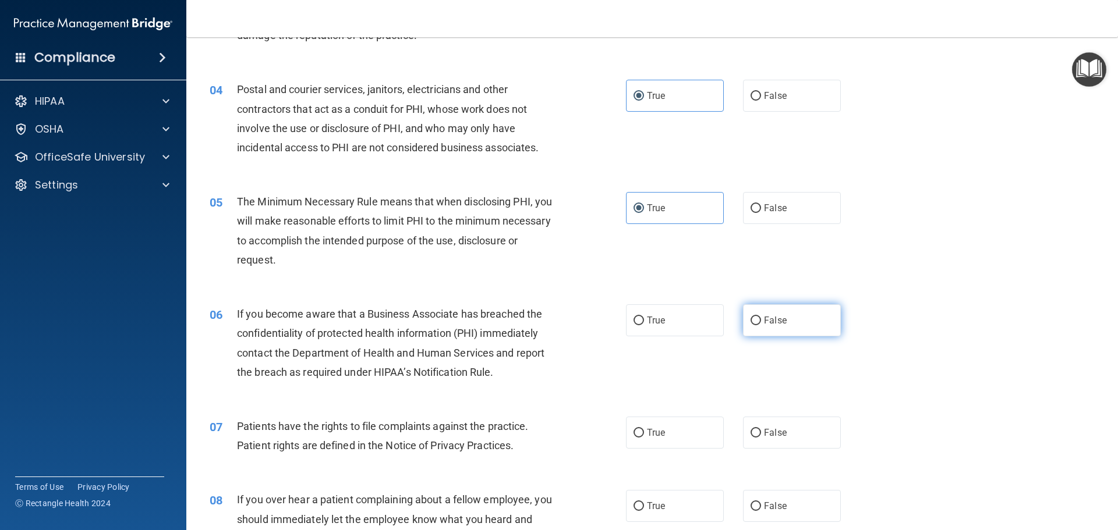
click at [790, 329] on label "False" at bounding box center [792, 321] width 98 height 32
click at [761, 326] on input "False" at bounding box center [756, 321] width 10 height 9
radio input "true"
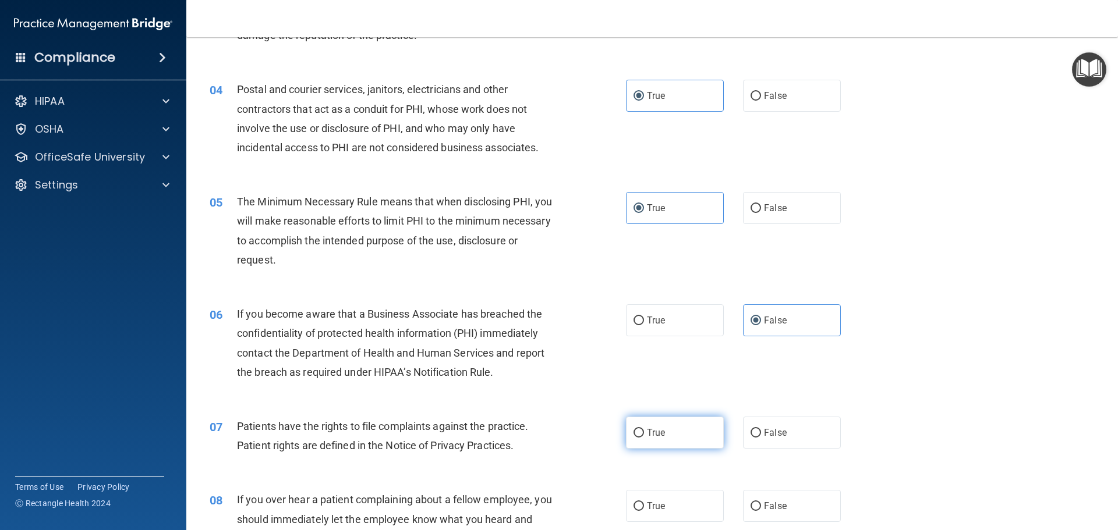
click at [676, 429] on label "True" at bounding box center [675, 433] width 98 height 32
click at [644, 429] on input "True" at bounding box center [639, 433] width 10 height 9
radio input "true"
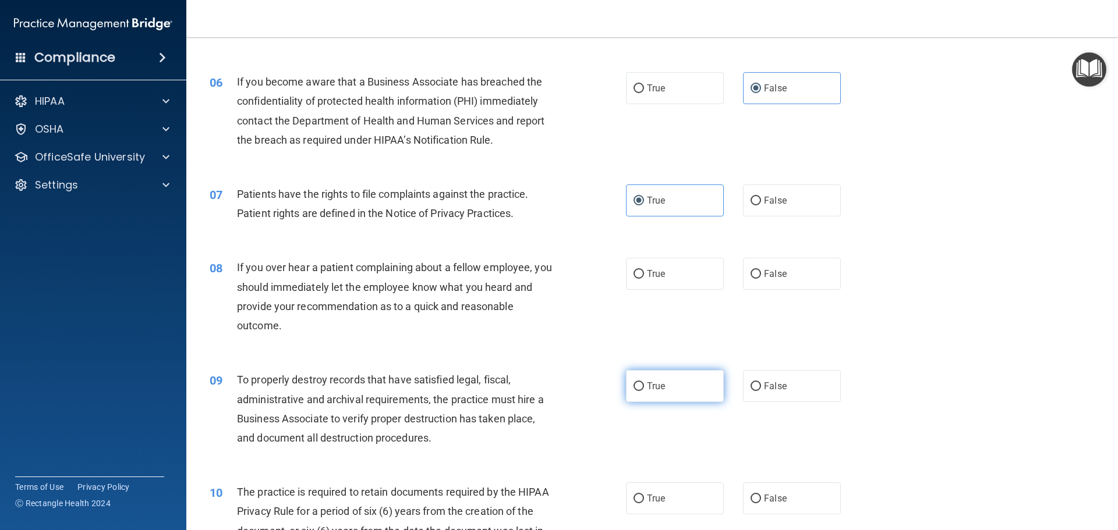
scroll to position [524, 0]
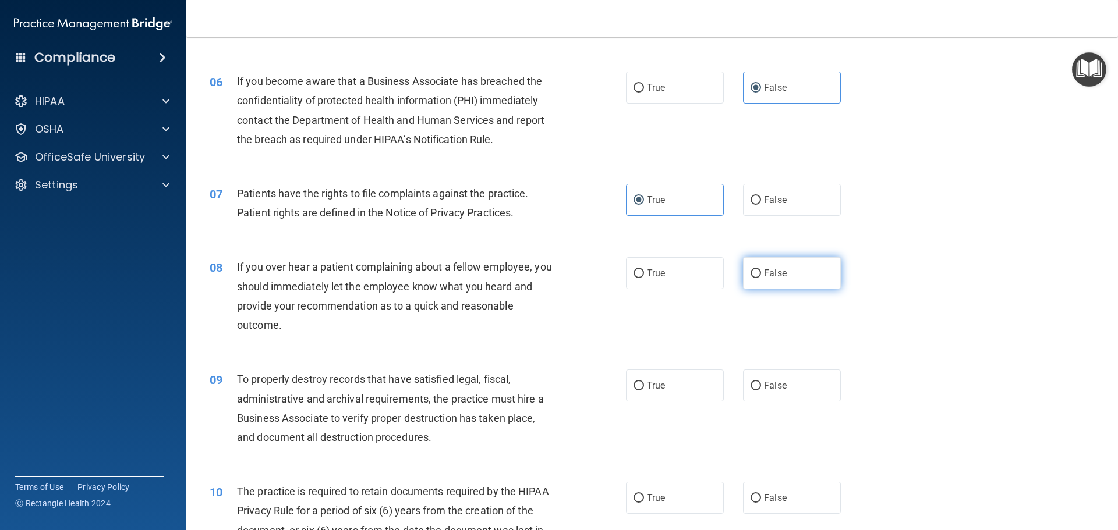
click at [794, 284] on label "False" at bounding box center [792, 273] width 98 height 32
click at [761, 278] on input "False" at bounding box center [756, 274] width 10 height 9
radio input "true"
click at [758, 370] on label "False" at bounding box center [792, 386] width 98 height 32
click at [758, 382] on input "False" at bounding box center [756, 386] width 10 height 9
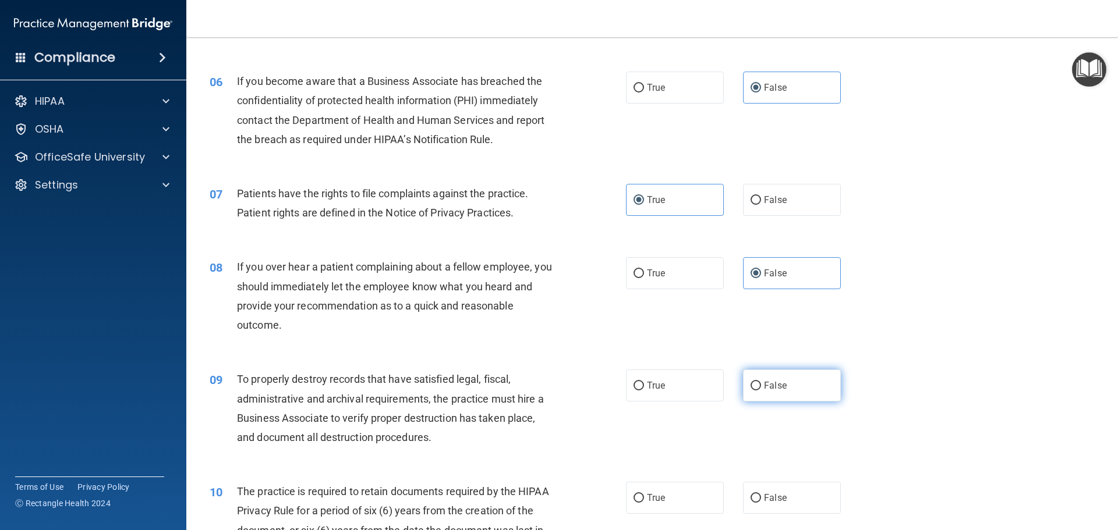
radio input "true"
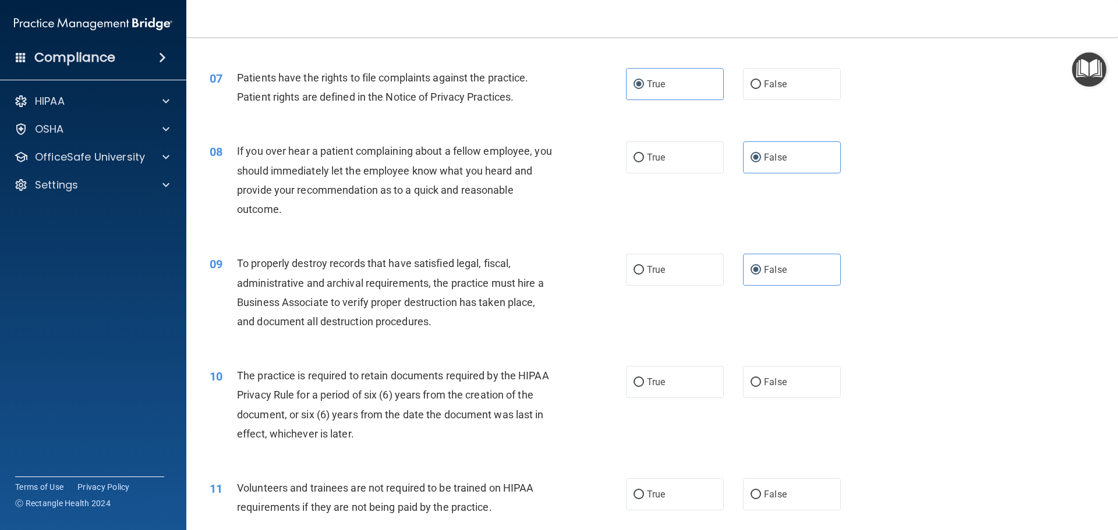
scroll to position [641, 0]
click at [677, 385] on label "True" at bounding box center [675, 382] width 98 height 32
click at [644, 385] on input "True" at bounding box center [639, 382] width 10 height 9
radio input "true"
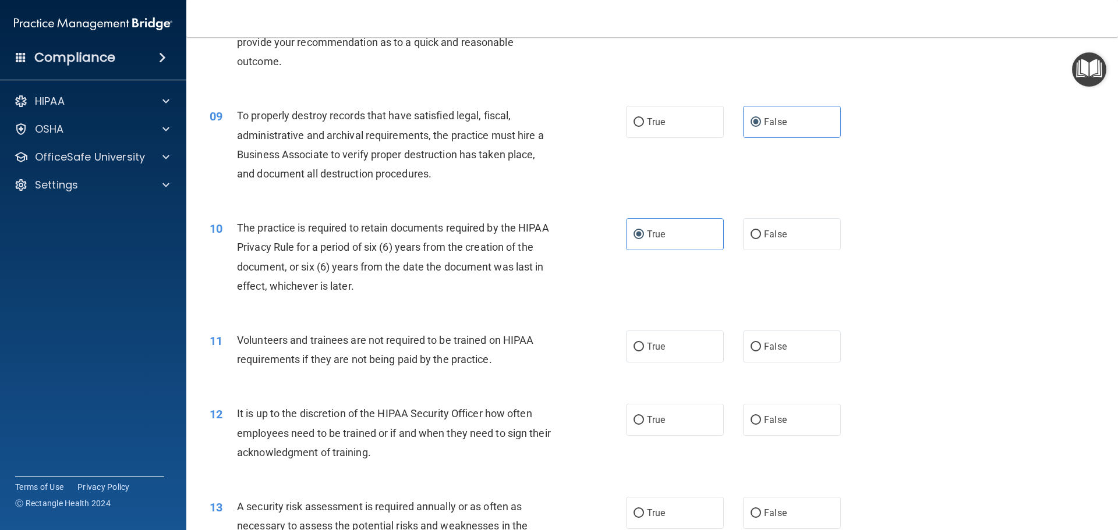
scroll to position [815, 0]
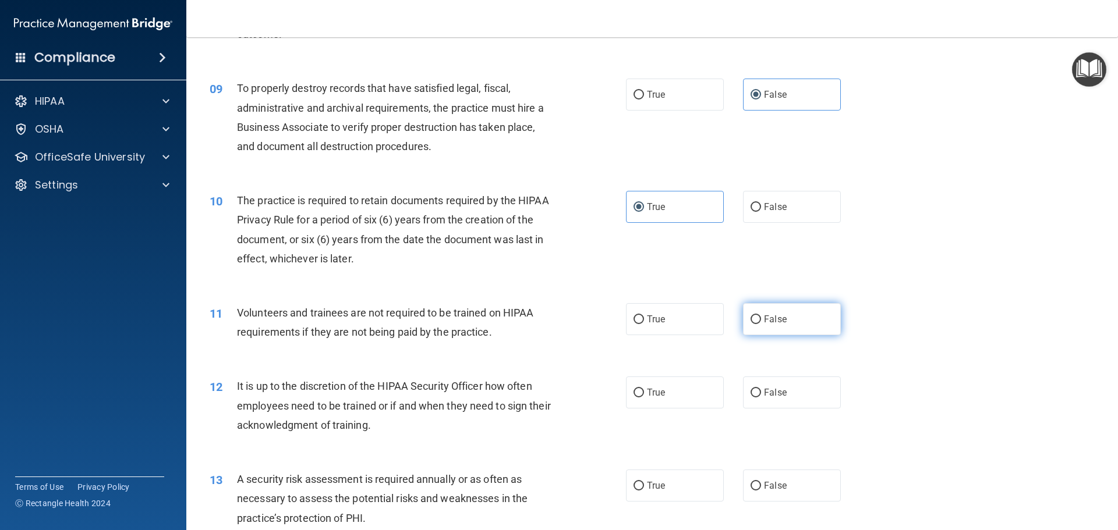
click at [805, 326] on label "False" at bounding box center [792, 319] width 98 height 32
click at [761, 324] on input "False" at bounding box center [756, 320] width 10 height 9
radio input "true"
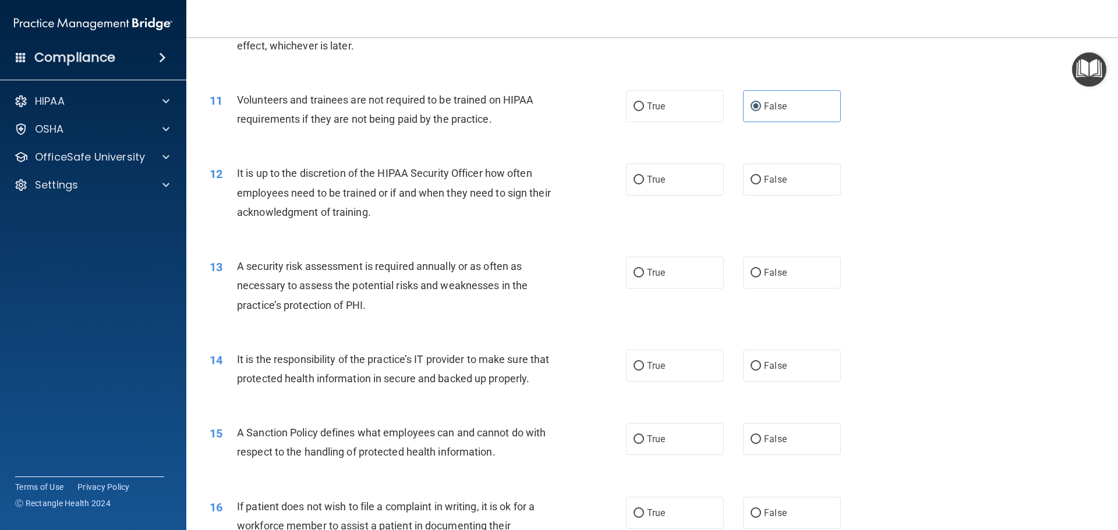
scroll to position [1048, 0]
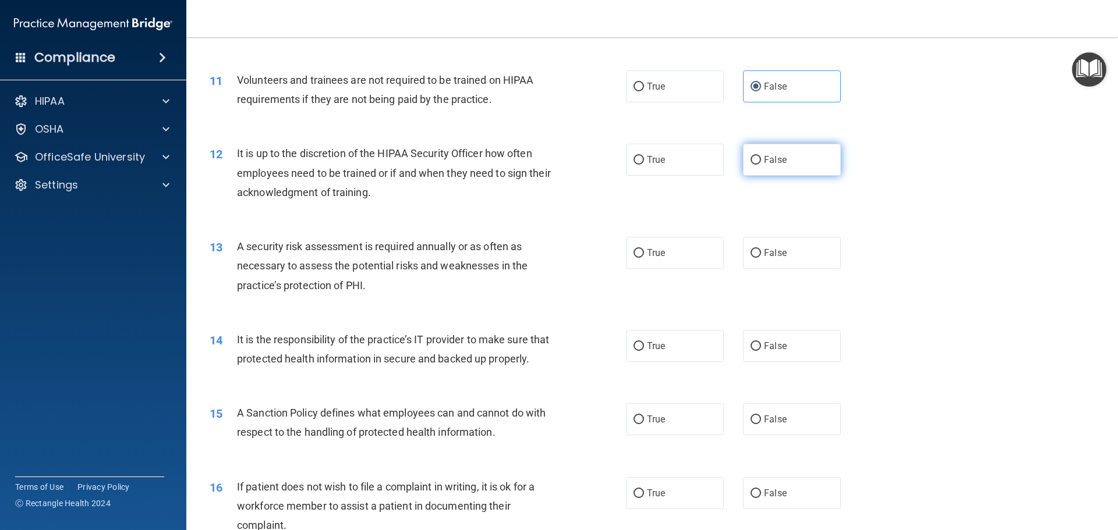
click at [811, 161] on label "False" at bounding box center [792, 160] width 98 height 32
click at [761, 161] on input "False" at bounding box center [756, 160] width 10 height 9
radio input "true"
click at [692, 253] on label "True" at bounding box center [675, 253] width 98 height 32
click at [644, 253] on input "True" at bounding box center [639, 253] width 10 height 9
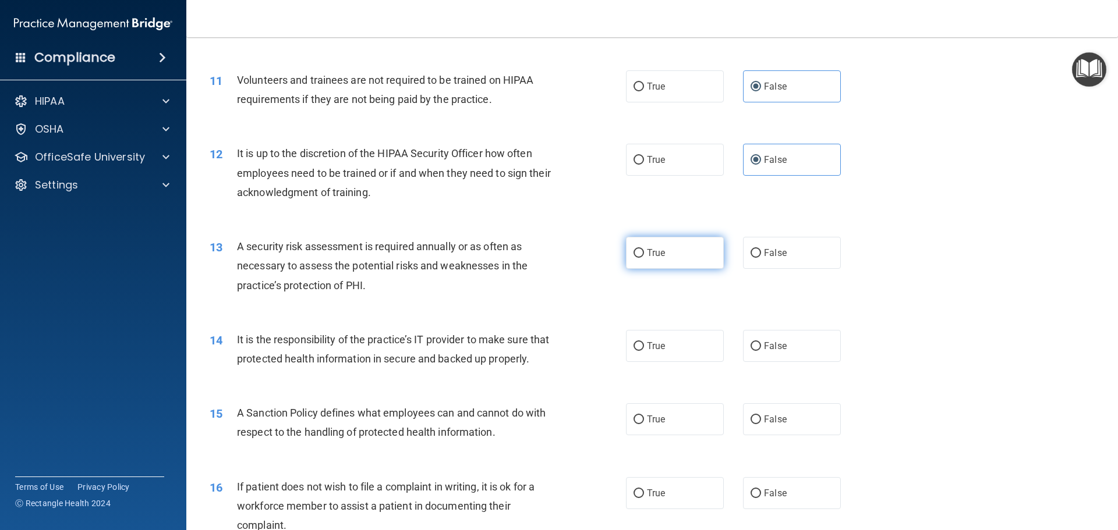
radio input "true"
click at [781, 348] on label "False" at bounding box center [792, 346] width 98 height 32
click at [761, 348] on input "False" at bounding box center [756, 346] width 10 height 9
radio input "true"
click at [782, 436] on label "False" at bounding box center [792, 420] width 98 height 32
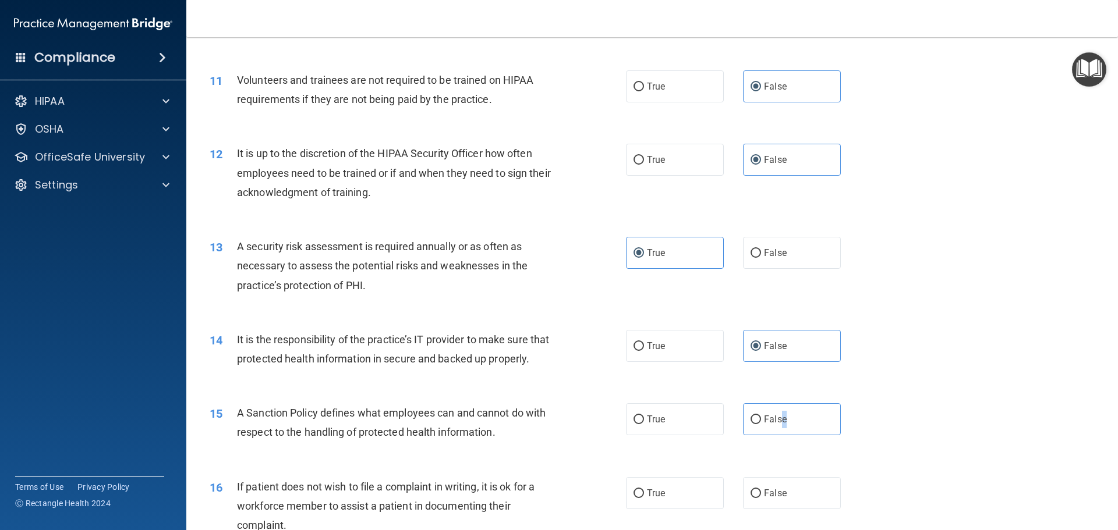
scroll to position [1281, 0]
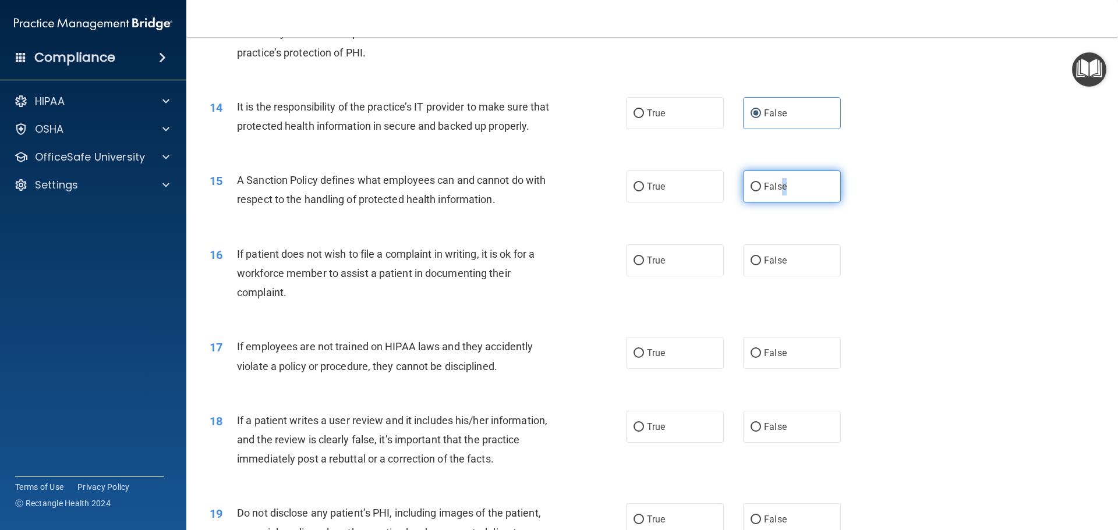
click at [814, 190] on label "False" at bounding box center [792, 187] width 98 height 32
click at [761, 190] on input "False" at bounding box center [756, 187] width 10 height 9
radio input "true"
click at [649, 266] on span "True" at bounding box center [656, 260] width 18 height 11
click at [644, 266] on input "True" at bounding box center [639, 261] width 10 height 9
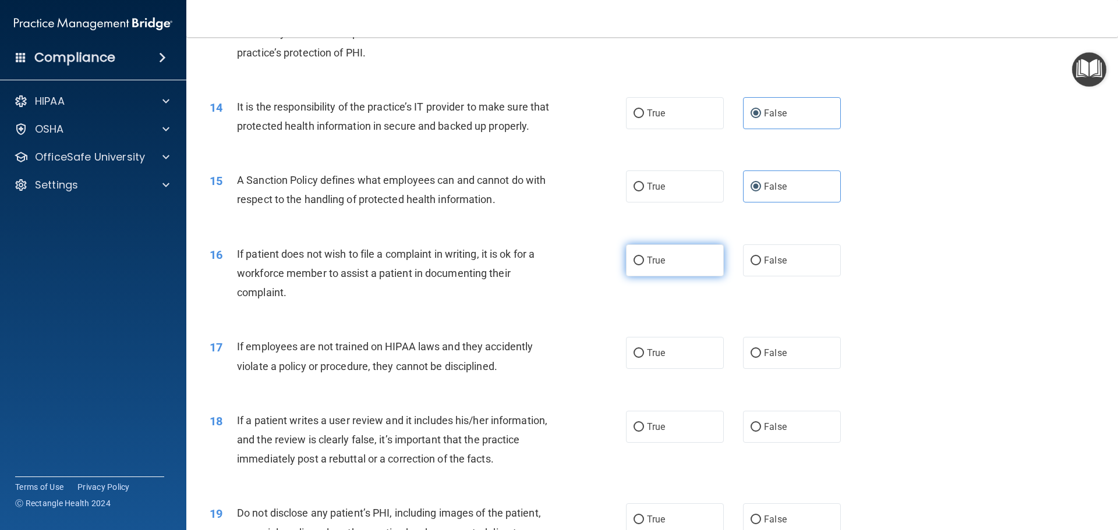
radio input "true"
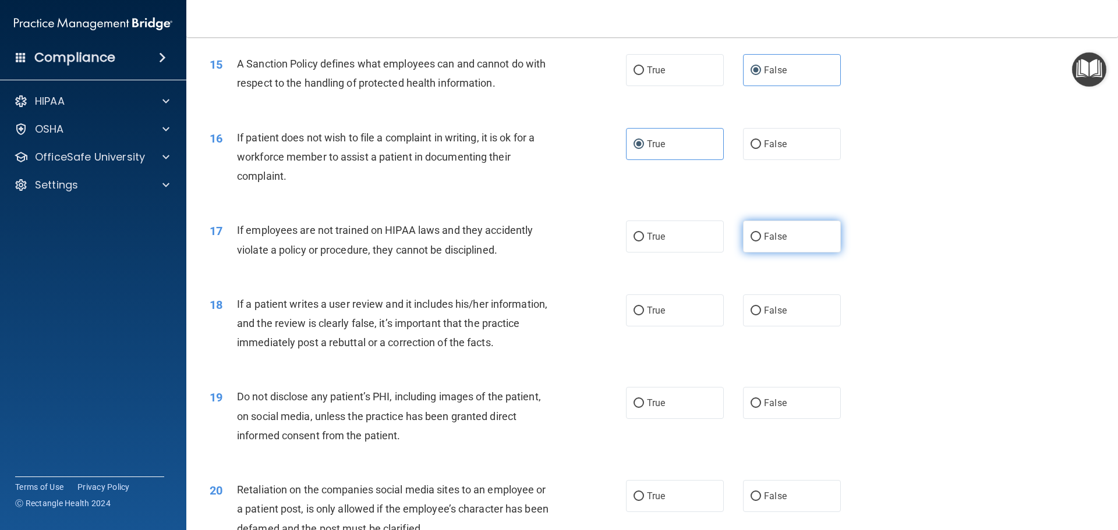
click at [801, 253] on label "False" at bounding box center [792, 237] width 98 height 32
click at [761, 242] on input "False" at bounding box center [756, 237] width 10 height 9
radio input "true"
click at [798, 326] on label "False" at bounding box center [792, 311] width 98 height 32
click at [761, 316] on input "False" at bounding box center [756, 311] width 10 height 9
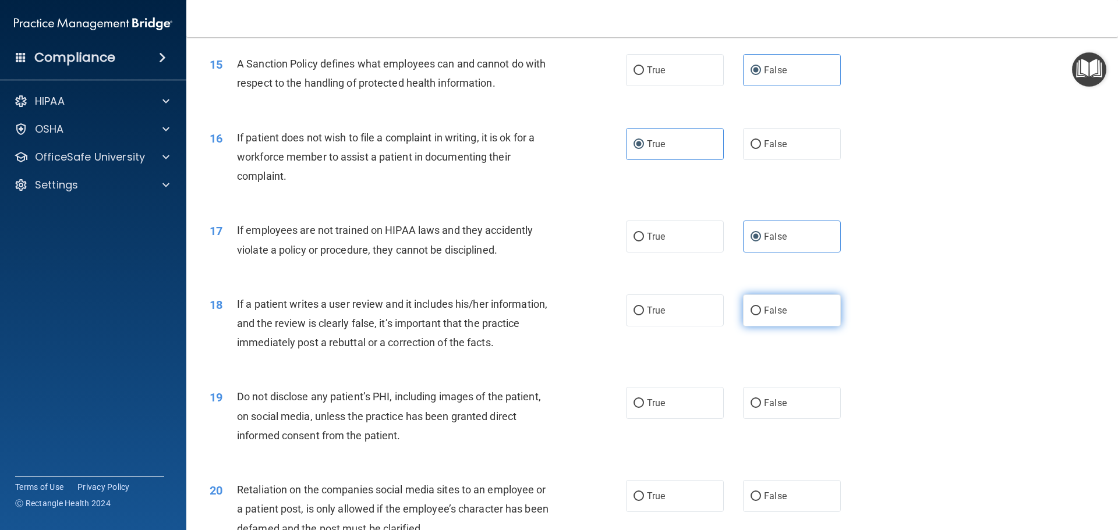
radio input "true"
click at [707, 419] on label "True" at bounding box center [675, 403] width 98 height 32
click at [644, 408] on input "True" at bounding box center [639, 403] width 10 height 9
radio input "true"
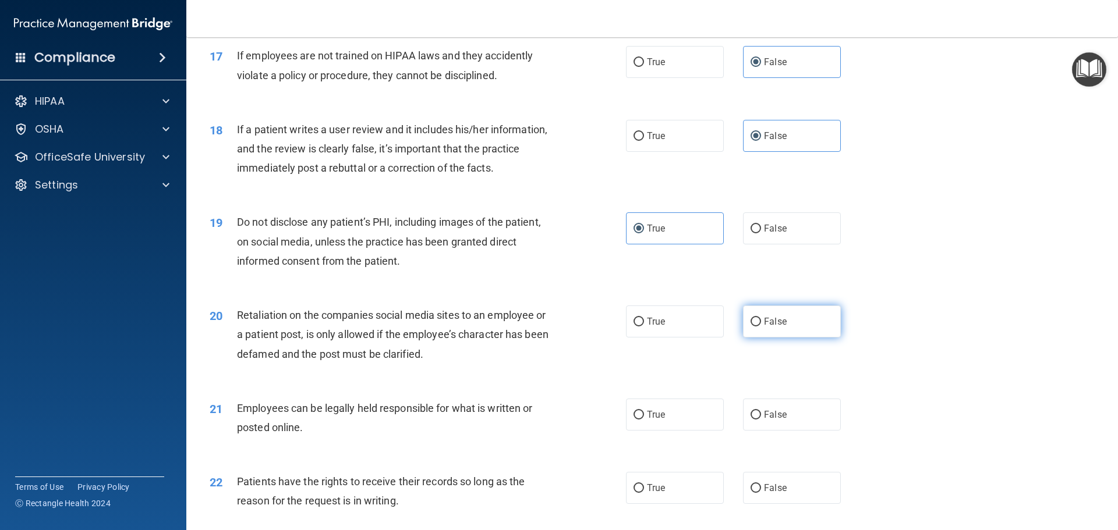
click at [789, 334] on label "False" at bounding box center [792, 322] width 98 height 32
click at [761, 327] on input "False" at bounding box center [756, 322] width 10 height 9
radio input "true"
click at [659, 422] on label "True" at bounding box center [675, 415] width 98 height 32
click at [644, 420] on input "True" at bounding box center [639, 415] width 10 height 9
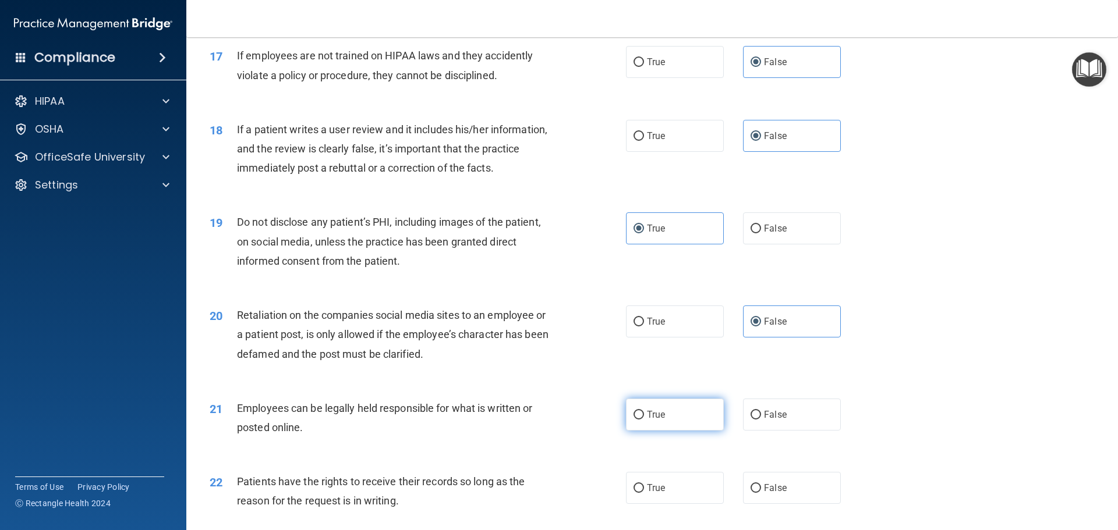
radio input "true"
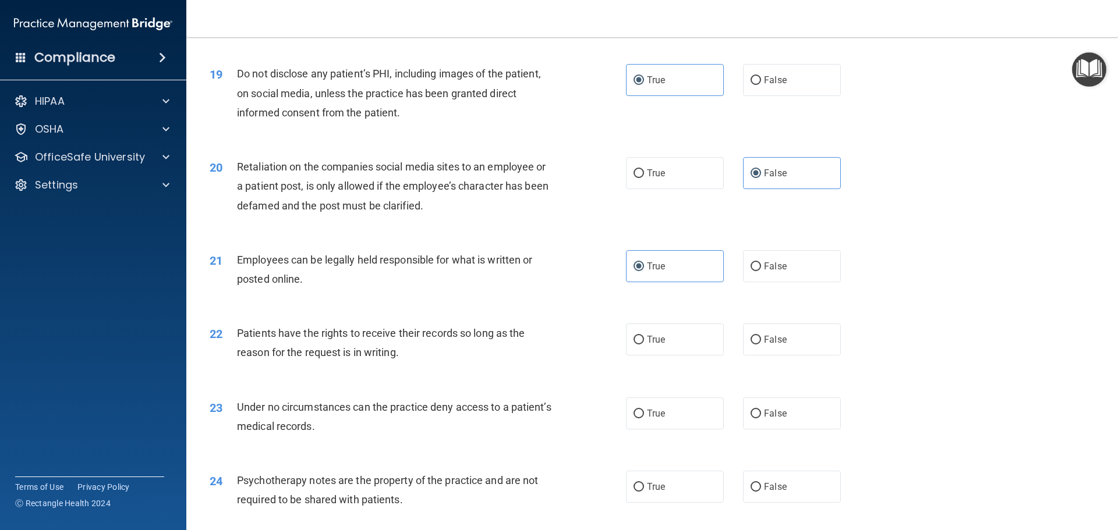
scroll to position [1747, 0]
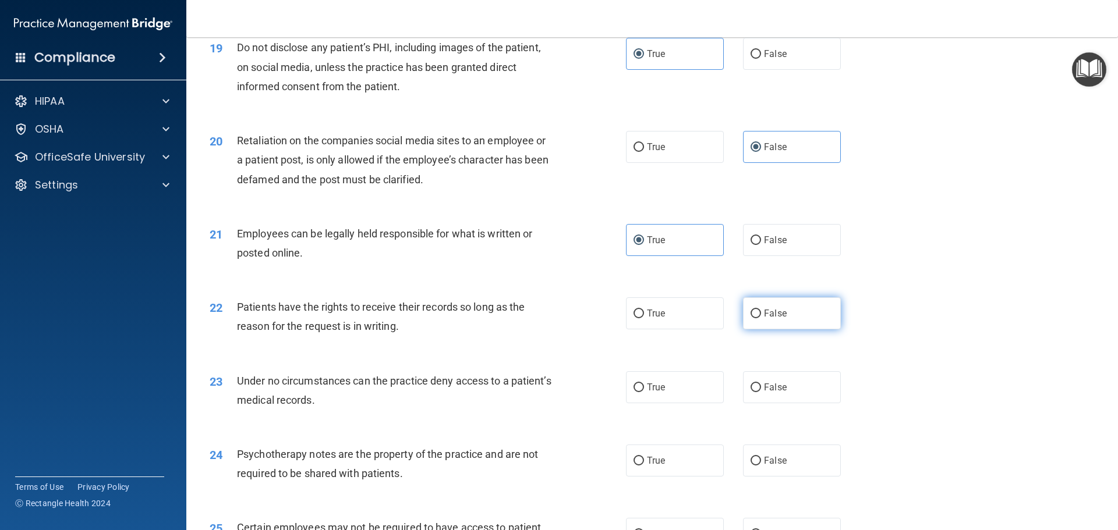
click at [809, 330] on label "False" at bounding box center [792, 314] width 98 height 32
click at [761, 319] on input "False" at bounding box center [756, 314] width 10 height 9
radio input "true"
click at [788, 404] on label "False" at bounding box center [792, 388] width 98 height 32
click at [761, 392] on input "False" at bounding box center [756, 388] width 10 height 9
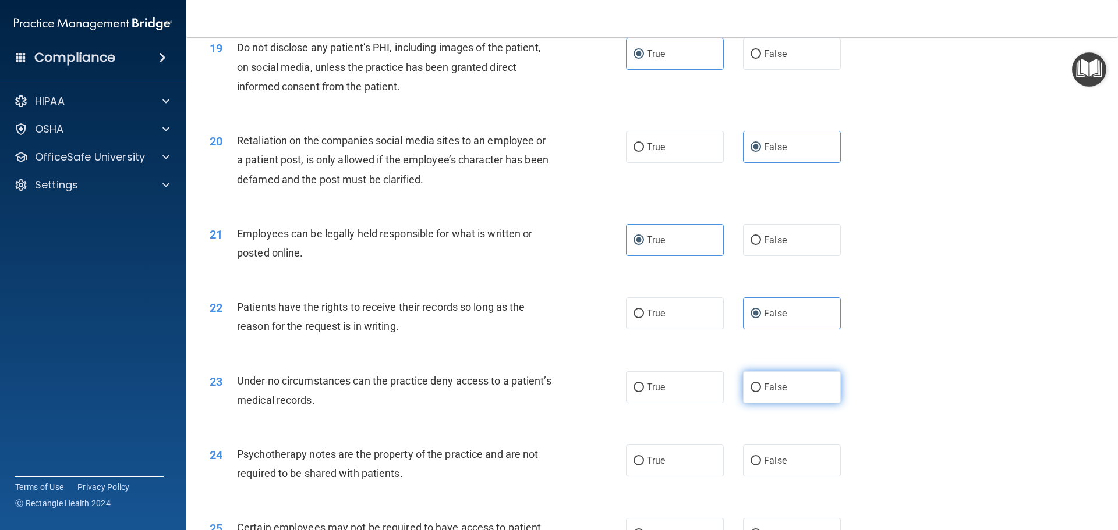
radio input "true"
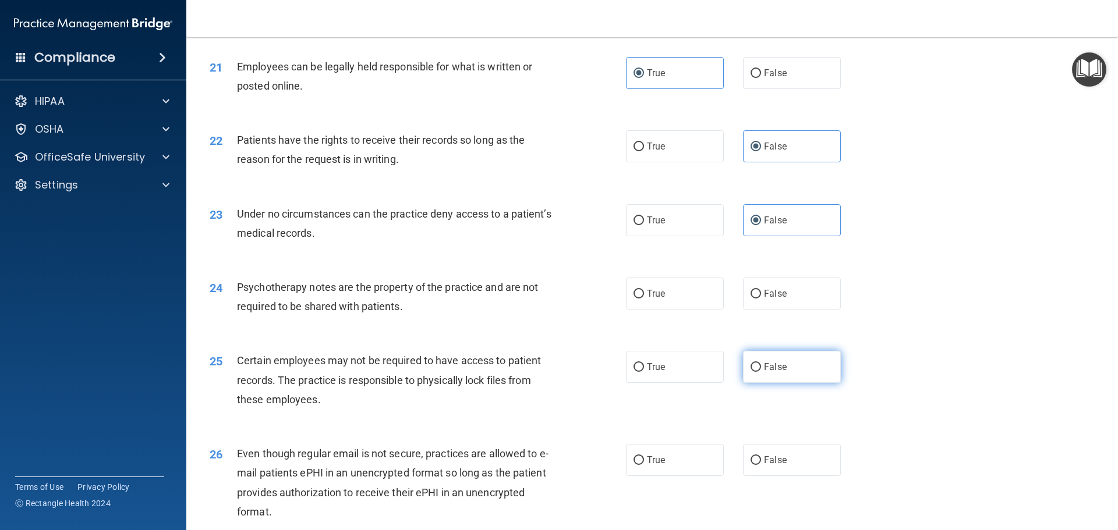
scroll to position [1922, 0]
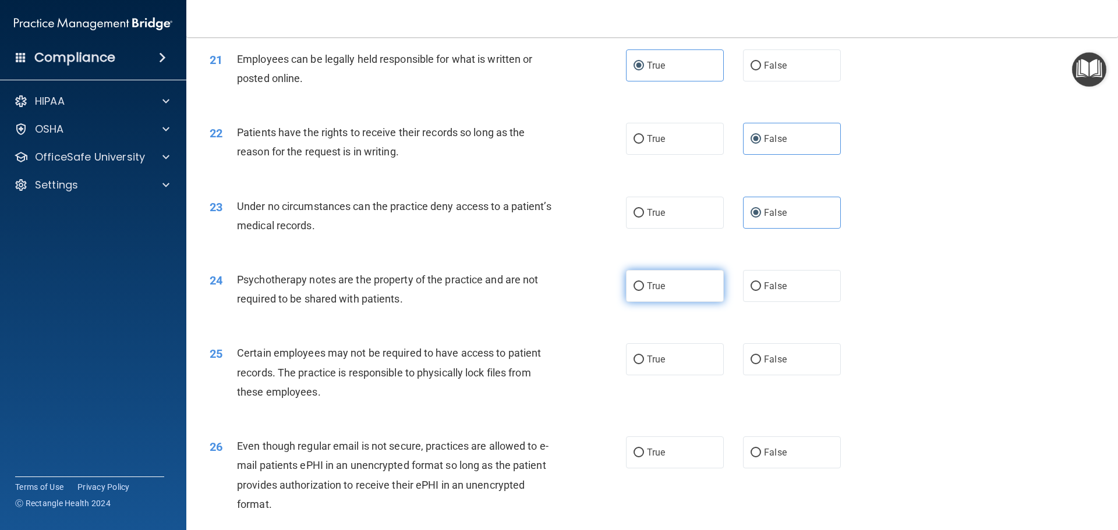
click at [673, 302] on label "True" at bounding box center [675, 286] width 98 height 32
click at [644, 291] on input "True" at bounding box center [639, 286] width 10 height 9
radio input "true"
click at [702, 376] on label "True" at bounding box center [675, 360] width 98 height 32
click at [644, 365] on input "True" at bounding box center [639, 360] width 10 height 9
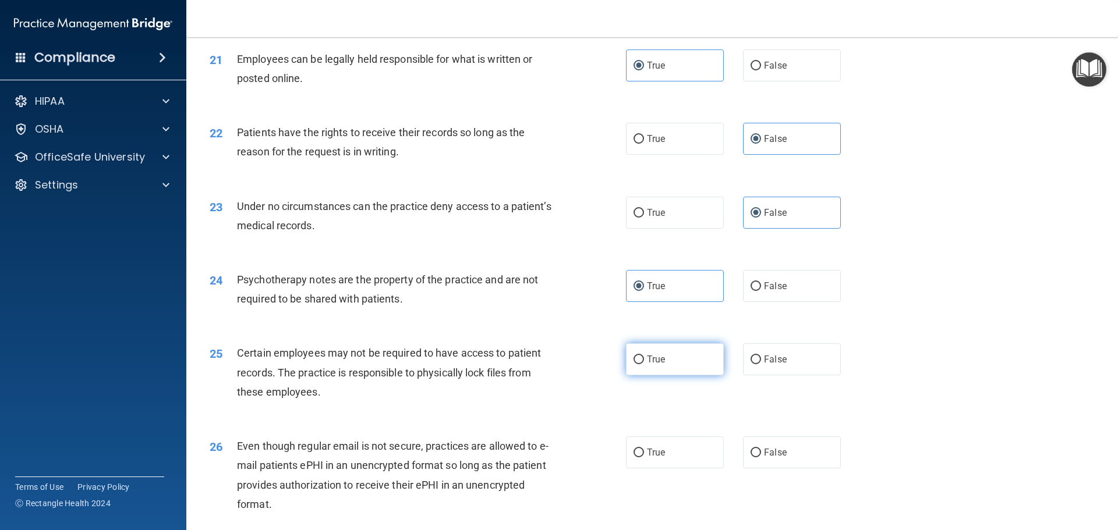
radio input "true"
click at [675, 460] on label "True" at bounding box center [675, 453] width 98 height 32
click at [644, 458] on input "True" at bounding box center [639, 453] width 10 height 9
radio input "true"
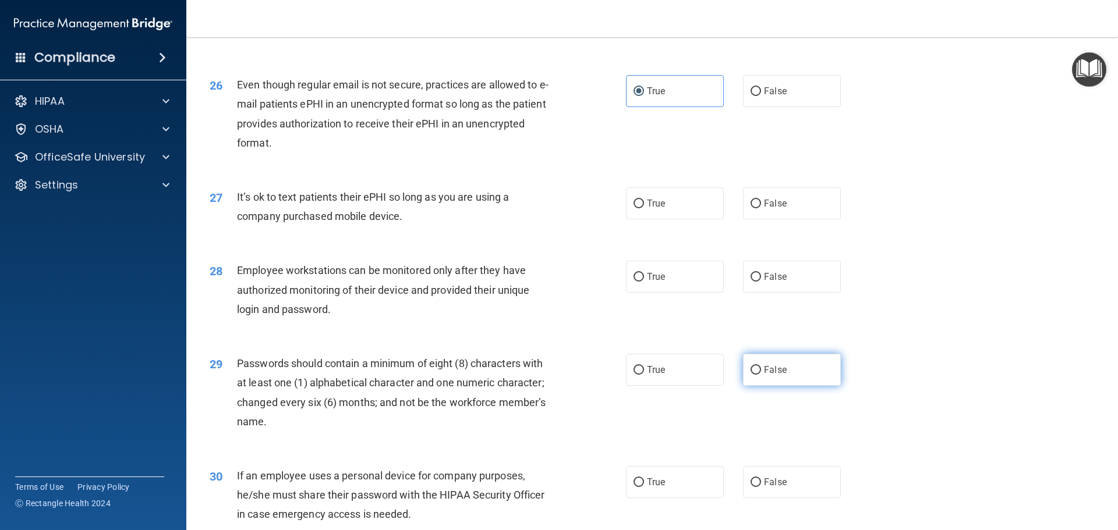
scroll to position [2329, 0]
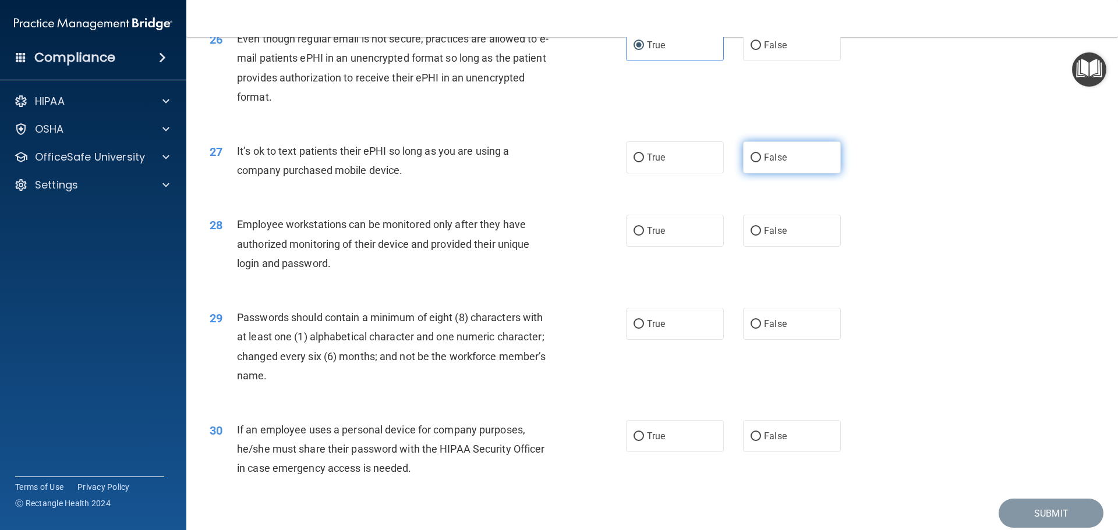
click at [798, 174] on label "False" at bounding box center [792, 158] width 98 height 32
click at [761, 162] on input "False" at bounding box center [756, 158] width 10 height 9
radio input "true"
click at [806, 267] on div "28 Employee workstations can be monitored only after they have authorized monit…" at bounding box center [652, 246] width 903 height 93
click at [795, 247] on label "False" at bounding box center [792, 231] width 98 height 32
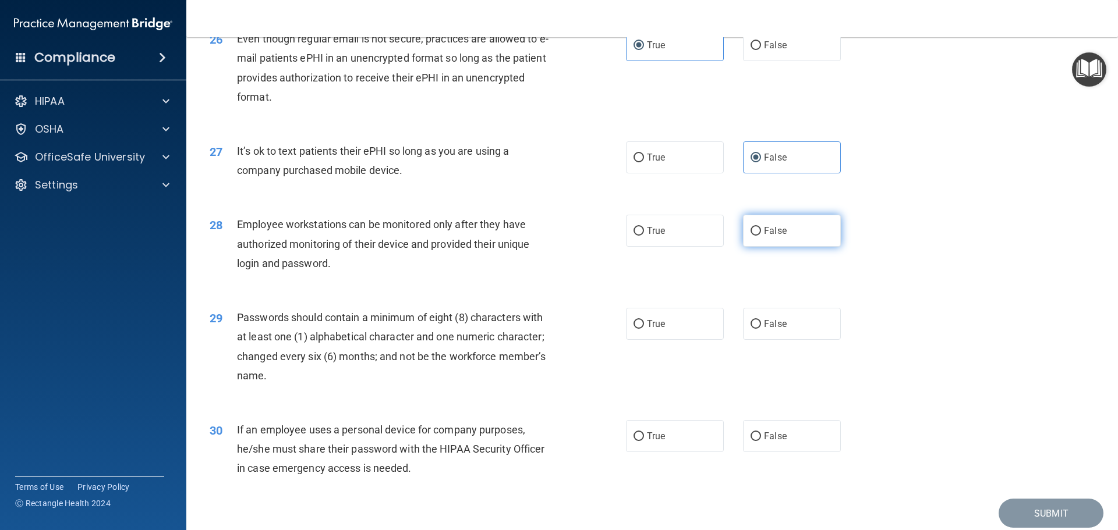
click at [761, 236] on input "False" at bounding box center [756, 231] width 10 height 9
radio input "true"
click at [795, 247] on label "False" at bounding box center [792, 231] width 98 height 32
click at [761, 236] on input "False" at bounding box center [756, 231] width 10 height 9
click at [689, 361] on div "29 Passwords should contain a minimum of eight (8) characters with at least one…" at bounding box center [652, 349] width 903 height 112
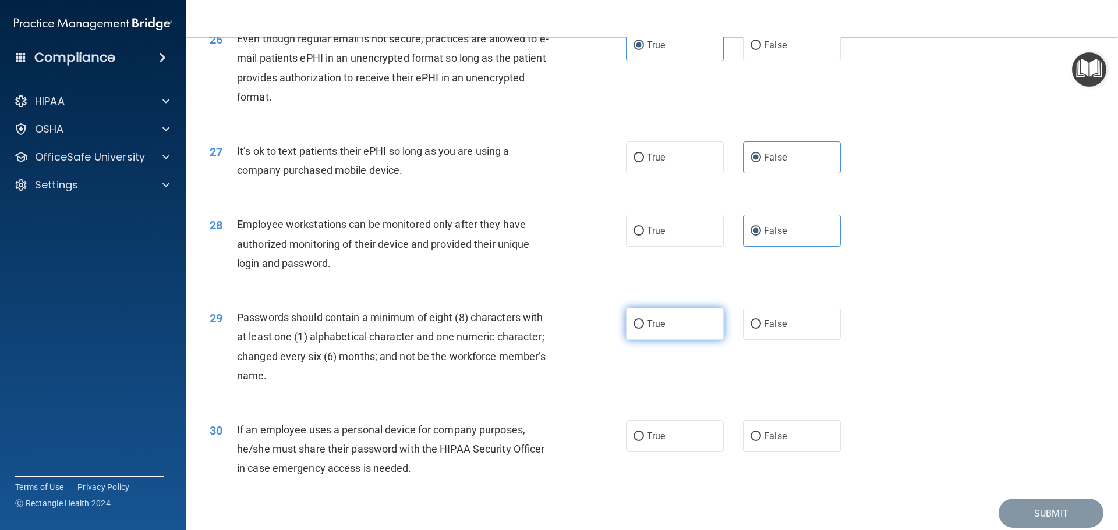
click at [697, 340] on label "True" at bounding box center [675, 324] width 98 height 32
click at [644, 329] on input "True" at bounding box center [639, 324] width 10 height 9
radio input "true"
drag, startPoint x: 784, startPoint y: 447, endPoint x: 809, endPoint y: 432, distance: 29.8
click at [784, 446] on label "False" at bounding box center [792, 436] width 98 height 32
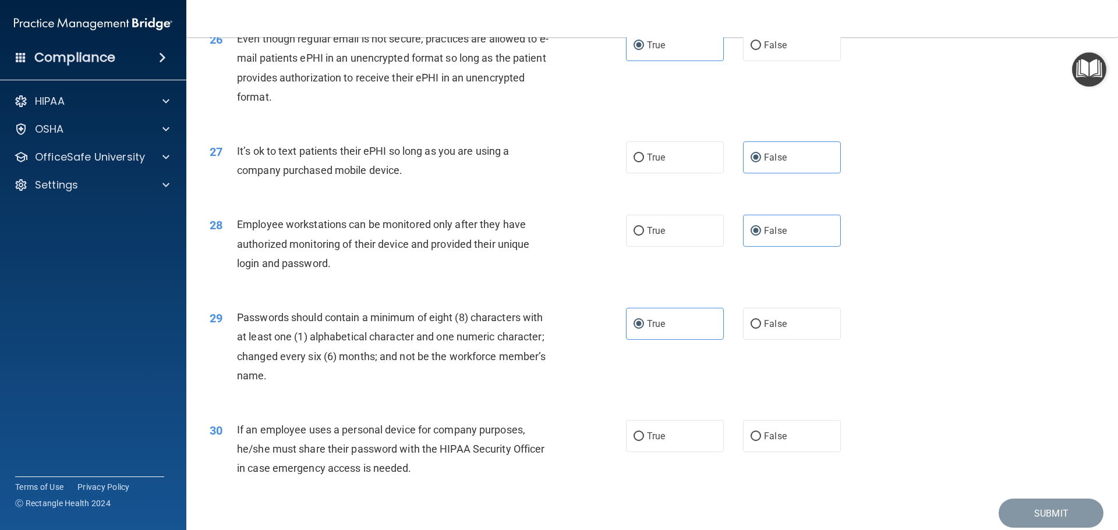
click at [761, 441] on input "False" at bounding box center [756, 437] width 10 height 9
radio input "true"
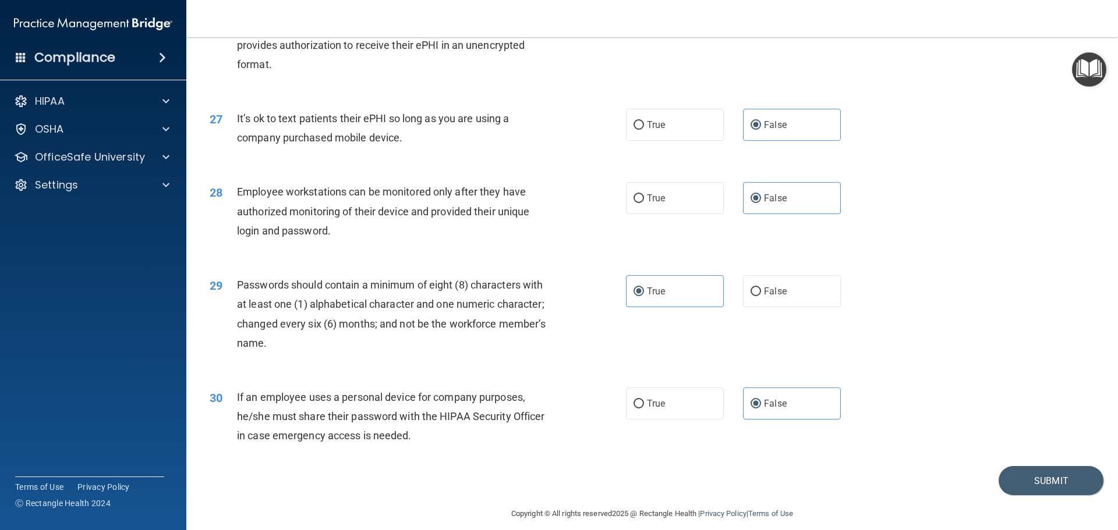
scroll to position [2393, 0]
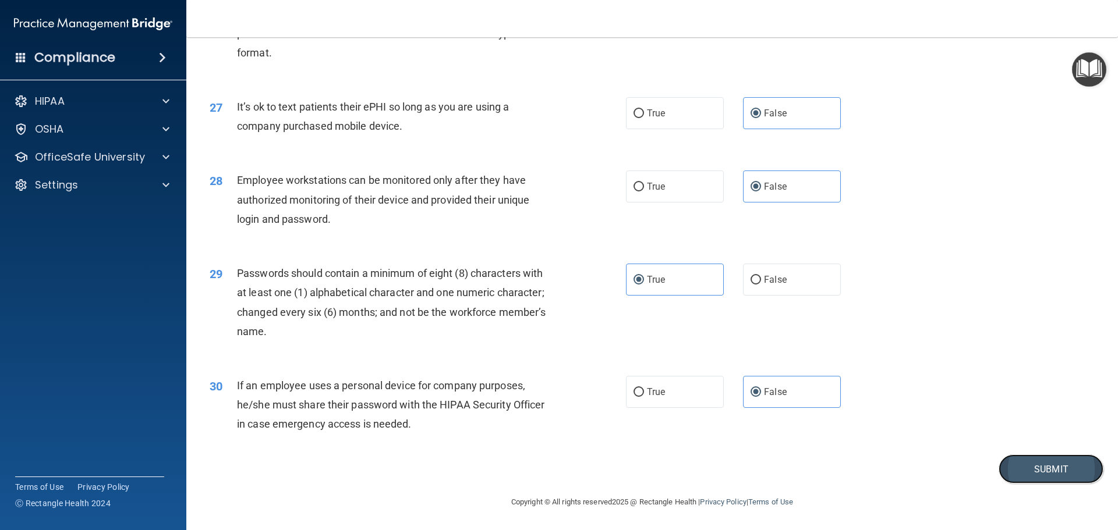
click at [1087, 474] on button "Submit" at bounding box center [1051, 470] width 105 height 30
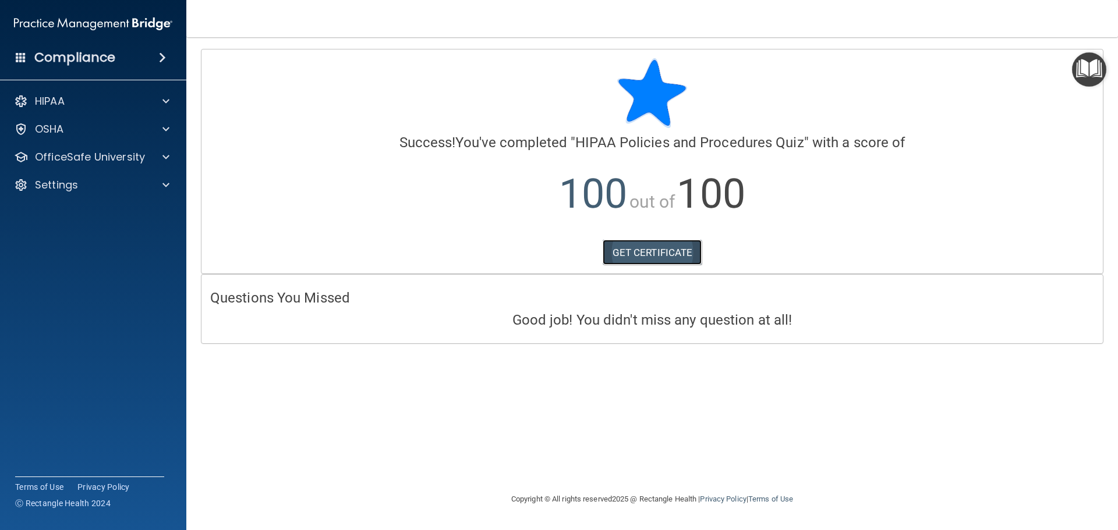
click at [667, 264] on link "GET CERTIFICATE" at bounding box center [653, 253] width 100 height 26
click at [118, 156] on p "OfficeSafe University" at bounding box center [90, 157] width 110 height 14
click at [134, 198] on ul "HIPAA Training OSHA Training Continuing Education" at bounding box center [93, 211] width 211 height 84
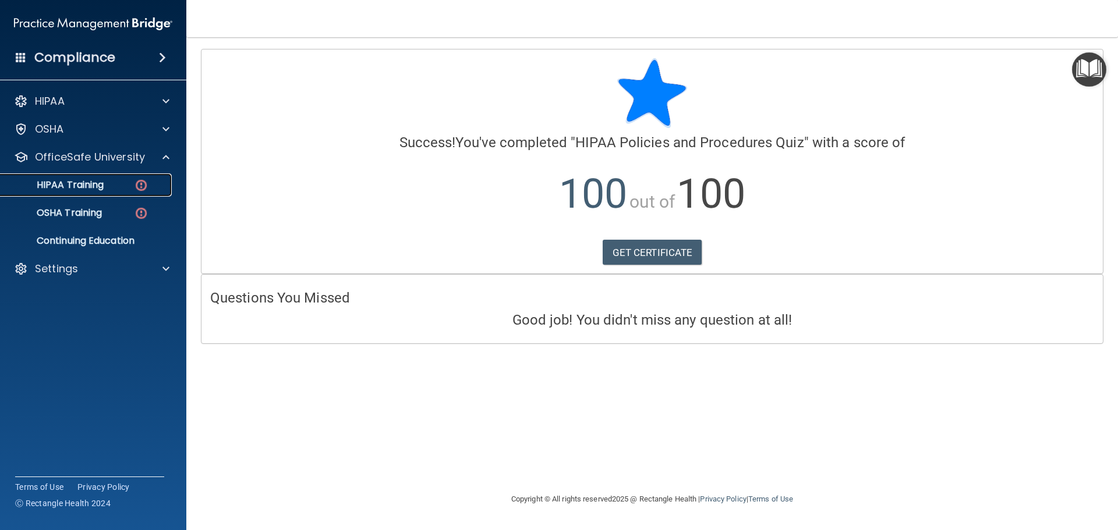
click at [135, 188] on img at bounding box center [141, 185] width 15 height 15
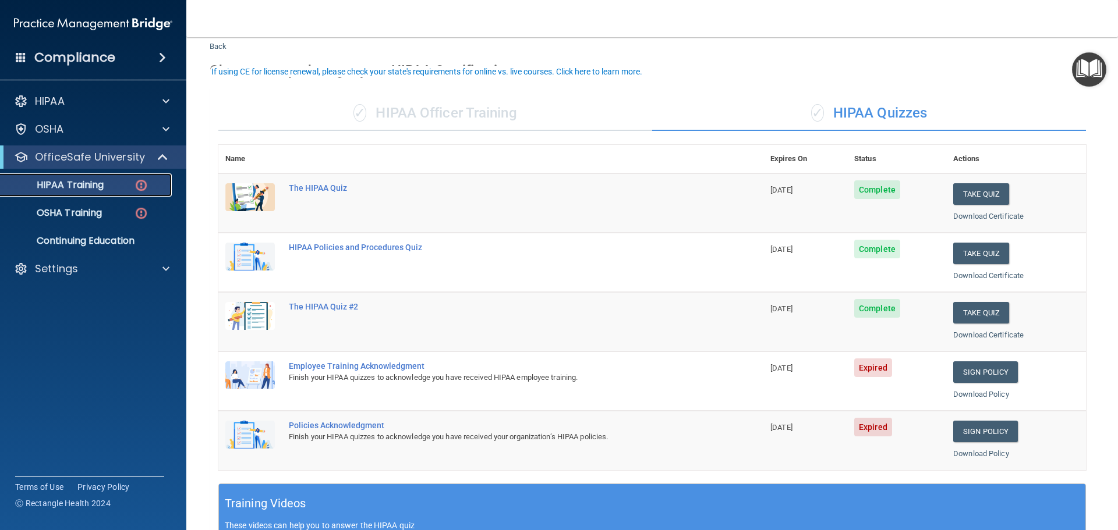
scroll to position [58, 0]
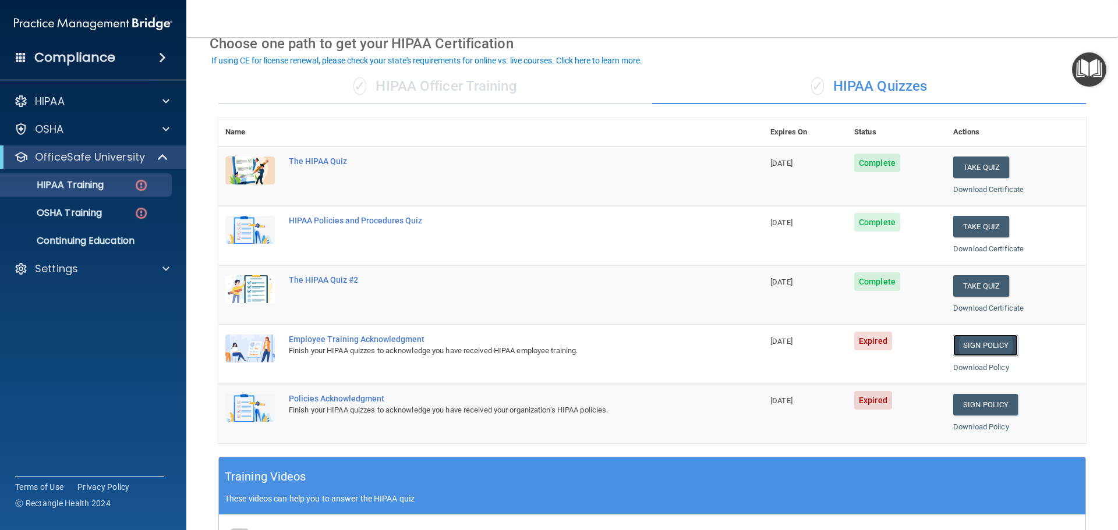
click at [964, 341] on link "Sign Policy" at bounding box center [985, 346] width 65 height 22
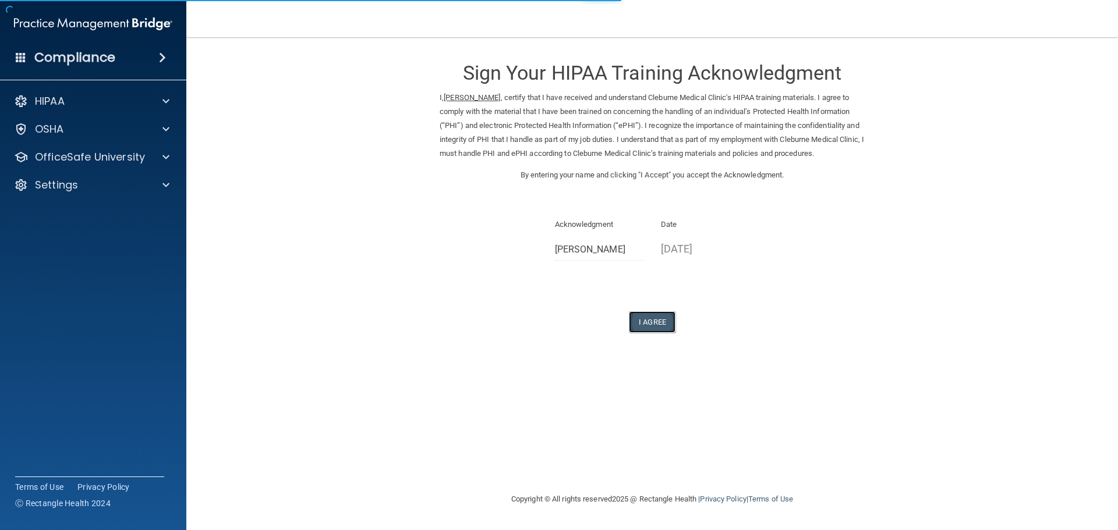
click at [649, 324] on button "I Agree" at bounding box center [652, 323] width 47 height 22
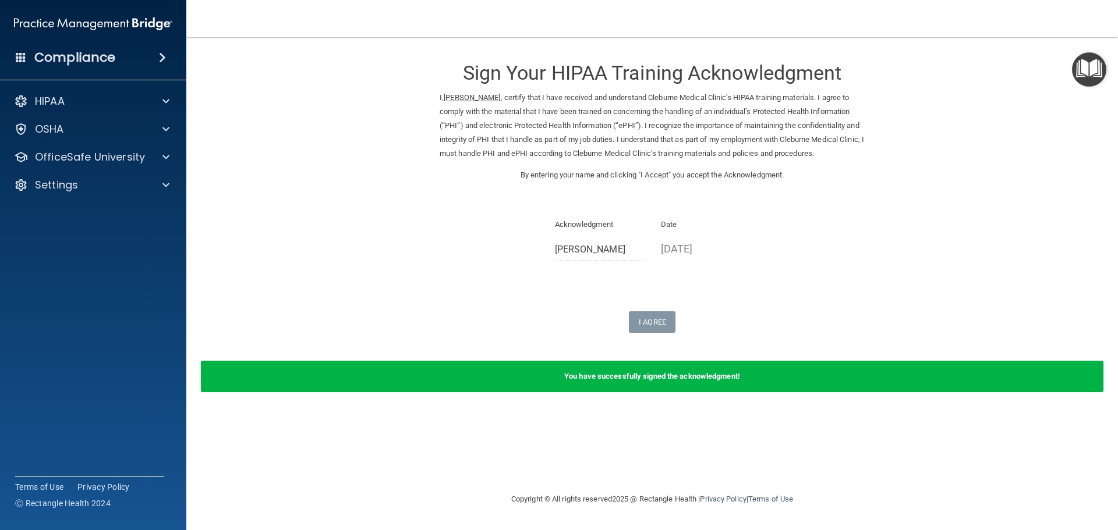
click at [908, 223] on form "Sign Your HIPAA Training Acknowledgment I, Emma Howard , certify that I have re…" at bounding box center [652, 228] width 885 height 358
click at [130, 159] on p "OfficeSafe University" at bounding box center [90, 157] width 110 height 14
drag, startPoint x: 907, startPoint y: 250, endPoint x: 788, endPoint y: 291, distance: 125.4
click at [907, 250] on form "Sign Your HIPAA Training Acknowledgment I, Emma Howard , certify that I have re…" at bounding box center [652, 228] width 885 height 358
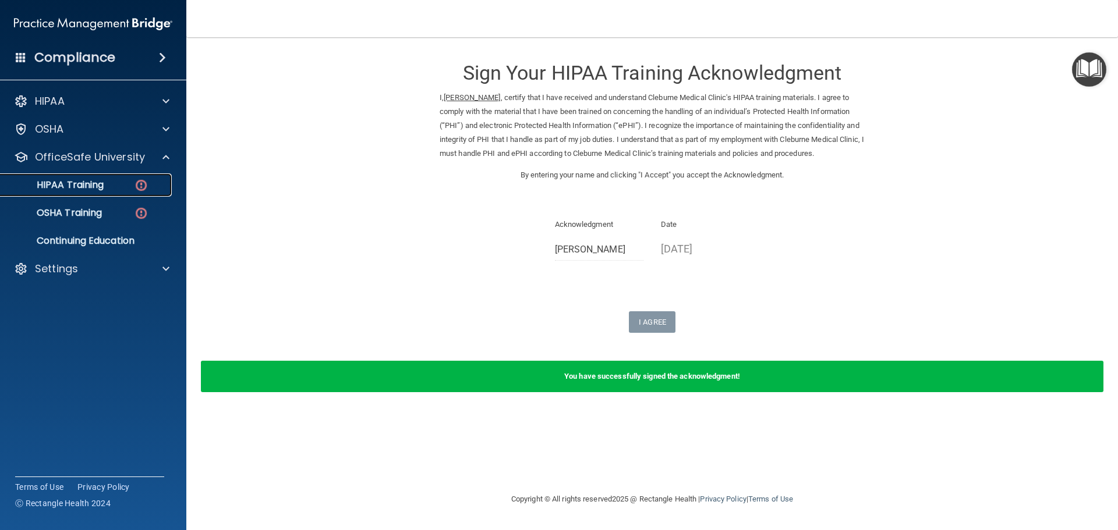
click at [121, 183] on div "HIPAA Training" at bounding box center [87, 185] width 159 height 12
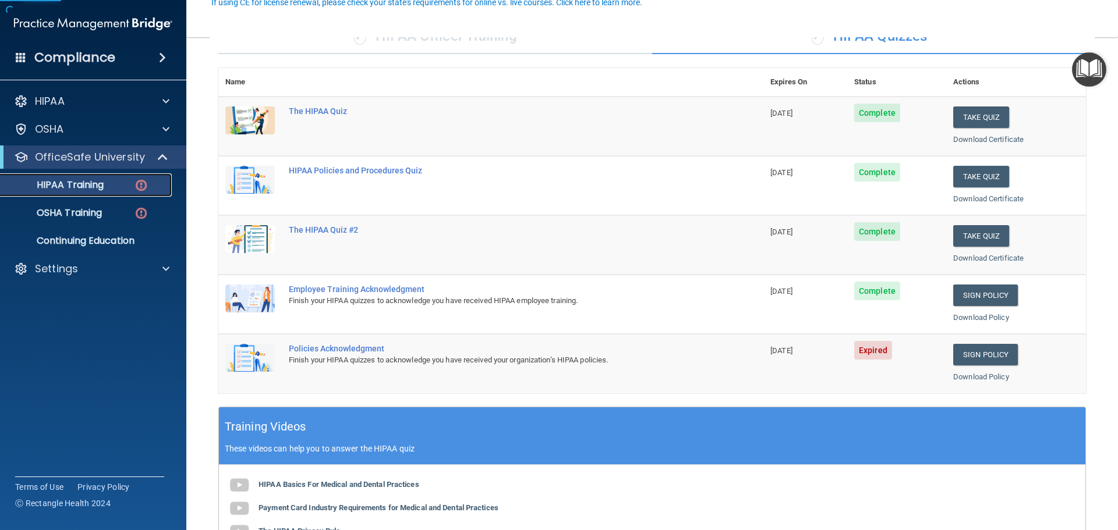
scroll to position [116, 0]
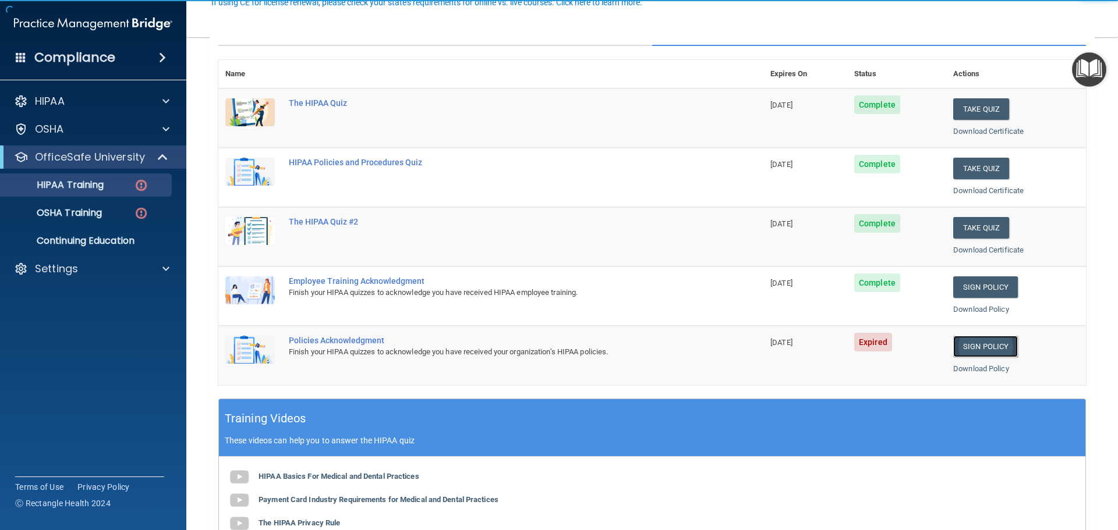
click at [975, 346] on link "Sign Policy" at bounding box center [985, 347] width 65 height 22
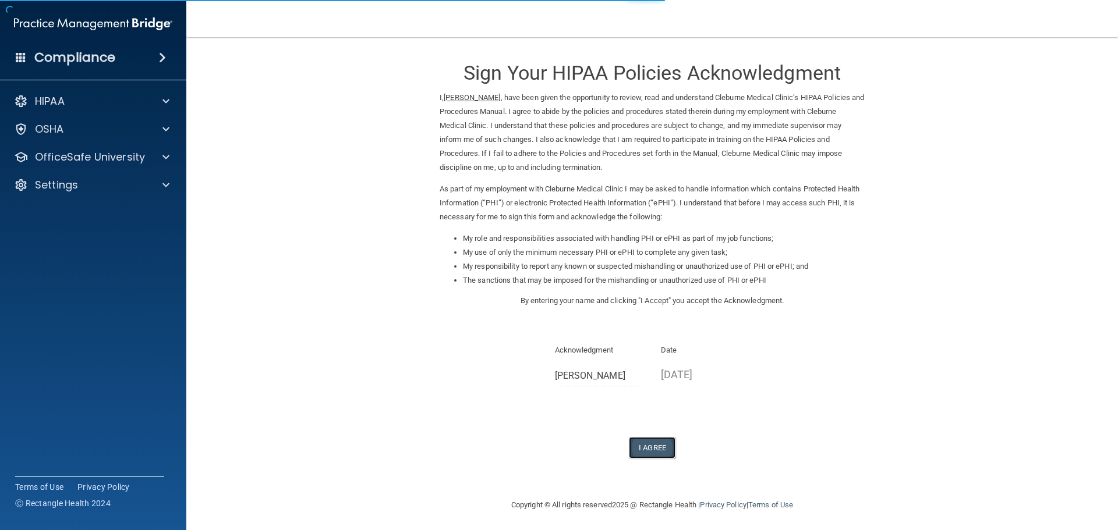
click at [639, 454] on button "I Agree" at bounding box center [652, 448] width 47 height 22
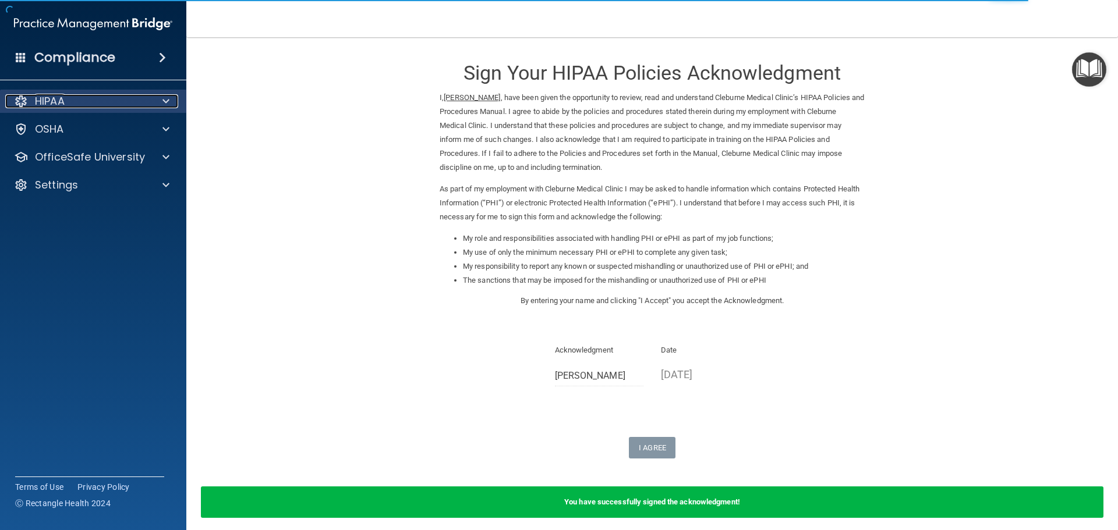
click at [146, 98] on div "HIPAA" at bounding box center [77, 101] width 144 height 14
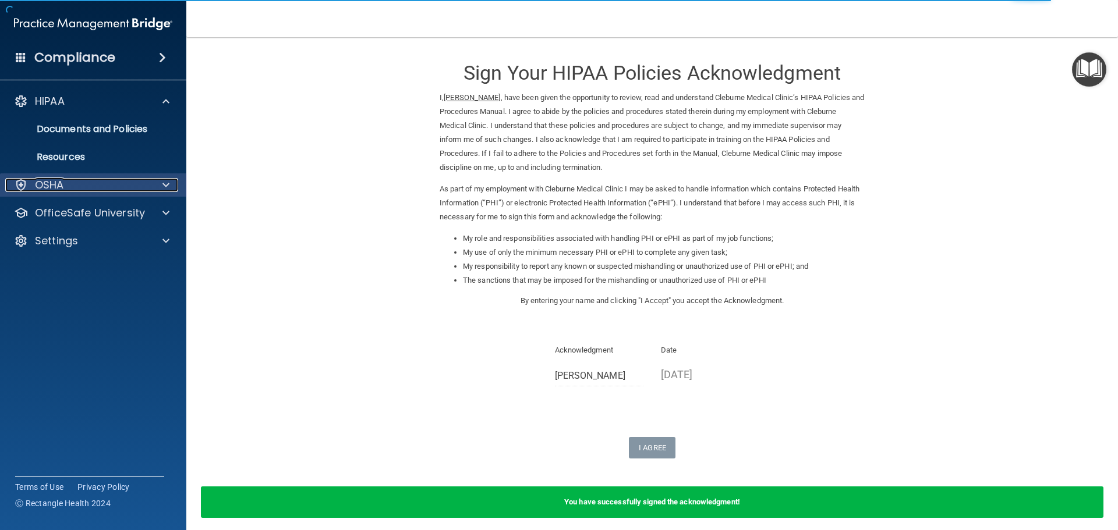
click at [123, 191] on div "OSHA" at bounding box center [77, 185] width 144 height 14
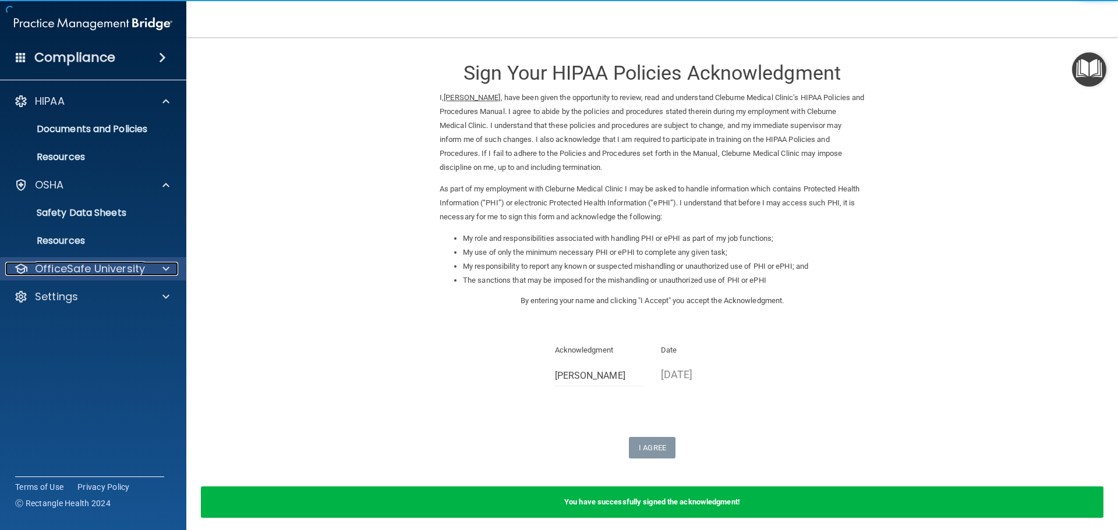
click at [116, 271] on p "OfficeSafe University" at bounding box center [90, 269] width 110 height 14
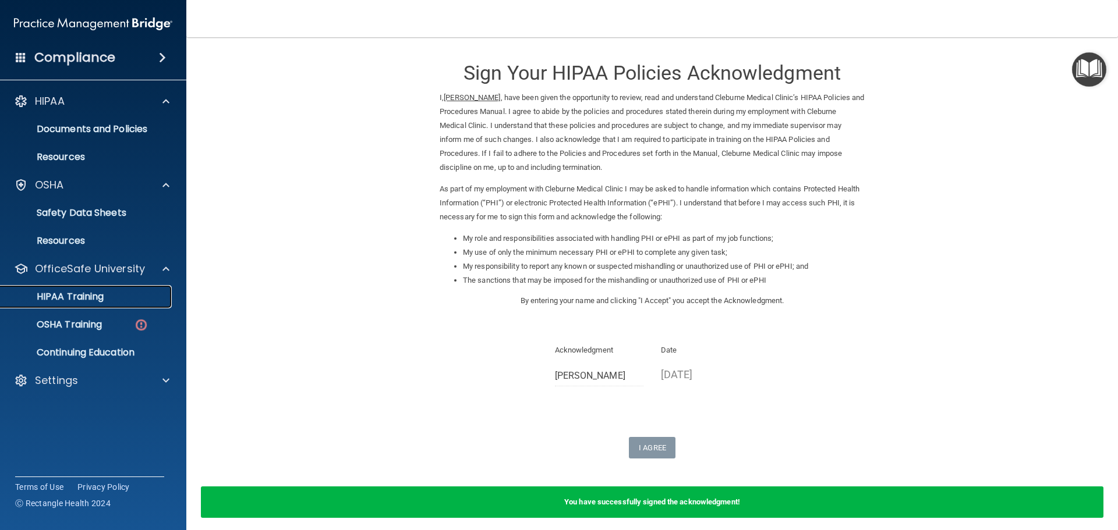
click at [119, 305] on link "HIPAA Training" at bounding box center [79, 296] width 183 height 23
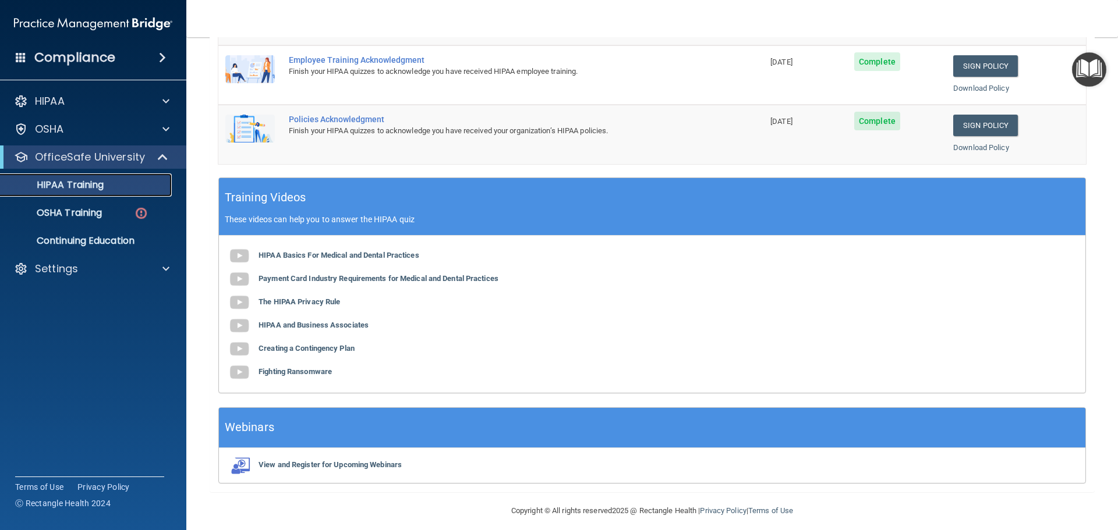
scroll to position [346, 0]
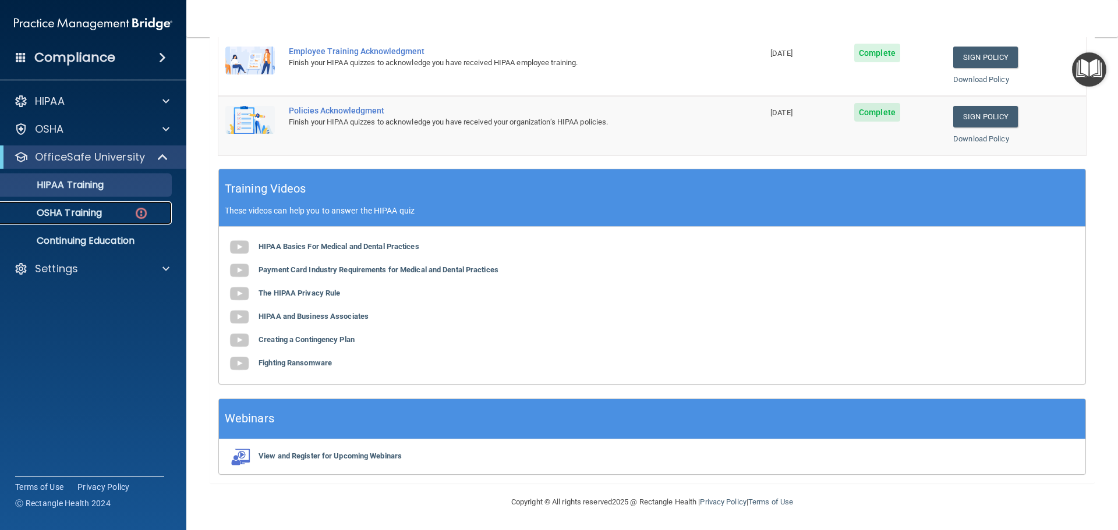
click at [121, 212] on div "OSHA Training" at bounding box center [87, 213] width 159 height 12
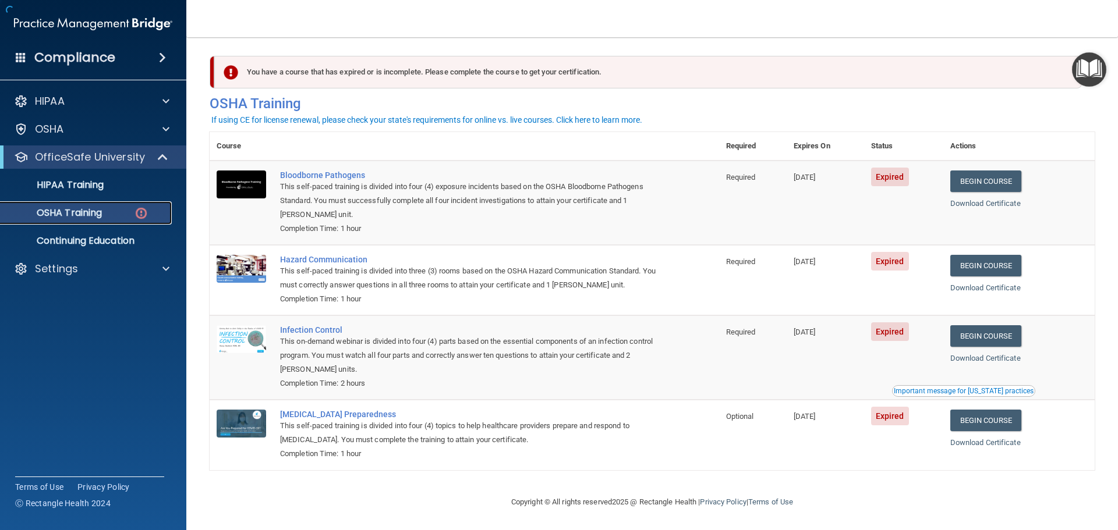
scroll to position [5, 0]
click at [1003, 176] on link "Begin Course" at bounding box center [985, 182] width 71 height 22
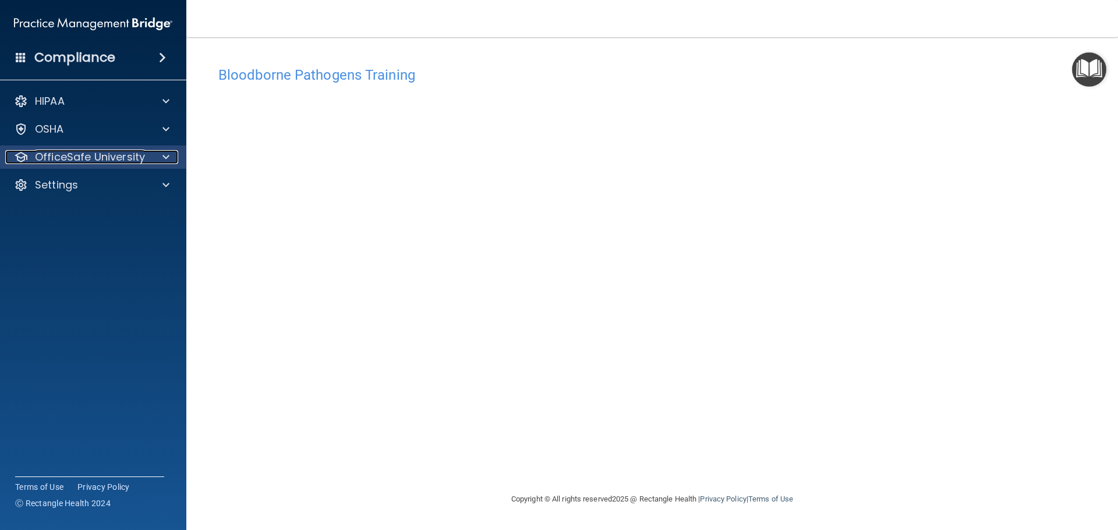
click at [93, 159] on p "OfficeSafe University" at bounding box center [90, 157] width 110 height 14
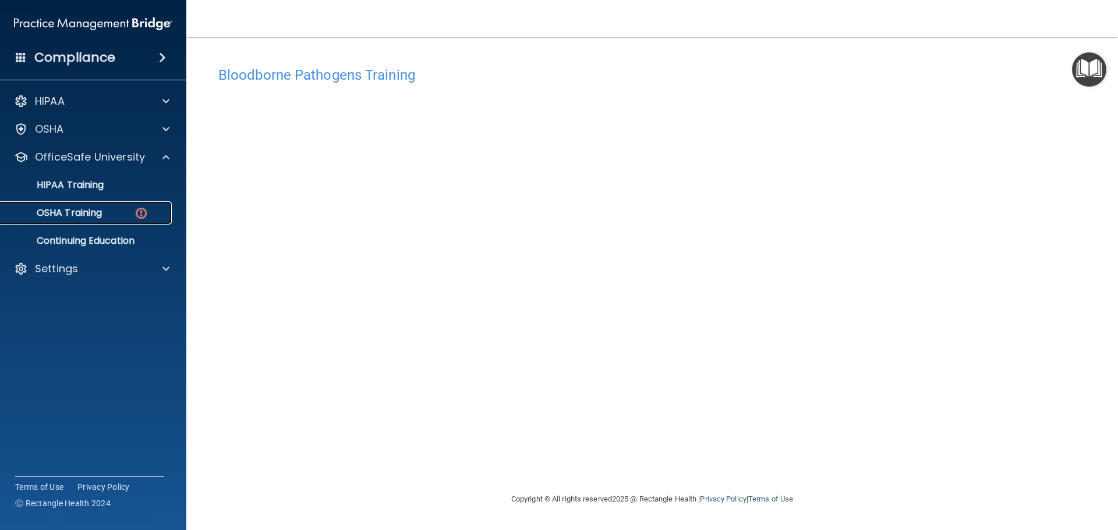
click at [125, 210] on div "OSHA Training" at bounding box center [87, 213] width 159 height 12
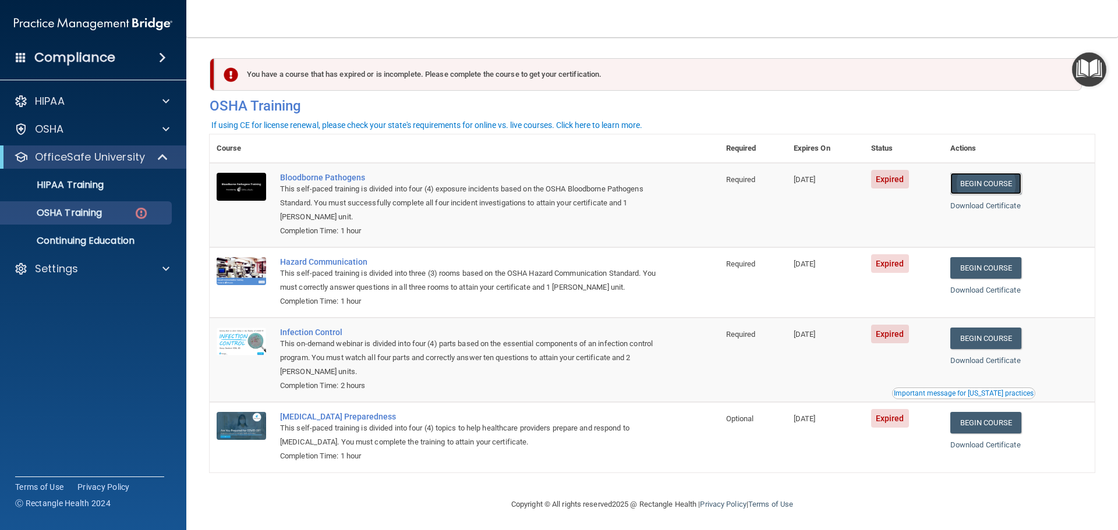
click at [1008, 188] on link "Begin Course" at bounding box center [985, 184] width 71 height 22
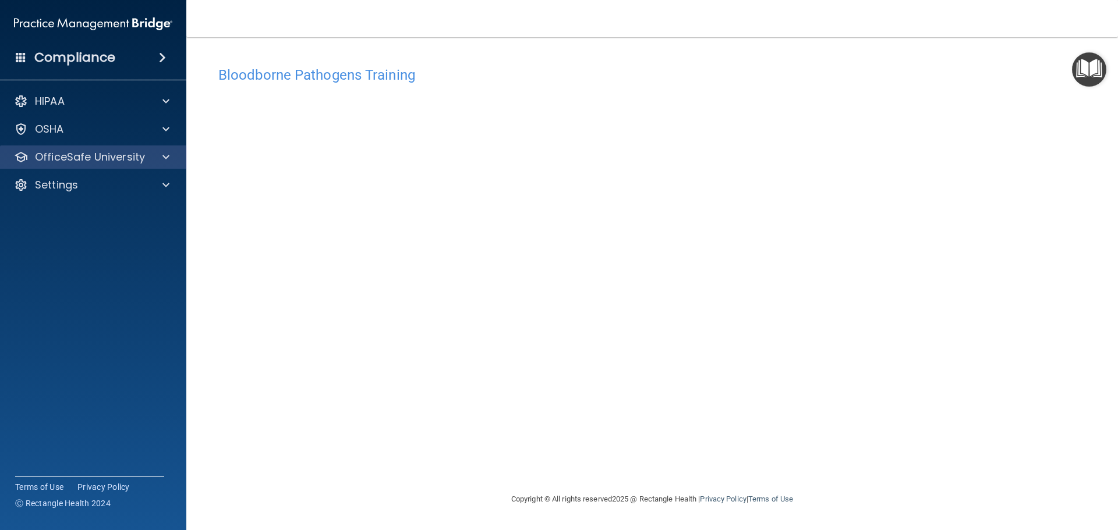
click at [146, 165] on div "OfficeSafe University" at bounding box center [93, 157] width 187 height 23
click at [167, 157] on span at bounding box center [165, 157] width 7 height 14
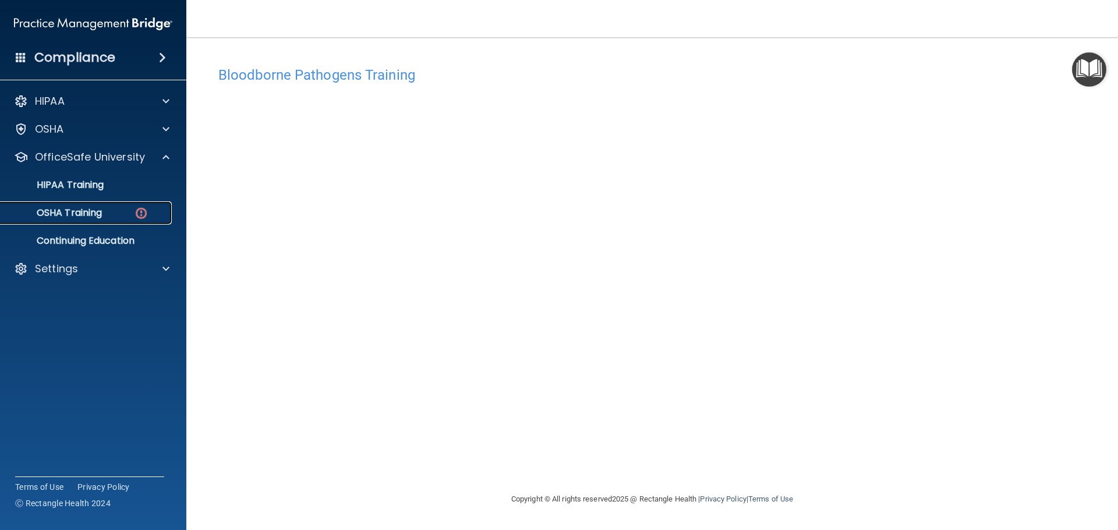
click at [142, 204] on link "OSHA Training" at bounding box center [79, 212] width 183 height 23
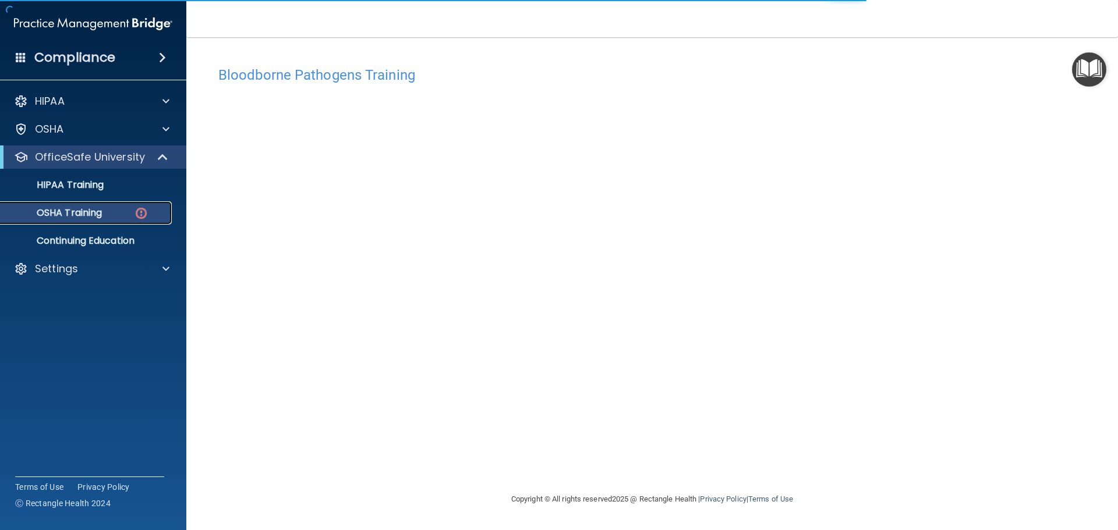
click at [136, 215] on img at bounding box center [141, 213] width 15 height 15
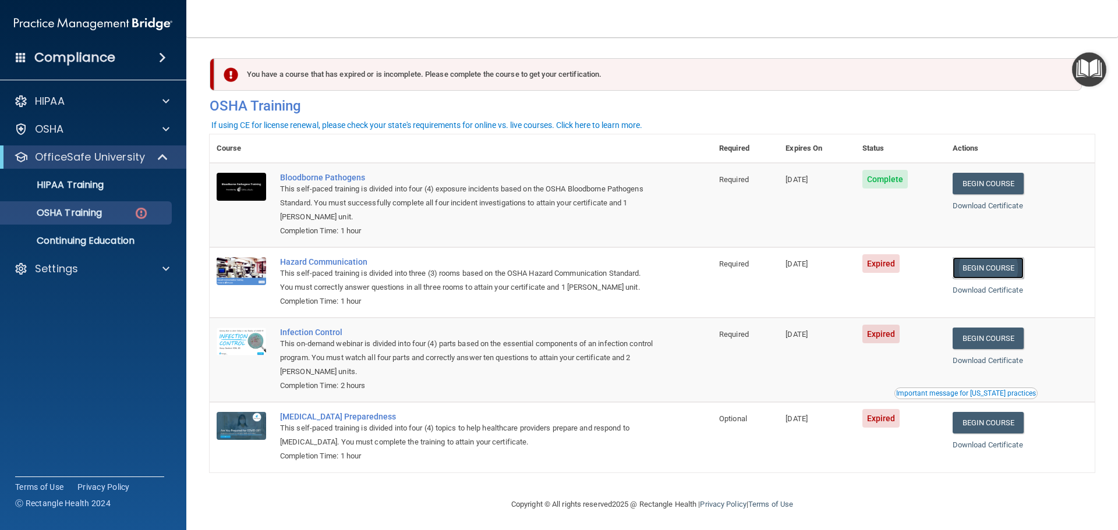
click at [981, 275] on link "Begin Course" at bounding box center [988, 268] width 71 height 22
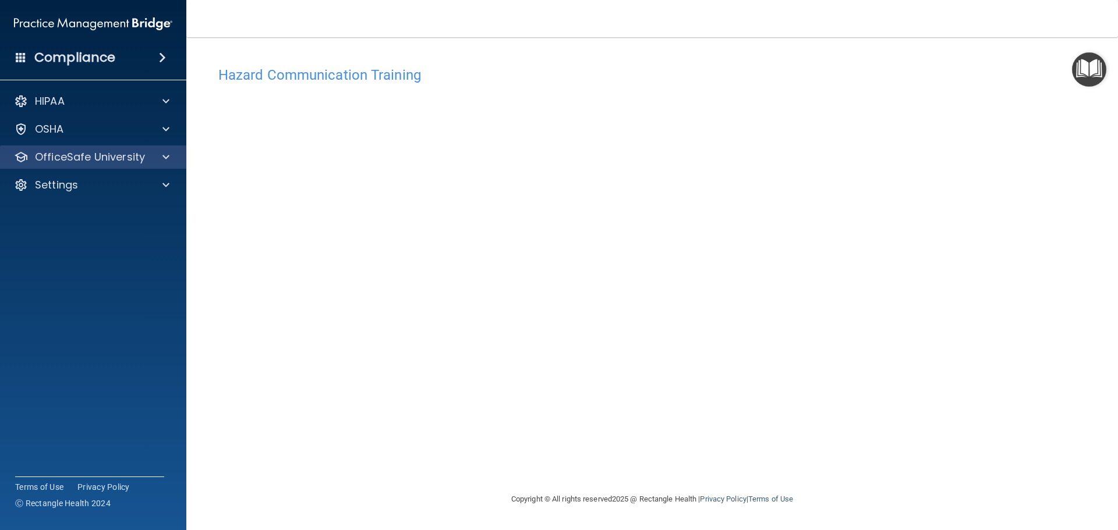
click at [110, 165] on div "OfficeSafe University" at bounding box center [93, 157] width 187 height 23
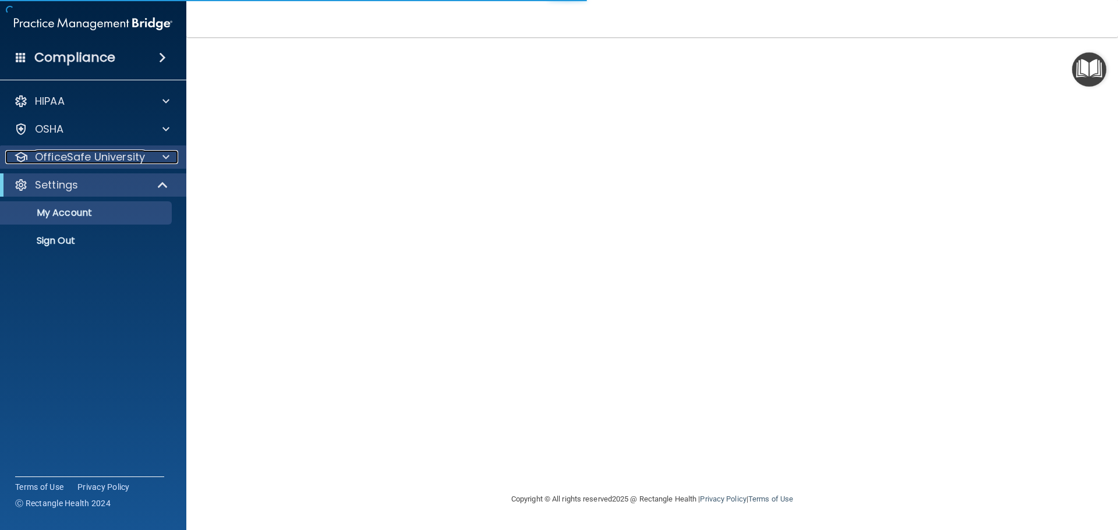
click at [160, 158] on div at bounding box center [164, 157] width 29 height 14
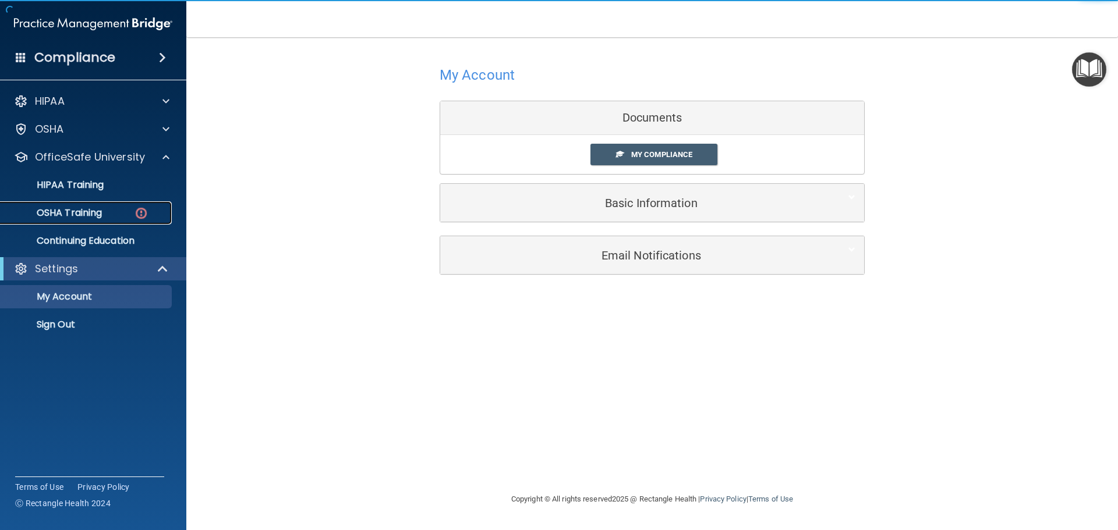
click at [152, 221] on link "OSHA Training" at bounding box center [79, 212] width 183 height 23
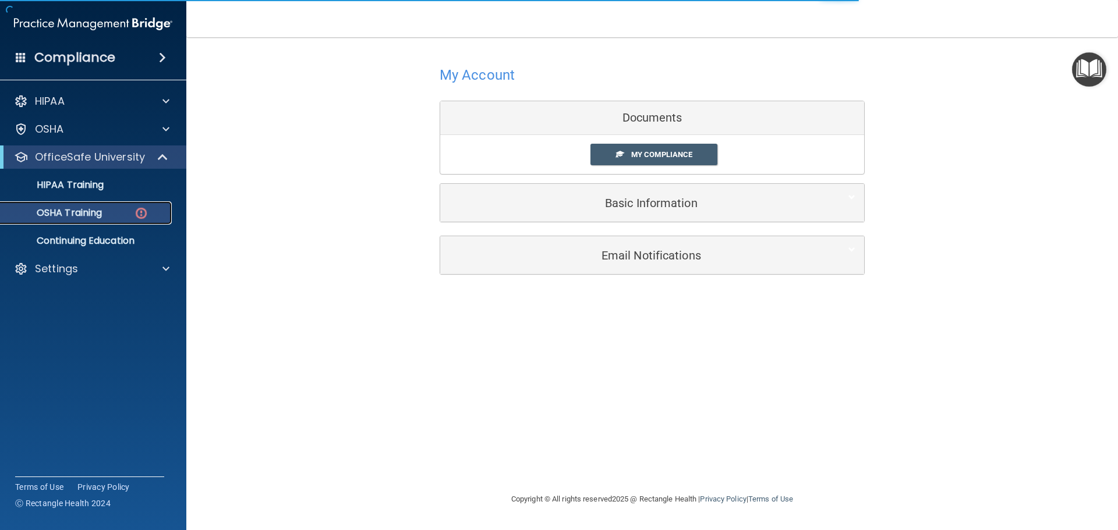
click at [84, 213] on p "OSHA Training" at bounding box center [55, 213] width 94 height 12
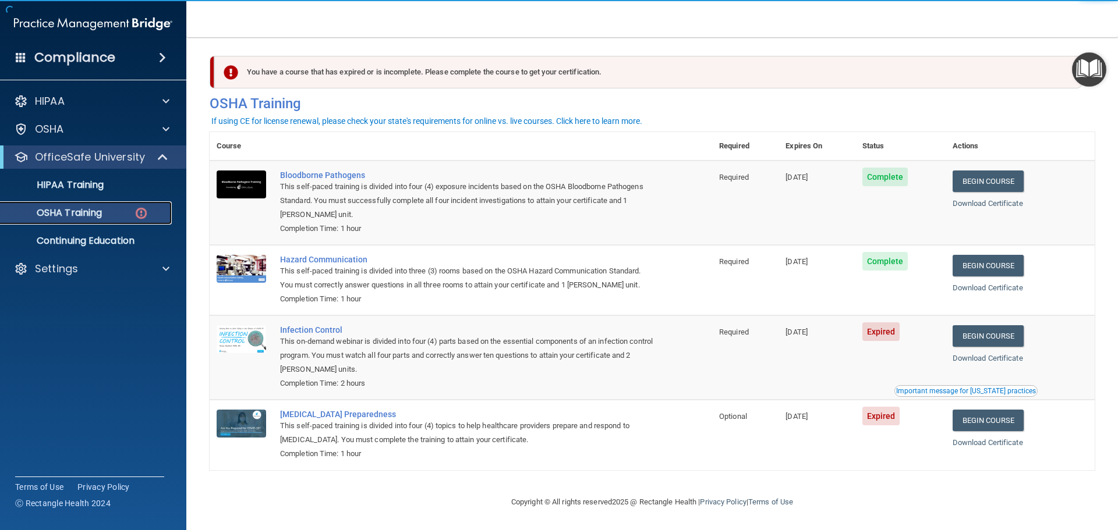
scroll to position [5, 0]
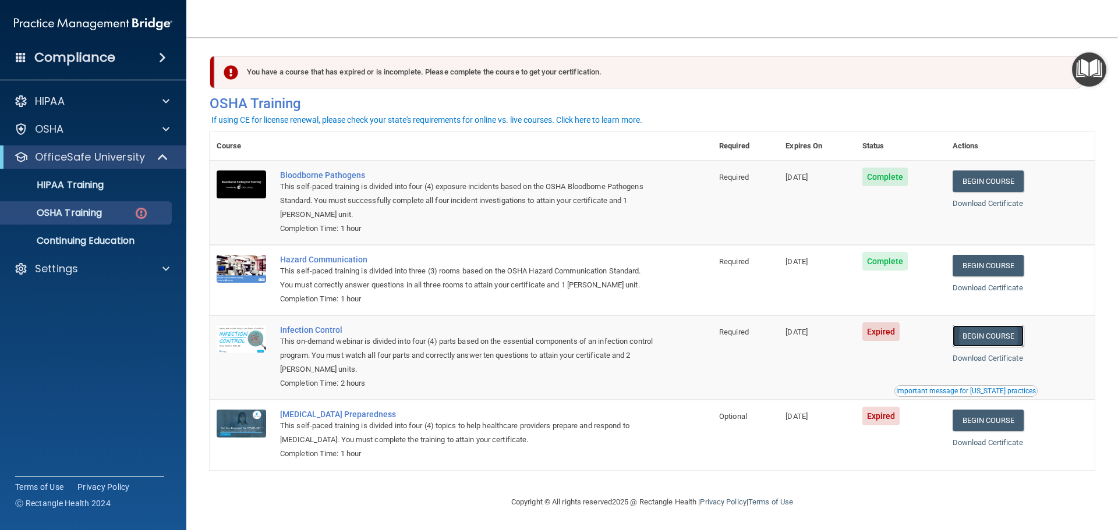
click at [995, 335] on link "Begin Course" at bounding box center [988, 337] width 71 height 22
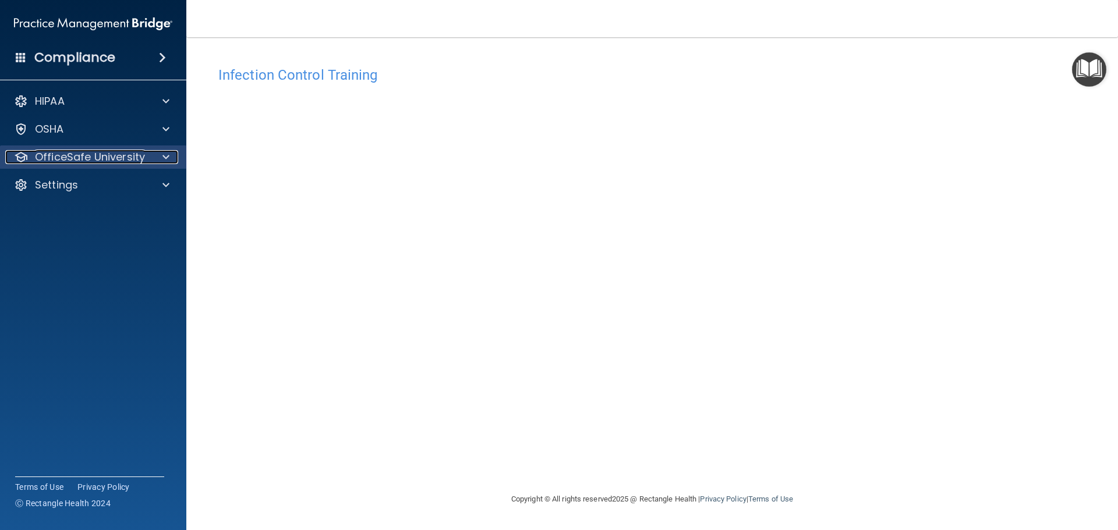
drag, startPoint x: 130, startPoint y: 153, endPoint x: 128, endPoint y: 183, distance: 30.4
click at [130, 153] on p "OfficeSafe University" at bounding box center [90, 157] width 110 height 14
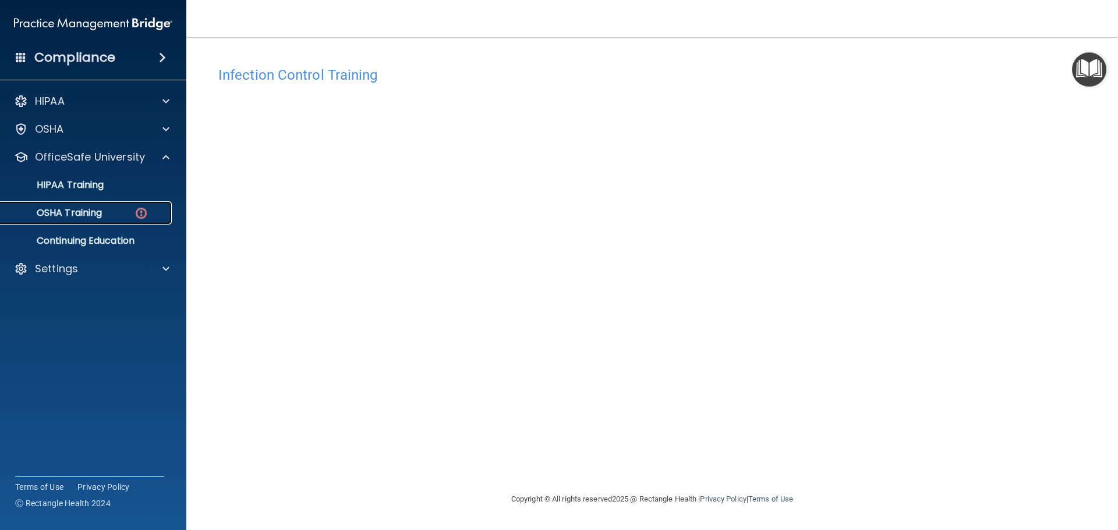
click at [130, 213] on div "OSHA Training" at bounding box center [87, 213] width 159 height 12
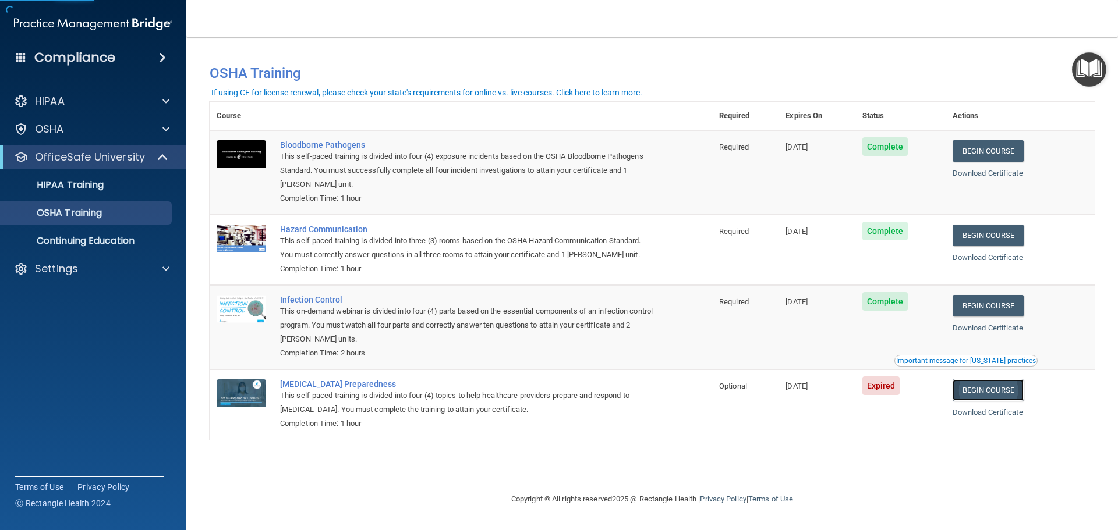
click at [977, 397] on link "Begin Course" at bounding box center [988, 391] width 71 height 22
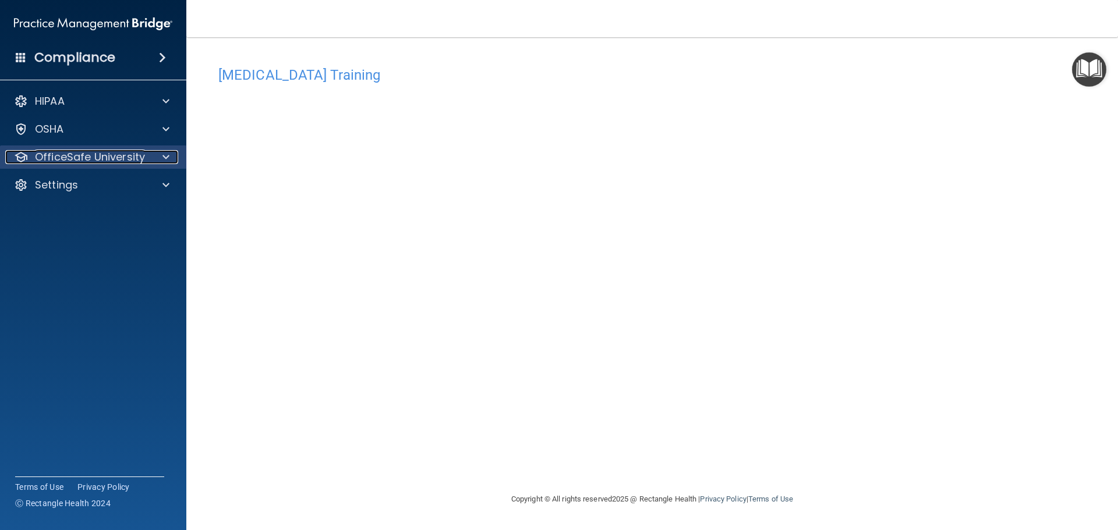
drag, startPoint x: 66, startPoint y: 151, endPoint x: 66, endPoint y: 159, distance: 7.6
click at [66, 151] on p "OfficeSafe University" at bounding box center [90, 157] width 110 height 14
